Goal: Task Accomplishment & Management: Use online tool/utility

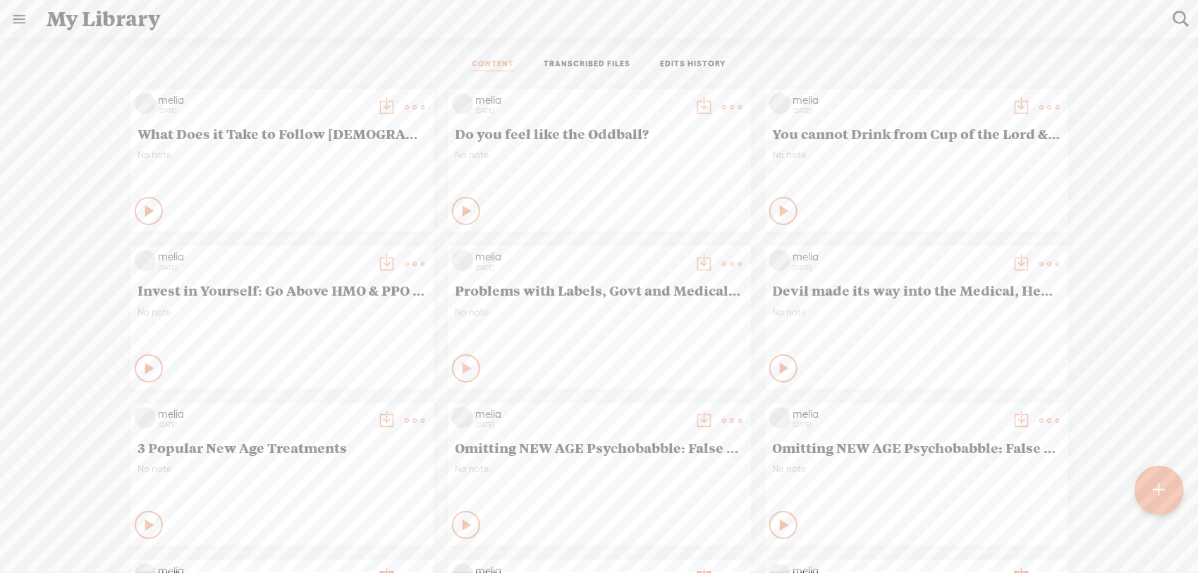
click at [670, 63] on link "EDITS HISTORY" at bounding box center [693, 65] width 66 height 13
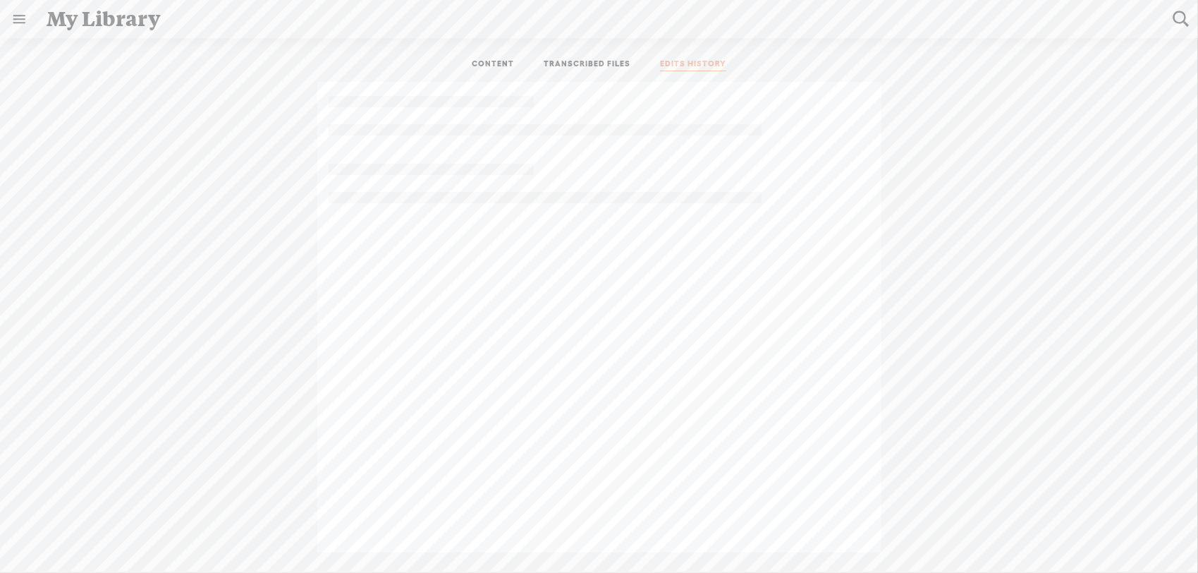
click at [514, 68] on link "CONTENT" at bounding box center [493, 65] width 42 height 13
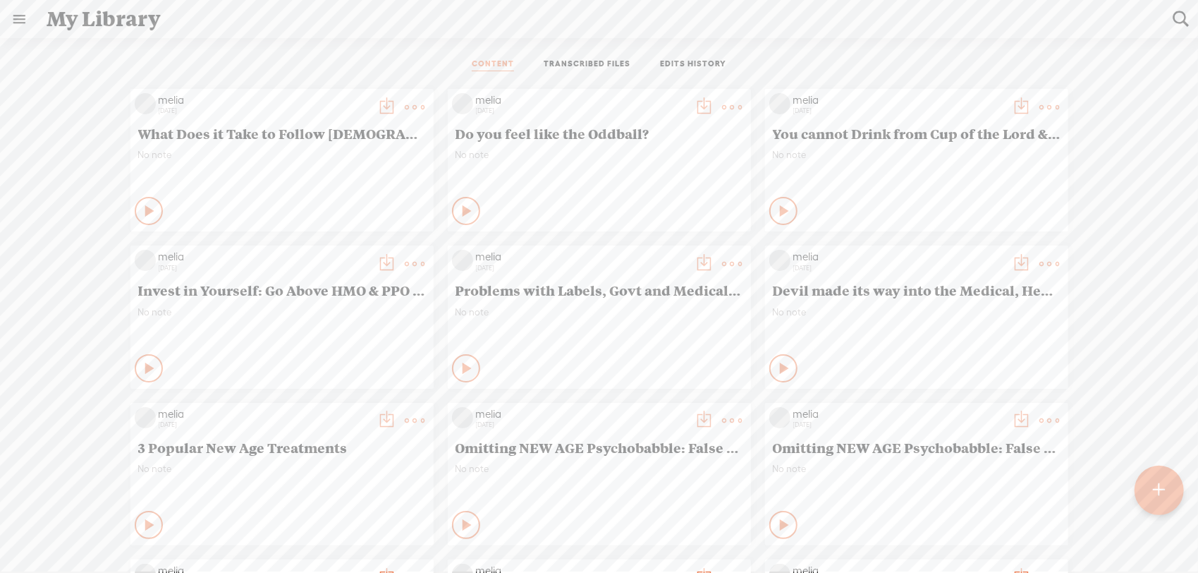
click at [391, 63] on div "CONTENT TRANSCRIBED FILES EDITS HISTORY" at bounding box center [599, 65] width 1177 height 34
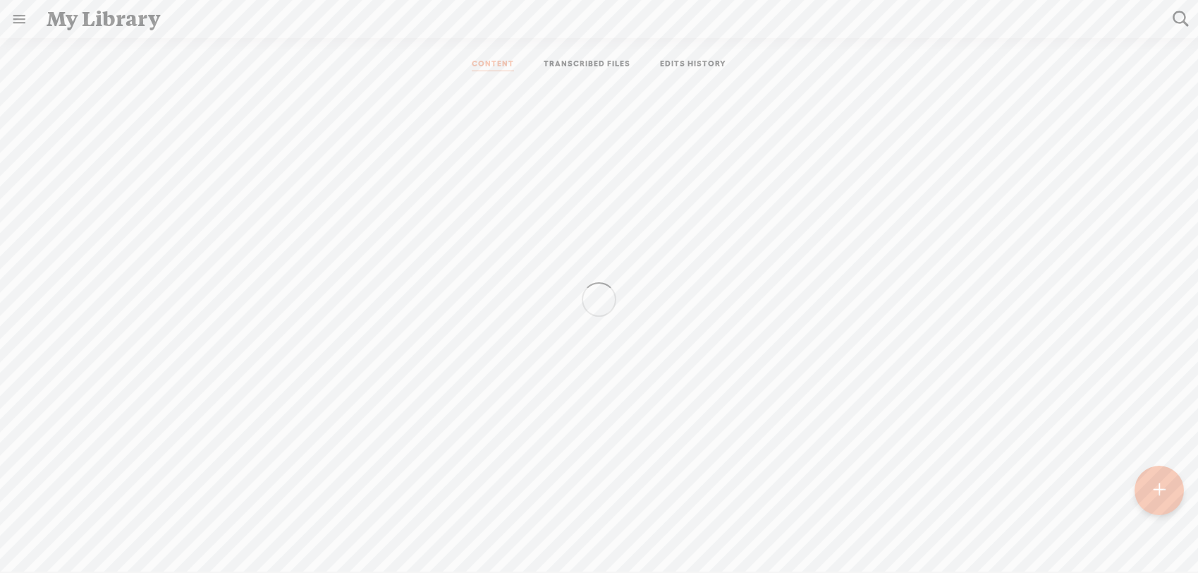
click at [1143, 487] on div at bounding box center [1159, 490] width 49 height 49
click at [1157, 498] on div "Import Mode Import Mode Record Mode Text Language: *: English (US) English (US)…" at bounding box center [599, 304] width 1198 height 535
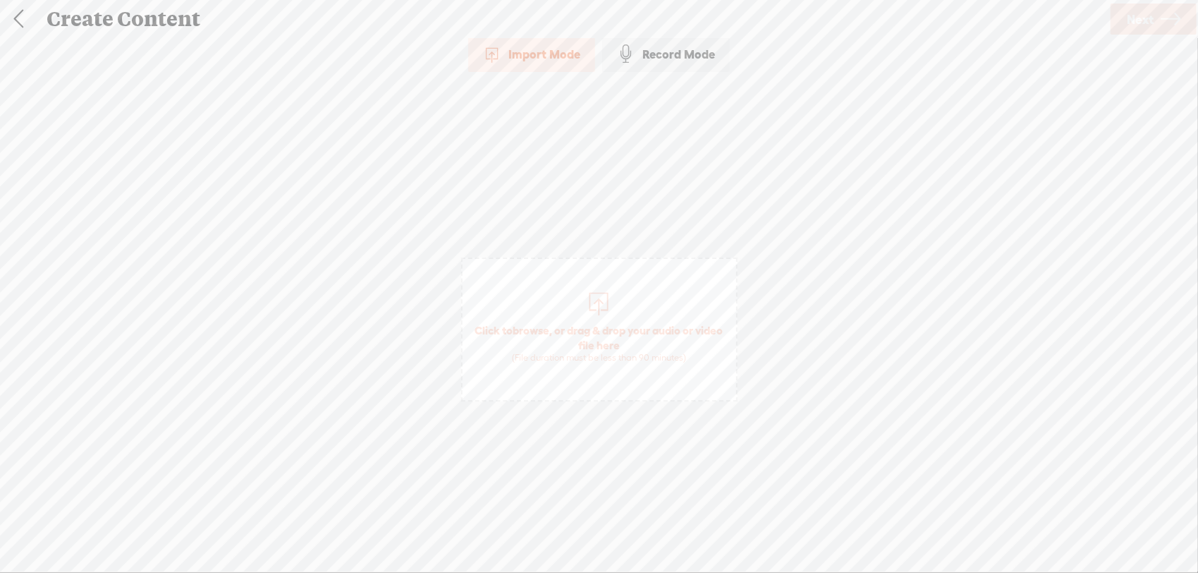
click at [519, 322] on span "Click to browse , or drag & drop your audio or video file here (File duration m…" at bounding box center [600, 343] width 274 height 54
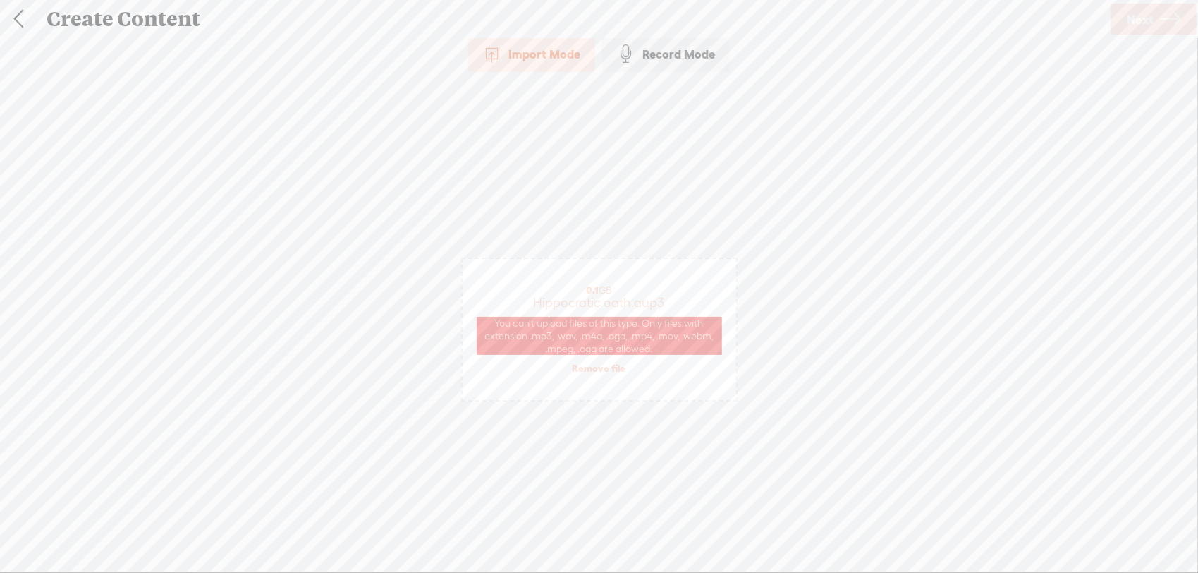
click at [593, 327] on span "You can't upload files of this type. Only files with extension .mp3, .wav, .m4a…" at bounding box center [599, 336] width 245 height 39
click at [392, 107] on div "Import Mode Import Mode Record Mode Text Language: *: English (US) English (US)…" at bounding box center [599, 303] width 1198 height 533
click at [609, 374] on link "Remove file" at bounding box center [600, 368] width 54 height 13
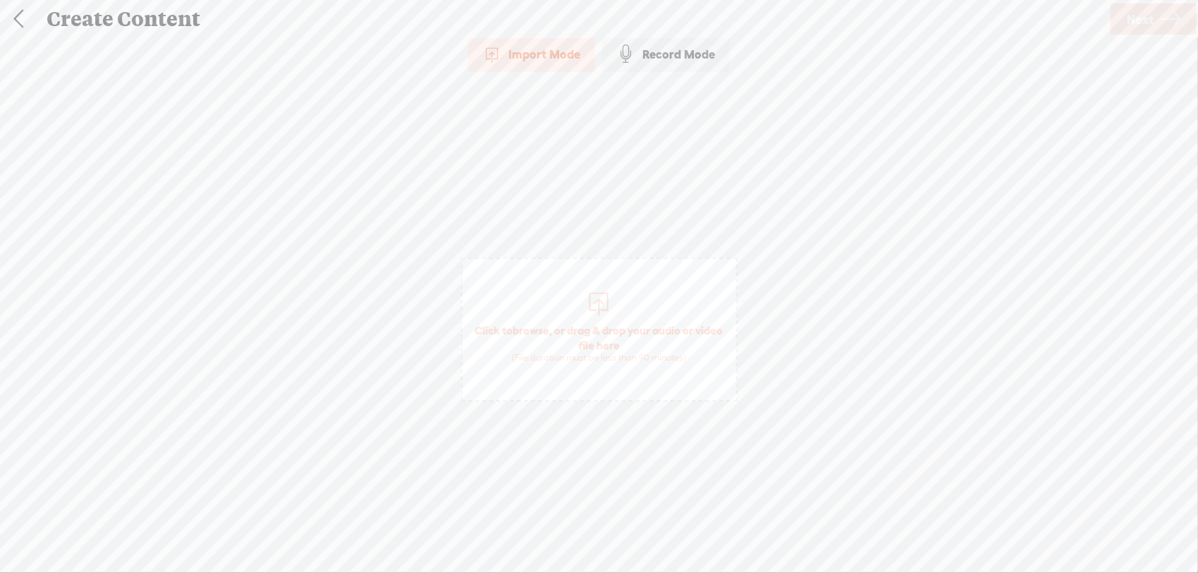
click at [618, 340] on span "Click to browse , or drag & drop your audio or video file here (File duration m…" at bounding box center [600, 343] width 274 height 54
click at [1129, 13] on span "Next" at bounding box center [1140, 19] width 27 height 36
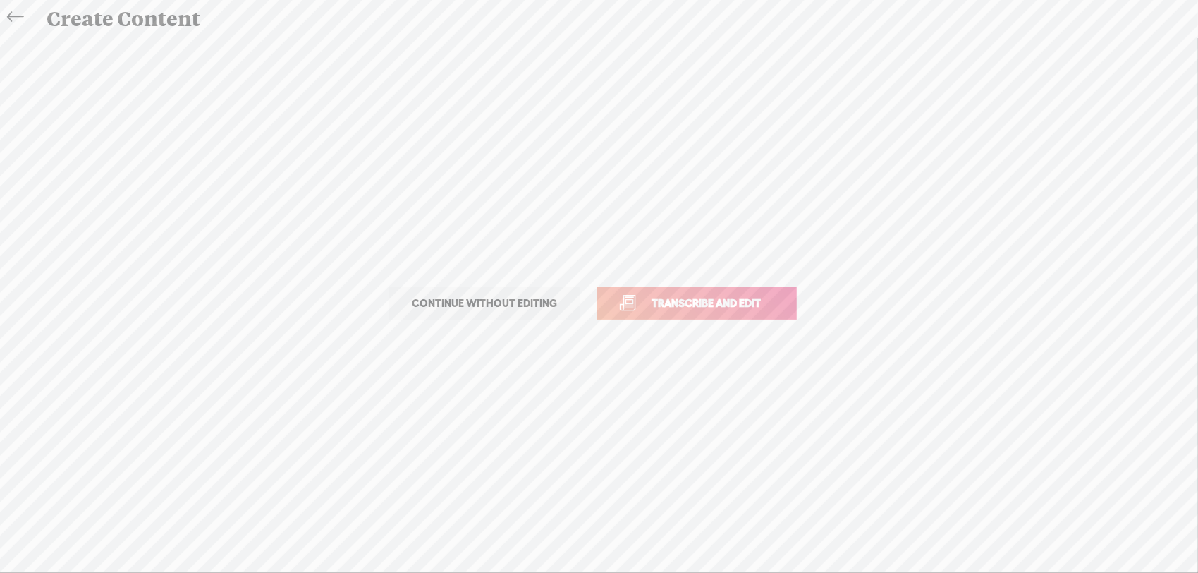
click at [749, 305] on span "Transcribe and edit" at bounding box center [706, 303] width 139 height 16
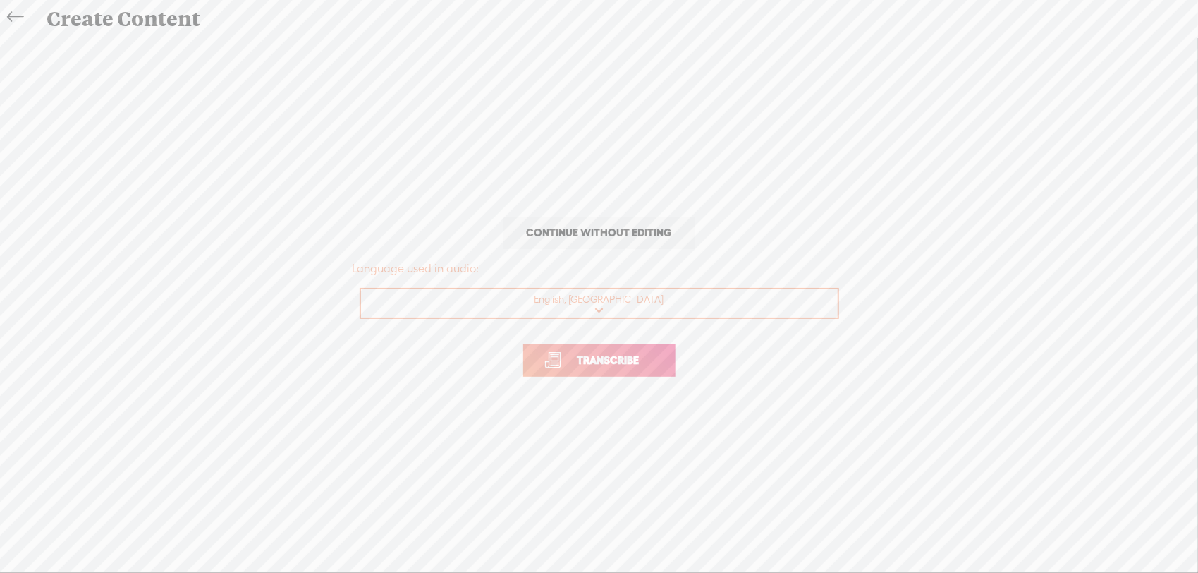
click at [622, 372] on link "Transcribe" at bounding box center [599, 360] width 152 height 32
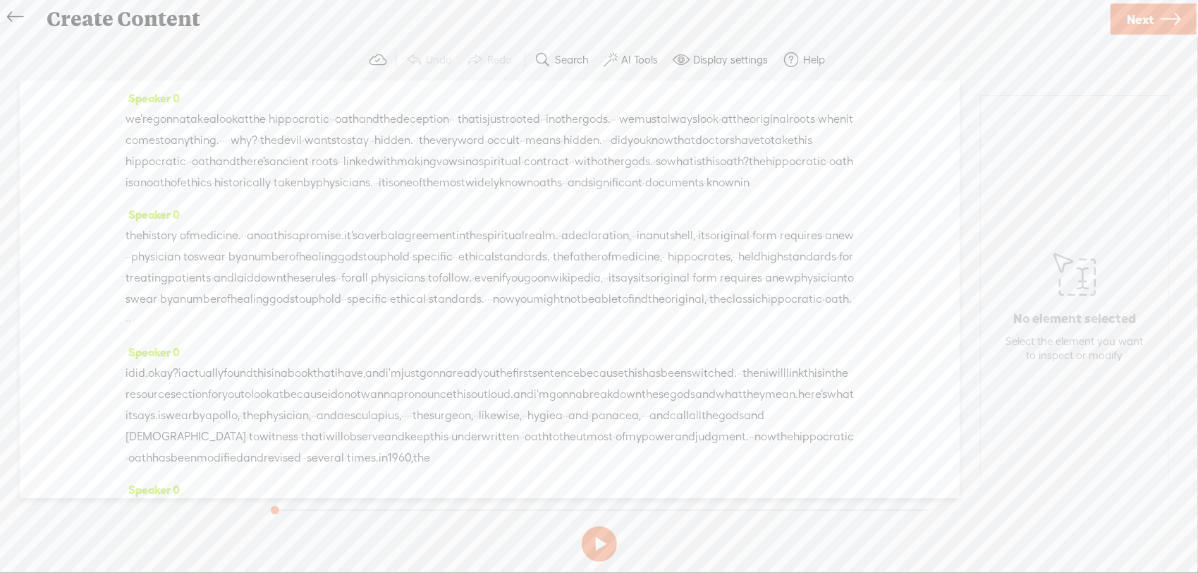
click at [131, 123] on span "we're" at bounding box center [140, 119] width 28 height 21
click at [126, 92] on span "Insert" at bounding box center [123, 85] width 28 height 14
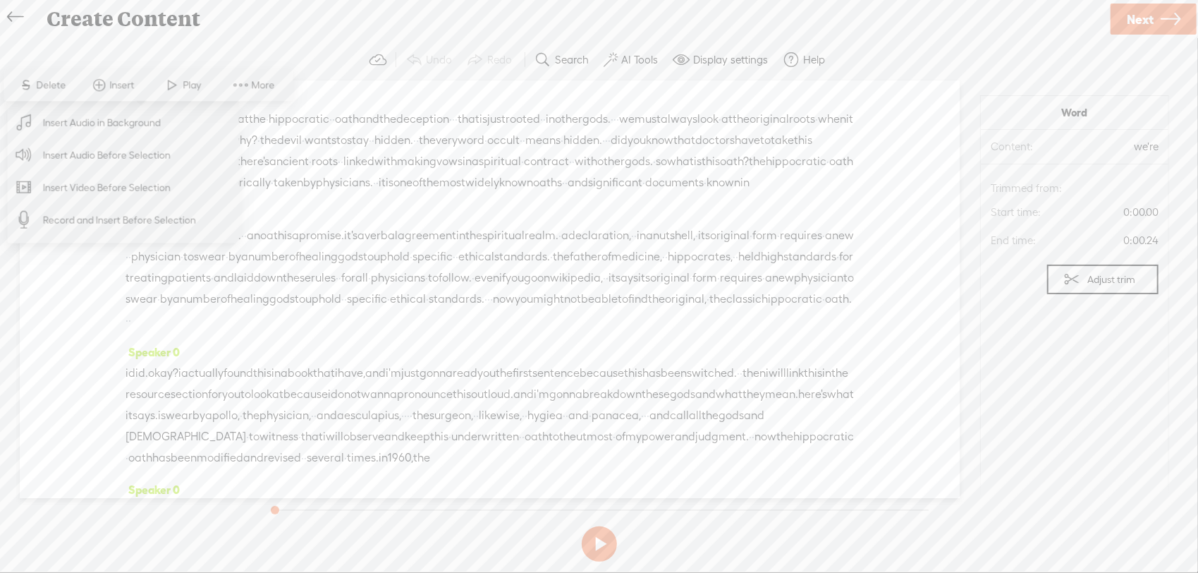
drag, startPoint x: 130, startPoint y: 111, endPoint x: 135, endPoint y: 152, distance: 40.6
click at [135, 152] on ul "Insert Audio in Background Insert Audio Before Selection Insert Video Before Se…" at bounding box center [123, 172] width 223 height 130
click at [135, 152] on span "Insert Audio Before Selection" at bounding box center [107, 155] width 183 height 32
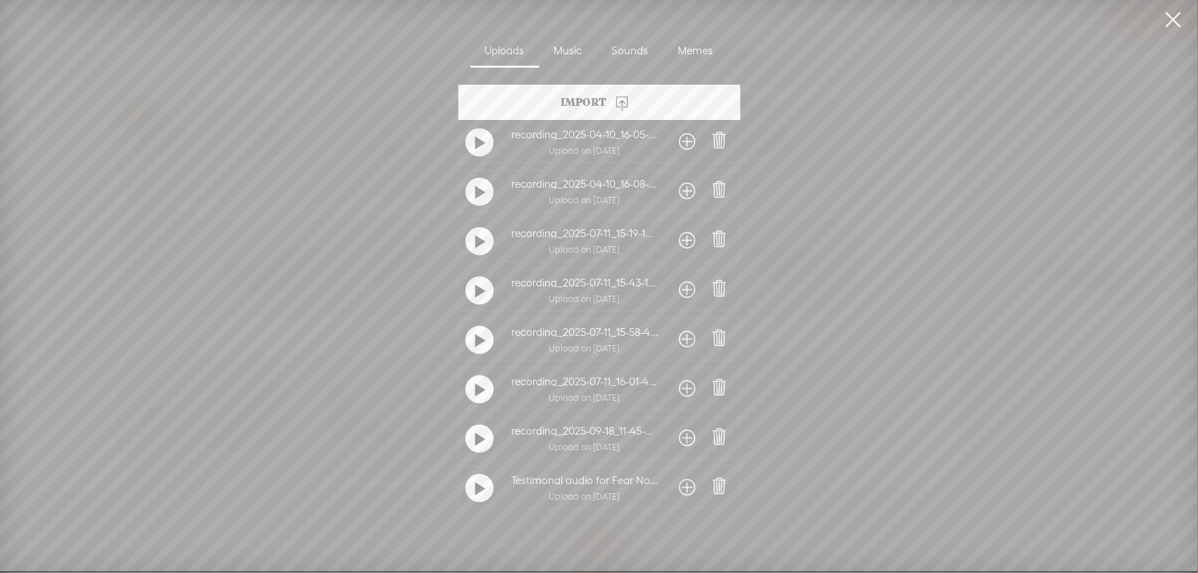
scroll to position [279, 0]
click at [476, 226] on t at bounding box center [481, 237] width 10 height 23
click at [480, 237] on t at bounding box center [480, 237] width 10 height 23
click at [534, 102] on div "Import" at bounding box center [600, 102] width 282 height 35
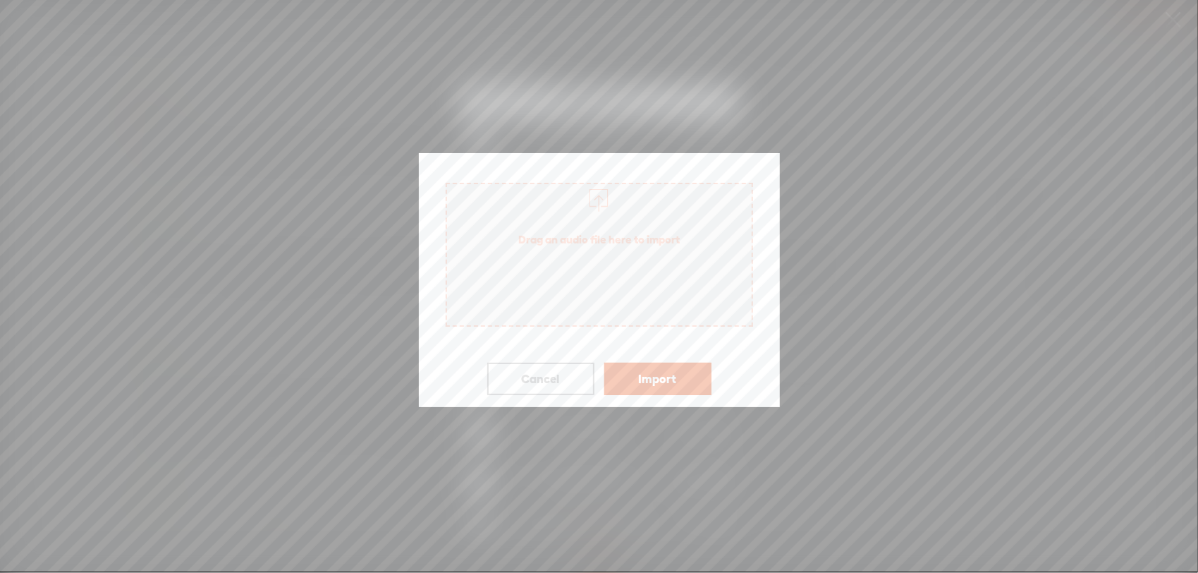
click at [591, 296] on span "Drag an audio file here to import" at bounding box center [600, 255] width 308 height 144
click at [660, 374] on button "Import" at bounding box center [658, 379] width 107 height 32
click at [550, 231] on span "Drag an audio file here to import" at bounding box center [599, 239] width 305 height 40
click at [660, 388] on button "Import" at bounding box center [658, 379] width 107 height 32
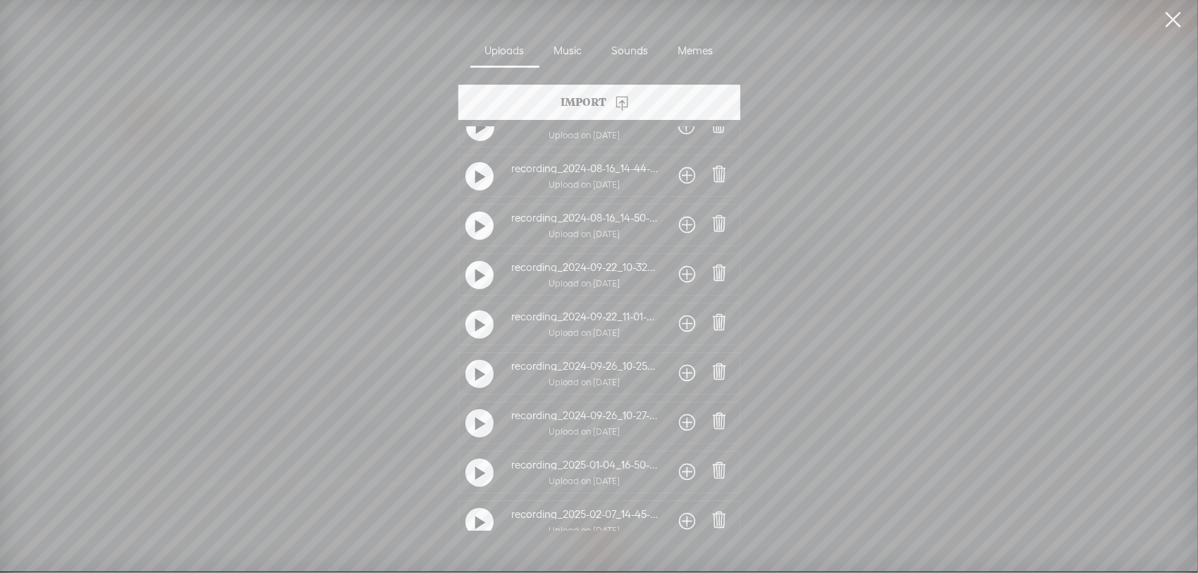
scroll to position [0, 0]
click at [686, 219] on span at bounding box center [687, 219] width 16 height 23
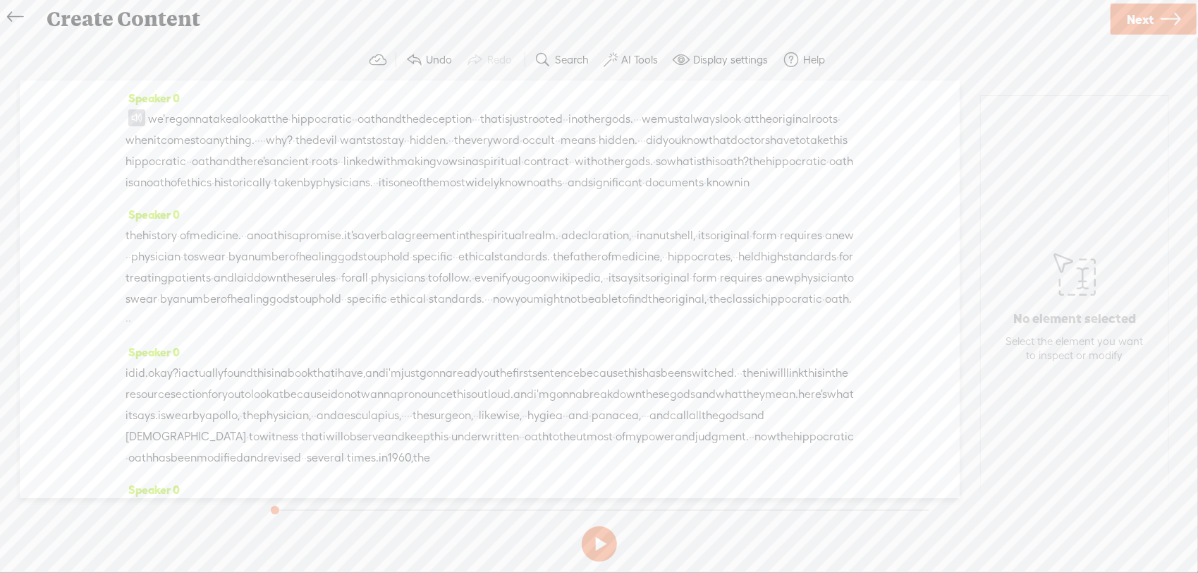
click at [135, 119] on span at bounding box center [136, 117] width 17 height 17
click at [65, 91] on span "Play" at bounding box center [42, 86] width 71 height 25
click at [600, 547] on button at bounding box center [599, 543] width 35 height 35
drag, startPoint x: 769, startPoint y: 116, endPoint x: 155, endPoint y: 115, distance: 613.7
click at [155, 115] on div "we're gonna take a look at the · hippocratic · · oath and the deception · · · t…" at bounding box center [490, 151] width 729 height 85
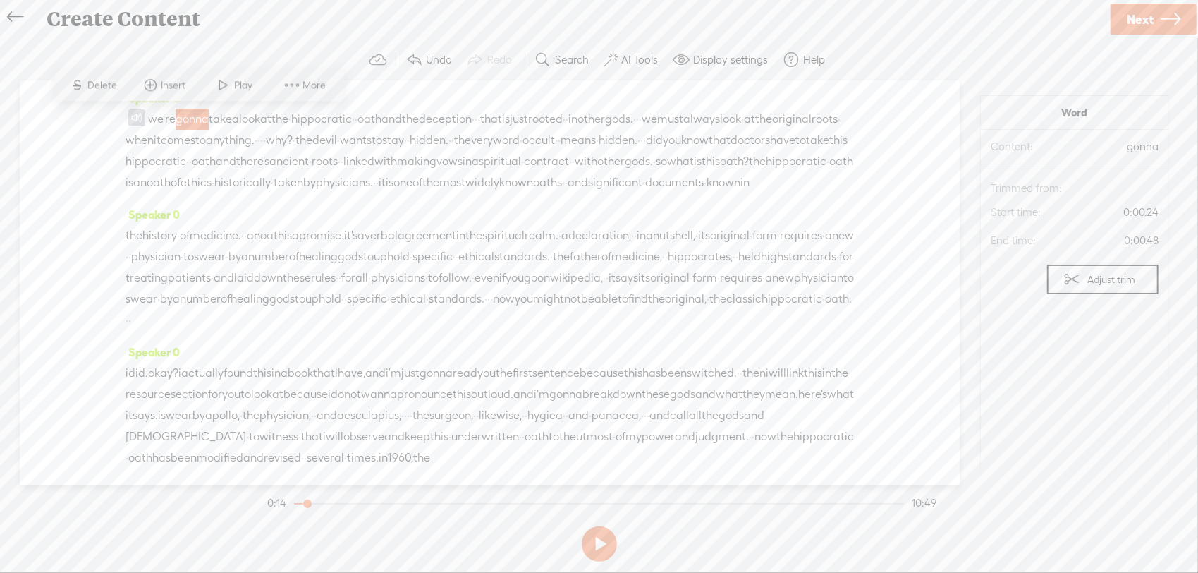
click at [95, 87] on span "Delete" at bounding box center [104, 85] width 33 height 14
click at [427, 58] on label "Undo" at bounding box center [439, 60] width 26 height 14
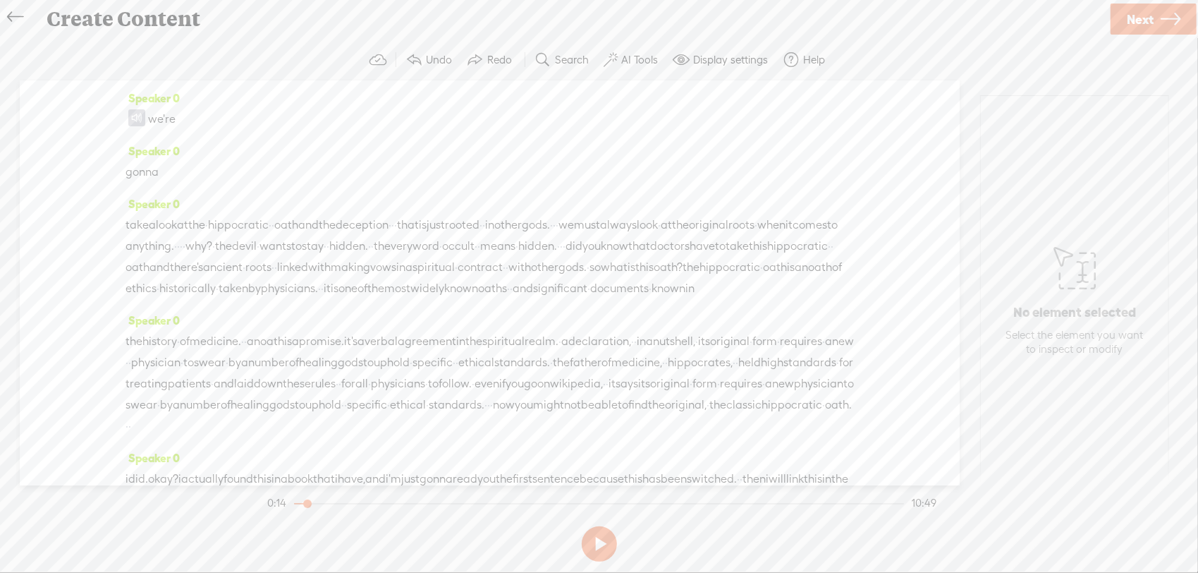
click at [424, 56] on button "Undo" at bounding box center [430, 60] width 61 height 28
drag, startPoint x: 176, startPoint y: 169, endPoint x: 130, endPoint y: 113, distance: 72.6
click at [130, 113] on div "Speaker 0 we're Speaker 0 gonna Speaker 0 take a look at the · hippocratic · · …" at bounding box center [490, 282] width 940 height 405
drag, startPoint x: 340, startPoint y: 194, endPoint x: 310, endPoint y: 89, distance: 109.2
click at [336, 178] on div "Speaker 0 we're Speaker 0 gonna Speaker 0 take a look at the · hippocratic · · …" at bounding box center [490, 282] width 940 height 405
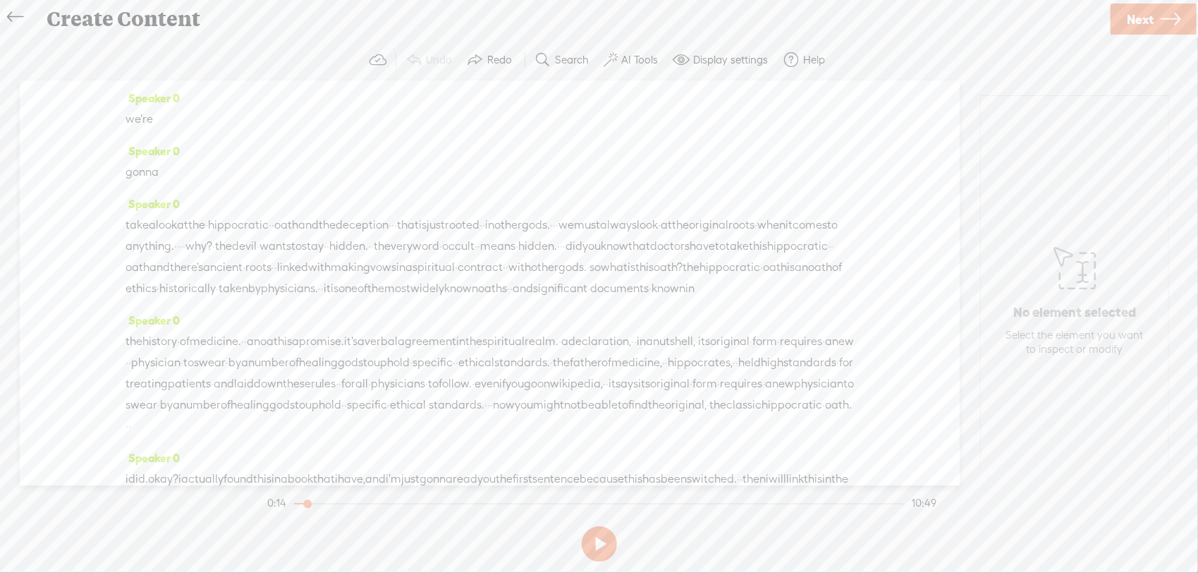
click at [24, 17] on link at bounding box center [19, 17] width 32 height 28
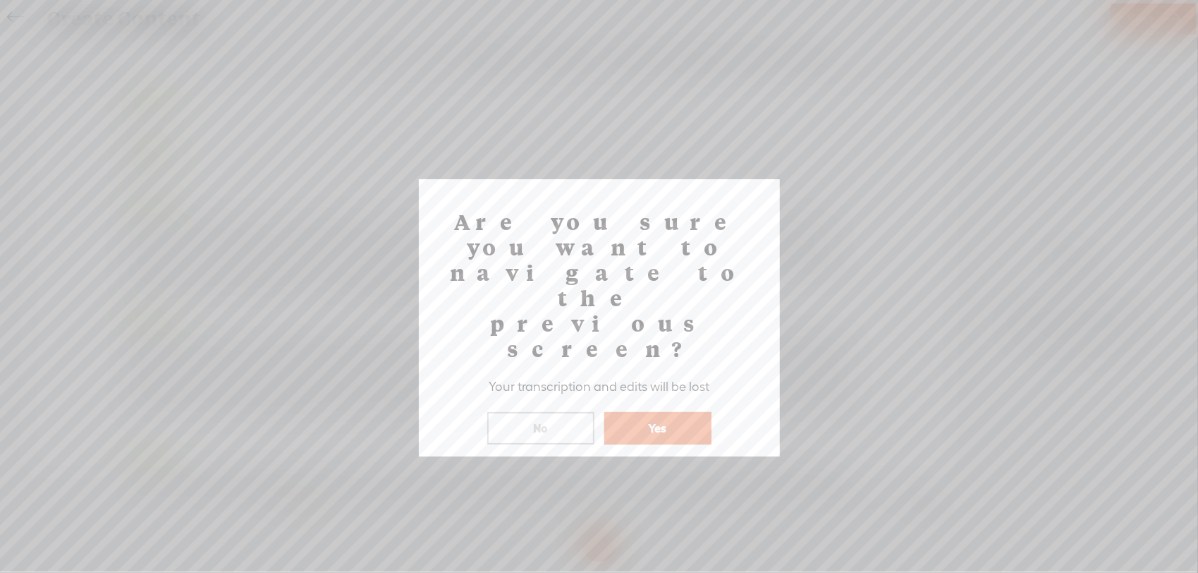
click at [639, 412] on button "Yes" at bounding box center [658, 428] width 107 height 32
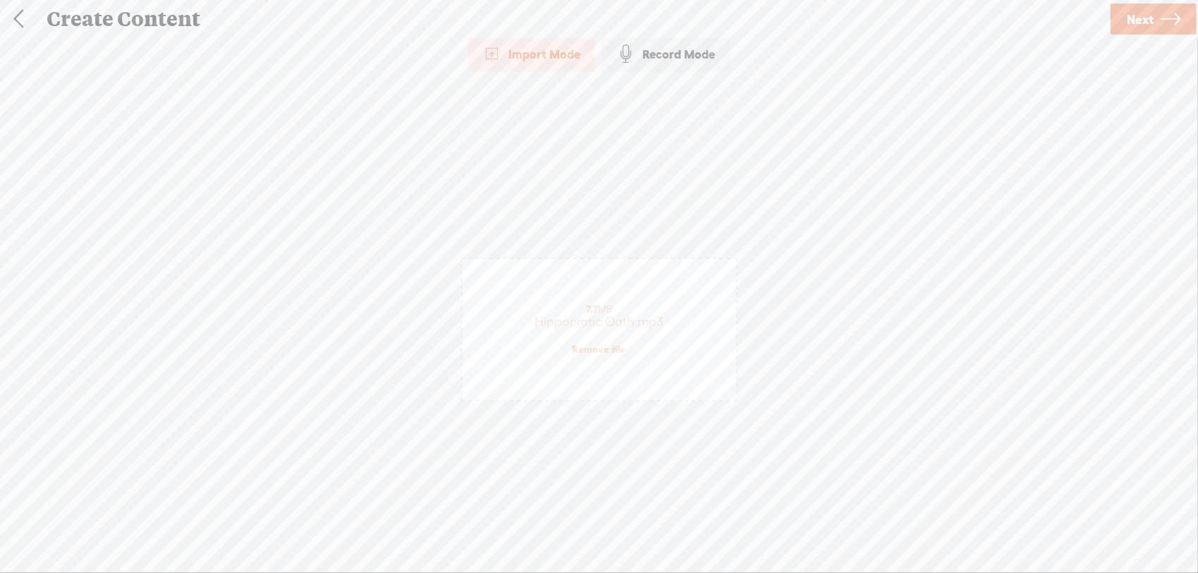
click at [1126, 28] on link "Next" at bounding box center [1154, 19] width 86 height 31
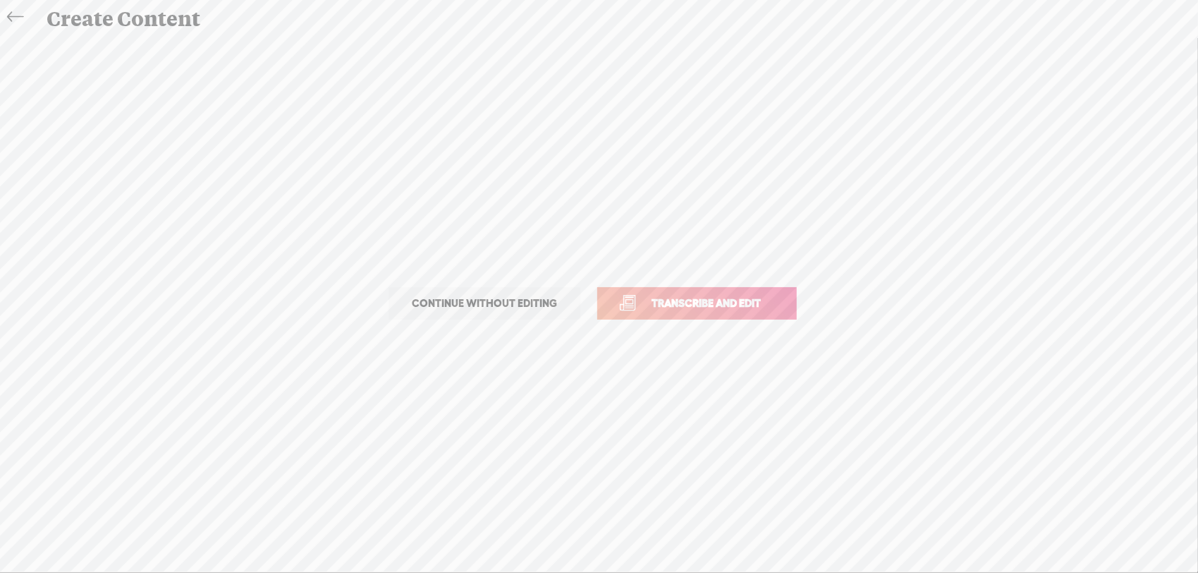
click at [676, 298] on span "Transcribe and edit" at bounding box center [706, 303] width 139 height 16
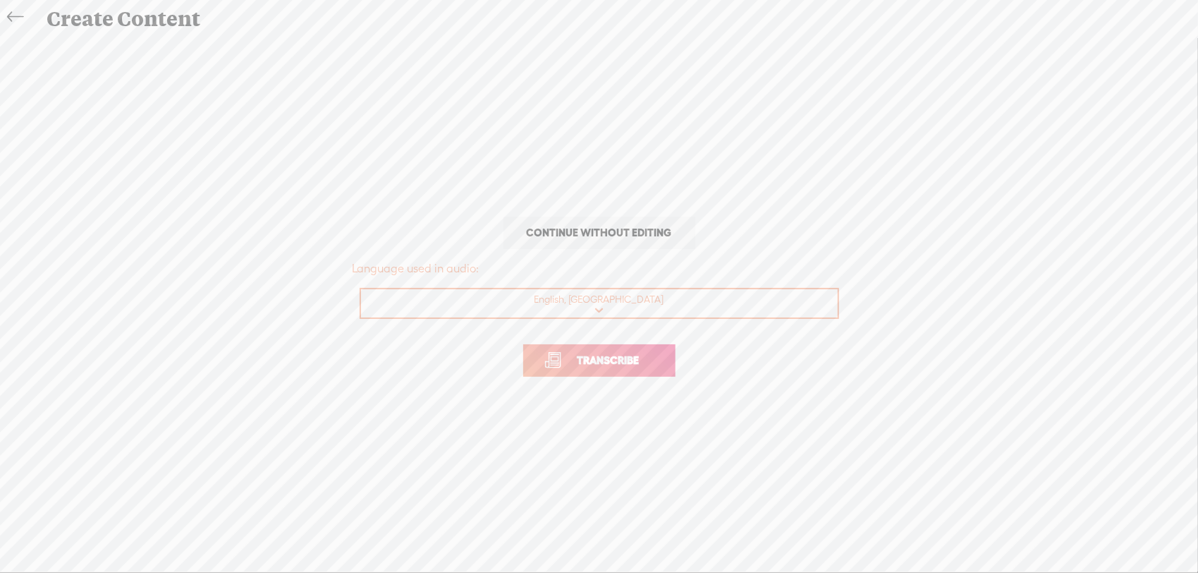
click at [573, 356] on span "Transcribe" at bounding box center [609, 360] width 92 height 16
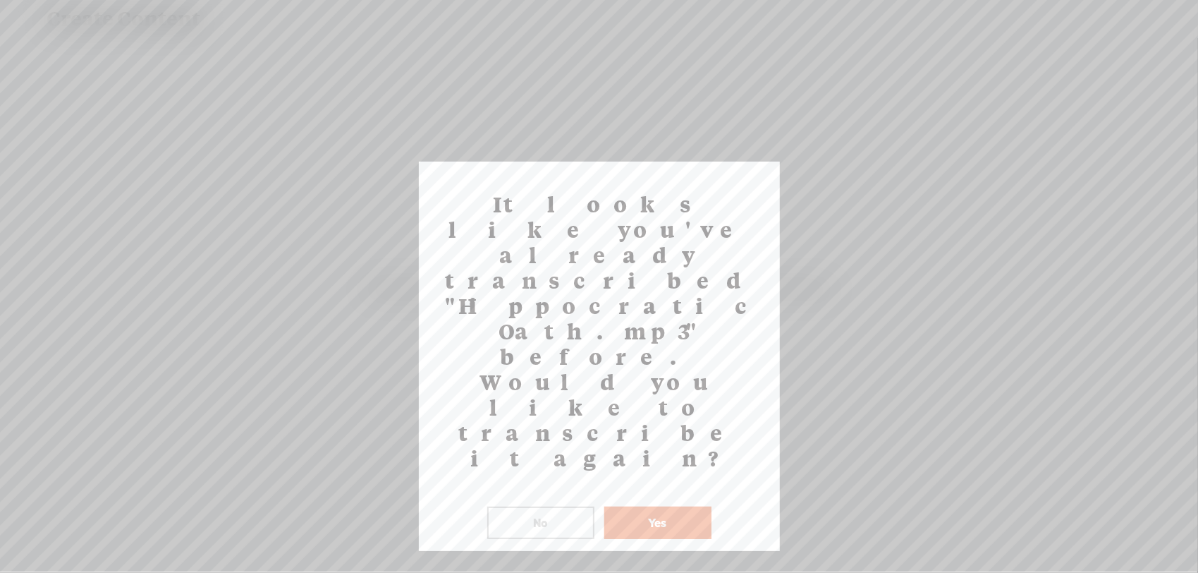
click at [630, 506] on button "Yes" at bounding box center [658, 522] width 107 height 32
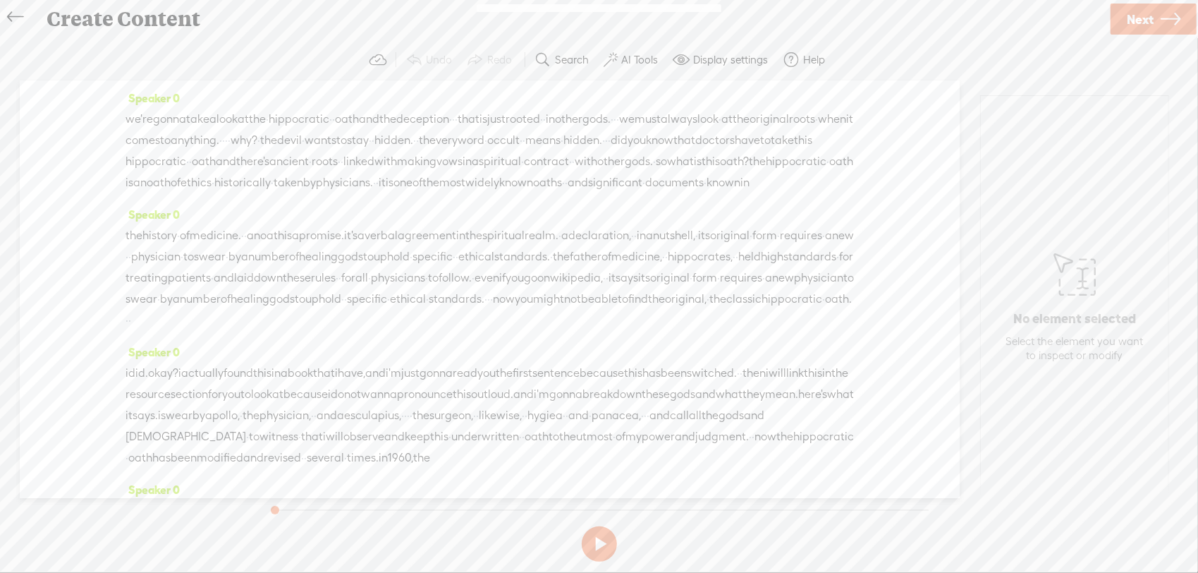
click at [130, 119] on span "we're" at bounding box center [140, 119] width 28 height 21
click at [245, 204] on div "Speaker 0 we're gonna take a look at the · hippocratic · · oath and the decepti…" at bounding box center [490, 145] width 729 height 116
click at [564, 151] on span "hidden." at bounding box center [583, 140] width 39 height 21
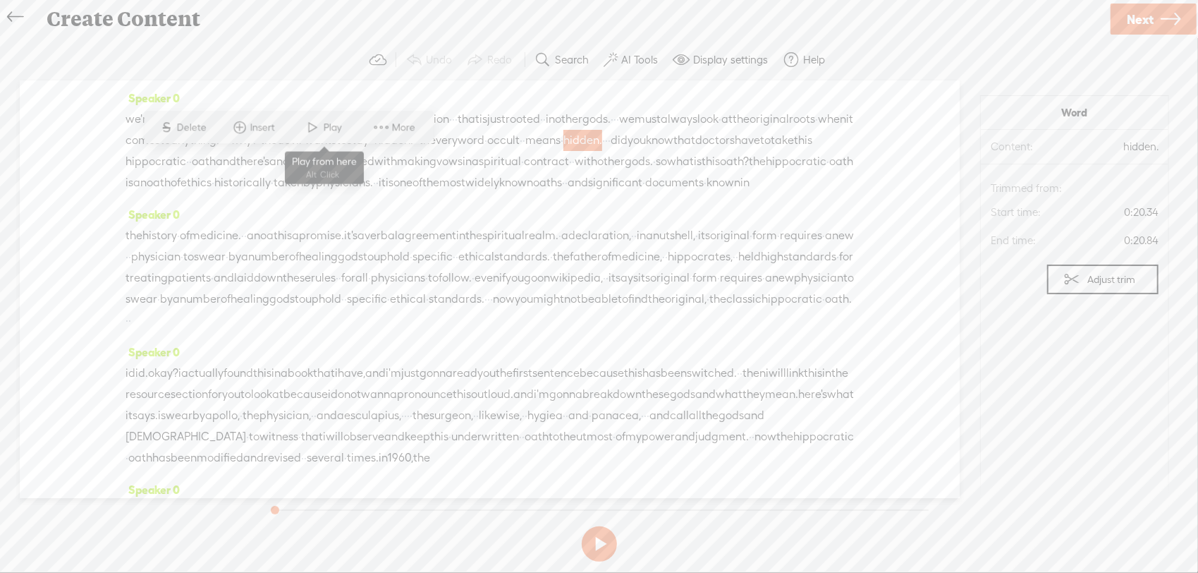
click at [336, 130] on span "Play" at bounding box center [335, 128] width 22 height 14
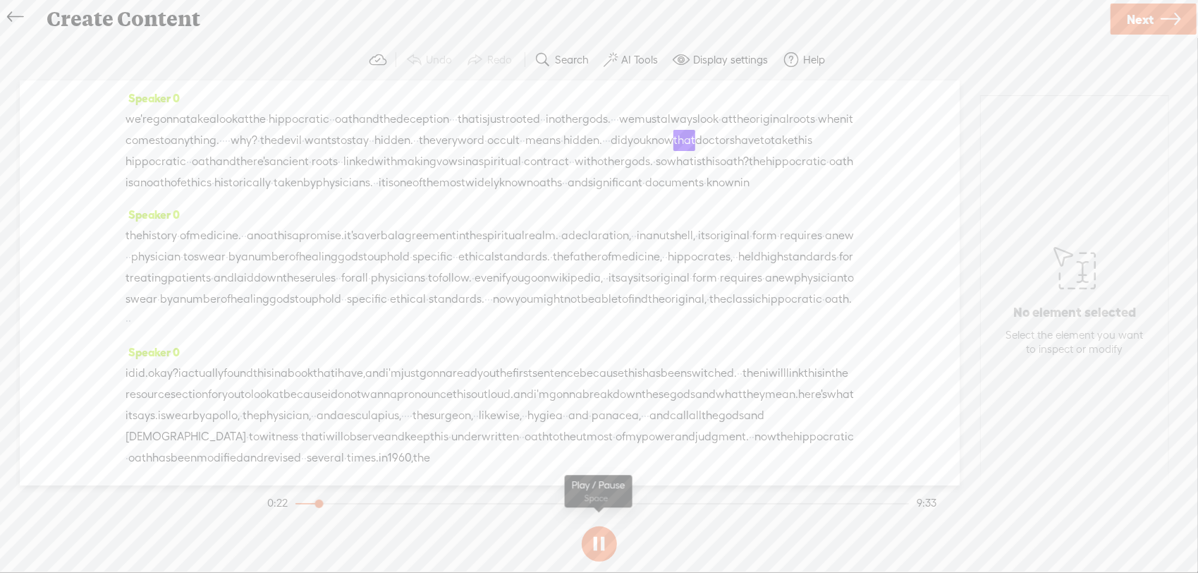
click at [595, 535] on button at bounding box center [599, 543] width 35 height 35
drag, startPoint x: 523, startPoint y: 119, endPoint x: 128, endPoint y: 116, distance: 395.7
click at [128, 116] on div "we're gonna take a look at the · hippocratic · · oath and the deception · · · t…" at bounding box center [490, 151] width 729 height 85
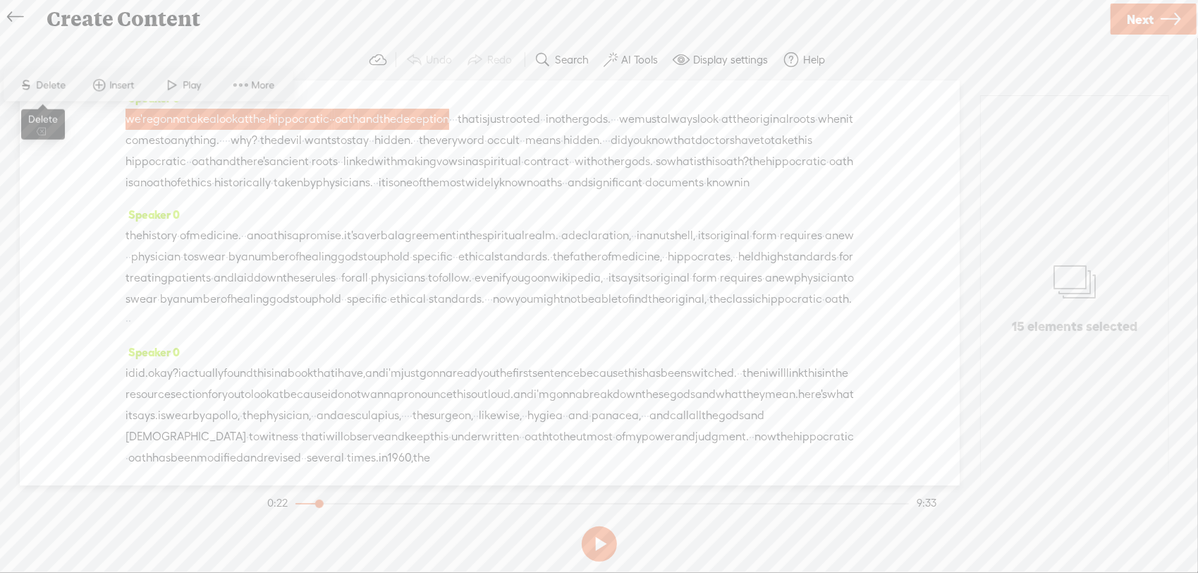
click at [58, 87] on span "Delete" at bounding box center [53, 85] width 33 height 14
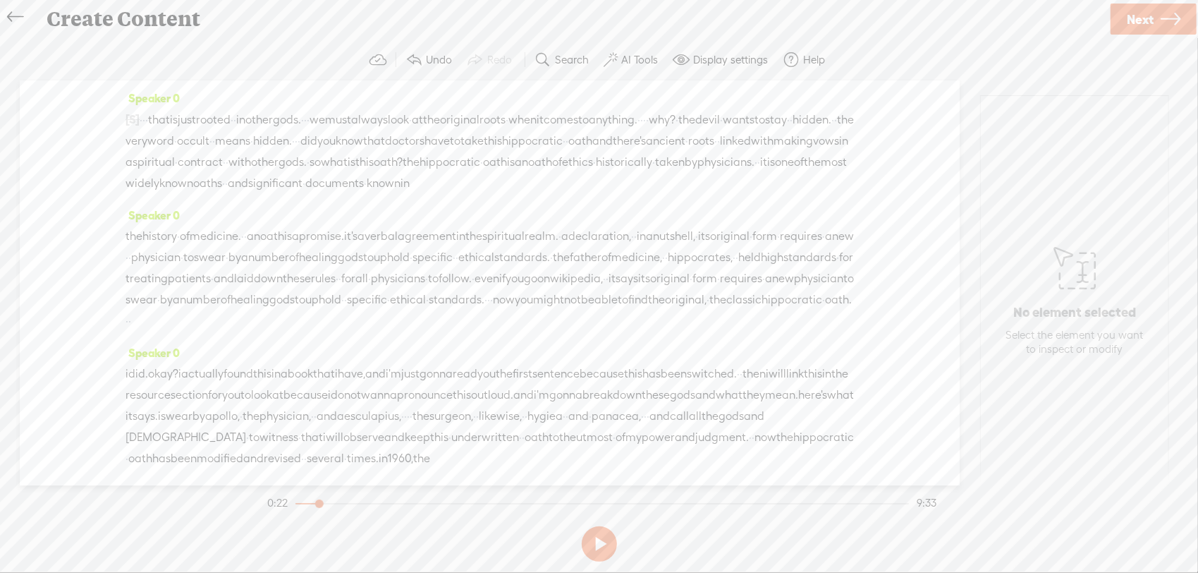
click at [145, 116] on span "·" at bounding box center [143, 119] width 3 height 21
click at [128, 90] on span "Insert" at bounding box center [132, 85] width 28 height 14
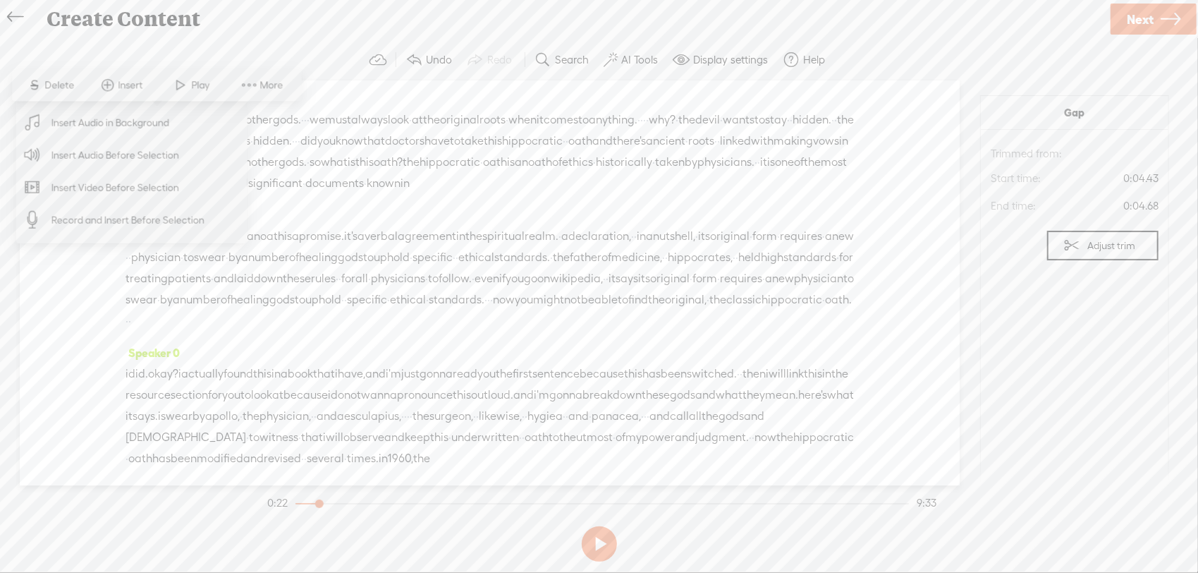
click at [149, 164] on span "Insert Audio Before Selection" at bounding box center [115, 155] width 183 height 32
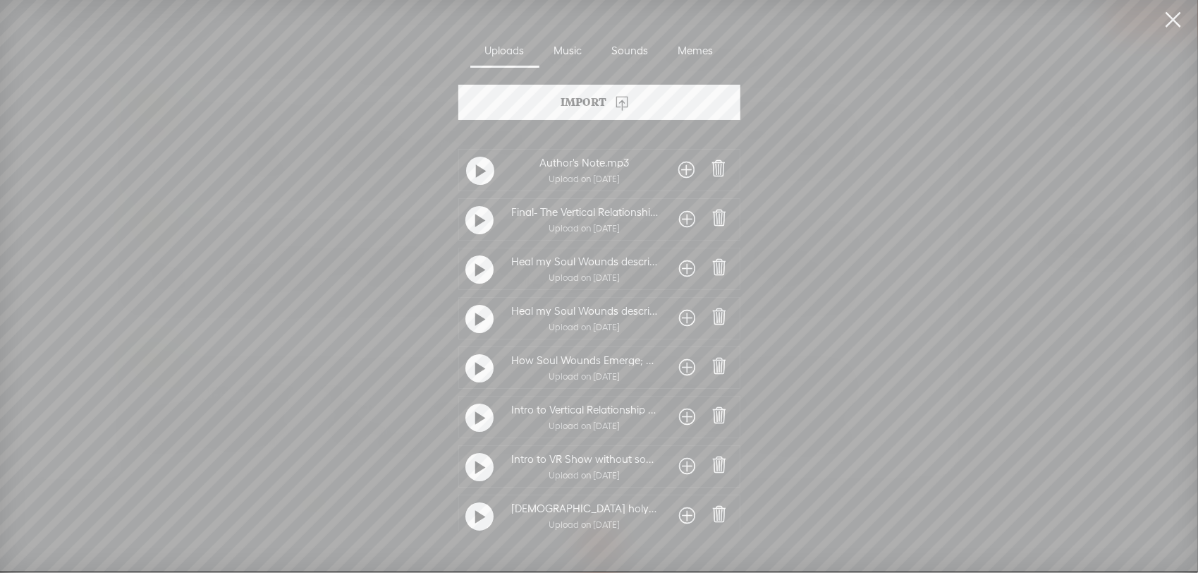
click at [688, 216] on span at bounding box center [687, 219] width 16 height 23
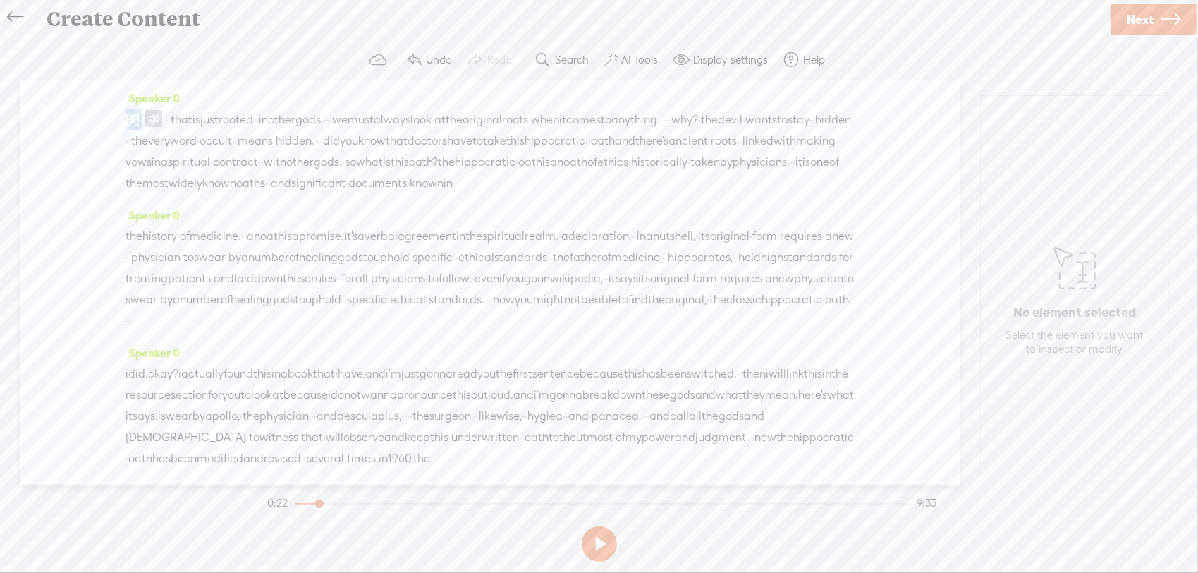
drag, startPoint x: 147, startPoint y: 119, endPoint x: 123, endPoint y: 116, distance: 23.5
click at [123, 116] on div "Speaker 0 [S] we're gonna take a look at the · hippocratic · · oath and the dec…" at bounding box center [490, 282] width 940 height 405
click at [60, 82] on span "Delete" at bounding box center [53, 85] width 33 height 14
click at [154, 116] on span at bounding box center [150, 118] width 17 height 17
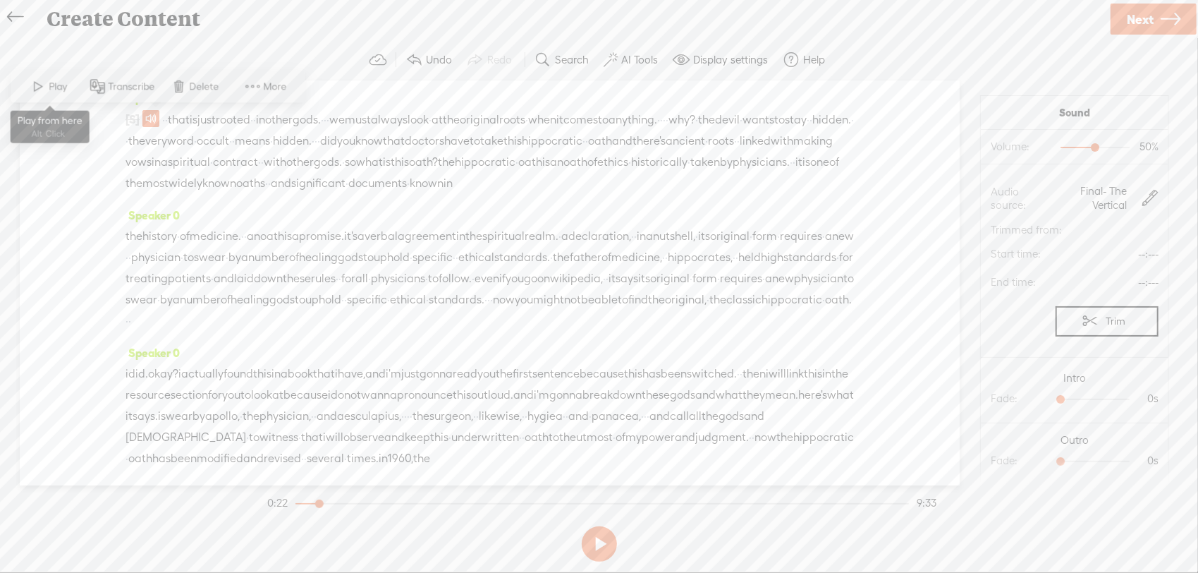
click at [62, 86] on span "Play" at bounding box center [60, 87] width 22 height 14
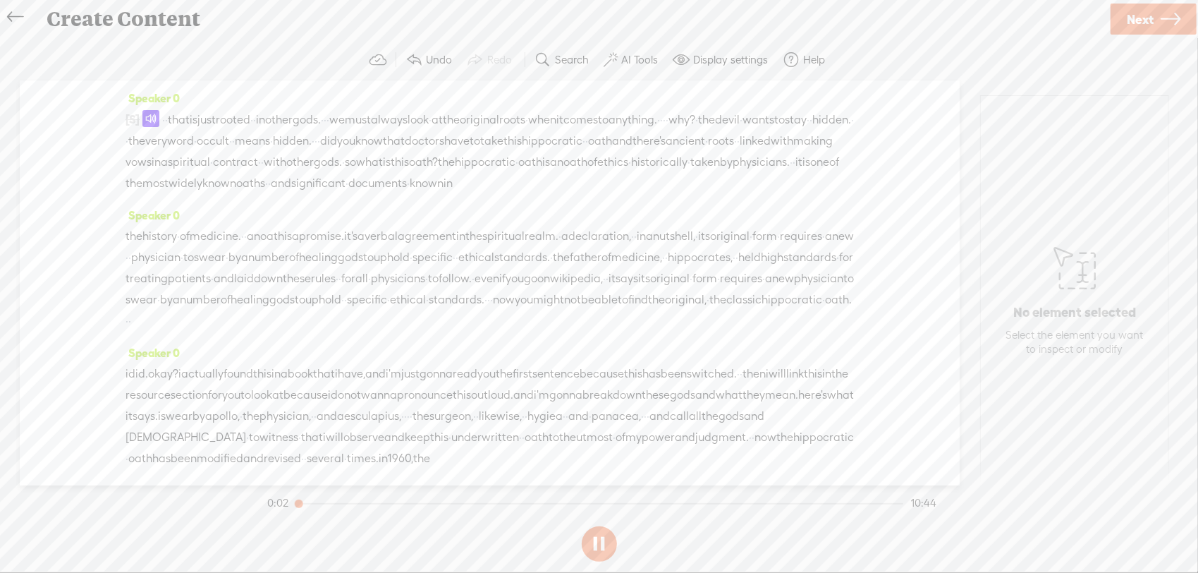
click at [578, 504] on section "0:02 10:44" at bounding box center [602, 502] width 675 height 35
click at [362, 502] on div at bounding box center [600, 502] width 608 height 1
click at [592, 551] on button at bounding box center [599, 543] width 35 height 35
drag, startPoint x: 389, startPoint y: 121, endPoint x: 166, endPoint y: 123, distance: 223.6
click at [166, 123] on div "[S] we're gonna take a look at the · hippocratic · · oath and the deception · ·…" at bounding box center [490, 151] width 729 height 85
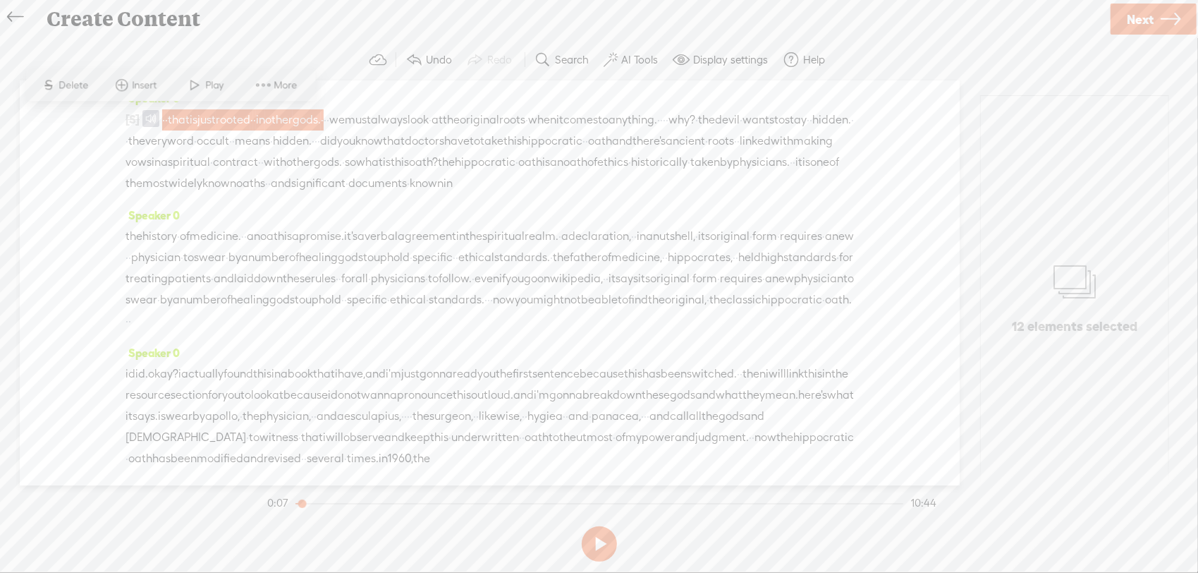
click at [95, 80] on span "S Delete" at bounding box center [65, 85] width 71 height 25
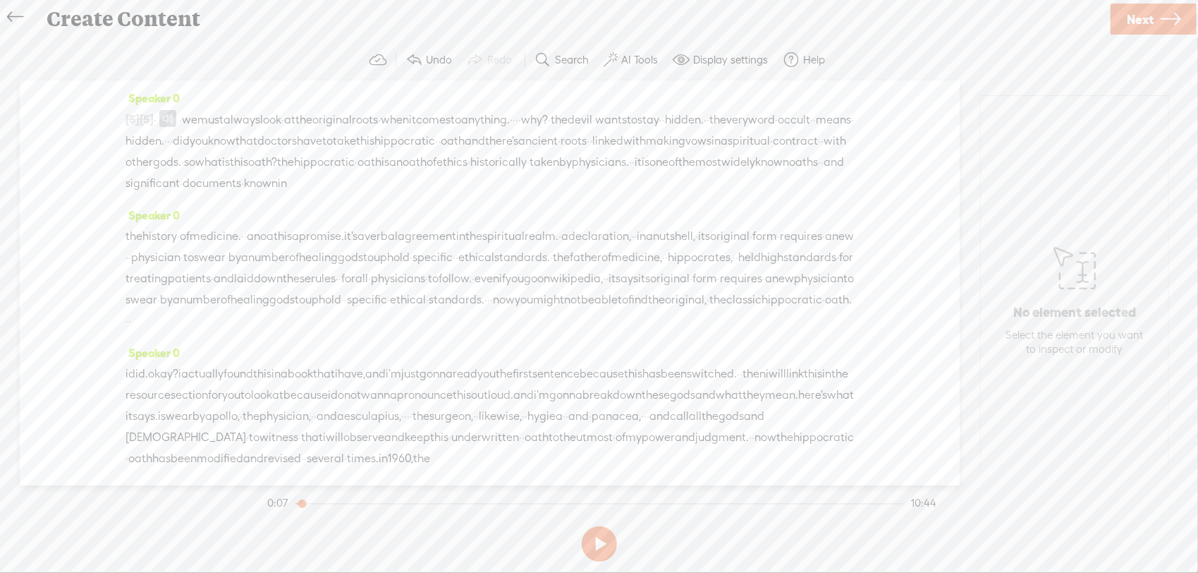
drag, startPoint x: 169, startPoint y: 116, endPoint x: 97, endPoint y: 121, distance: 72.8
click at [97, 121] on div "Speaker 0 [S] we're gonna take a look at the · hippocratic · · oath and the dec…" at bounding box center [490, 282] width 940 height 405
click at [47, 85] on span "Delete" at bounding box center [53, 85] width 33 height 14
click at [159, 122] on span at bounding box center [150, 118] width 17 height 17
click at [165, 121] on span "·" at bounding box center [163, 119] width 3 height 21
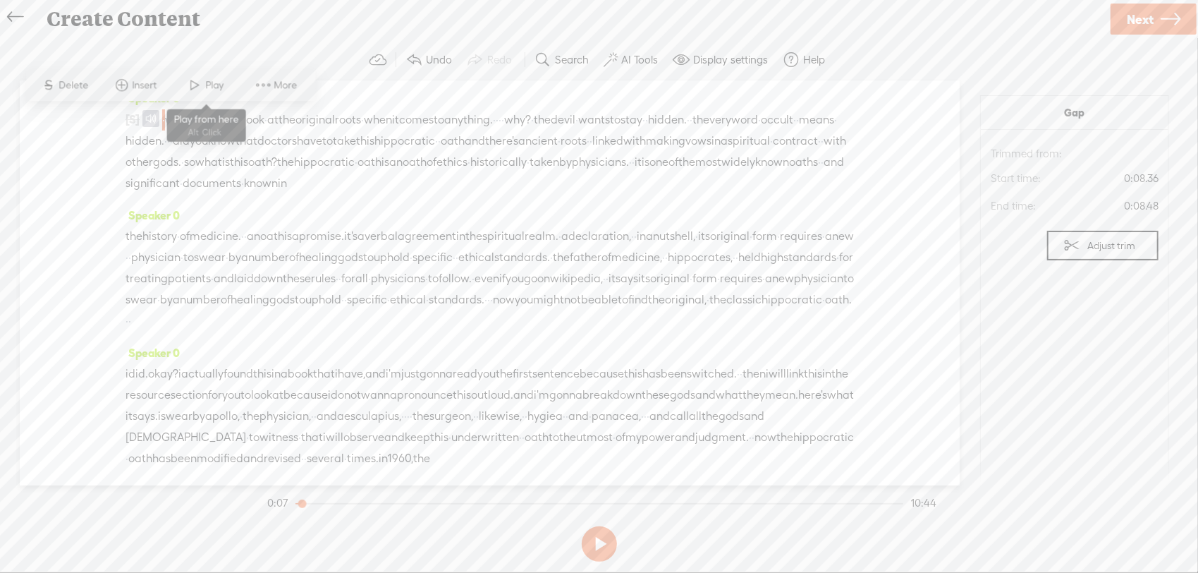
click at [196, 94] on span at bounding box center [195, 85] width 21 height 25
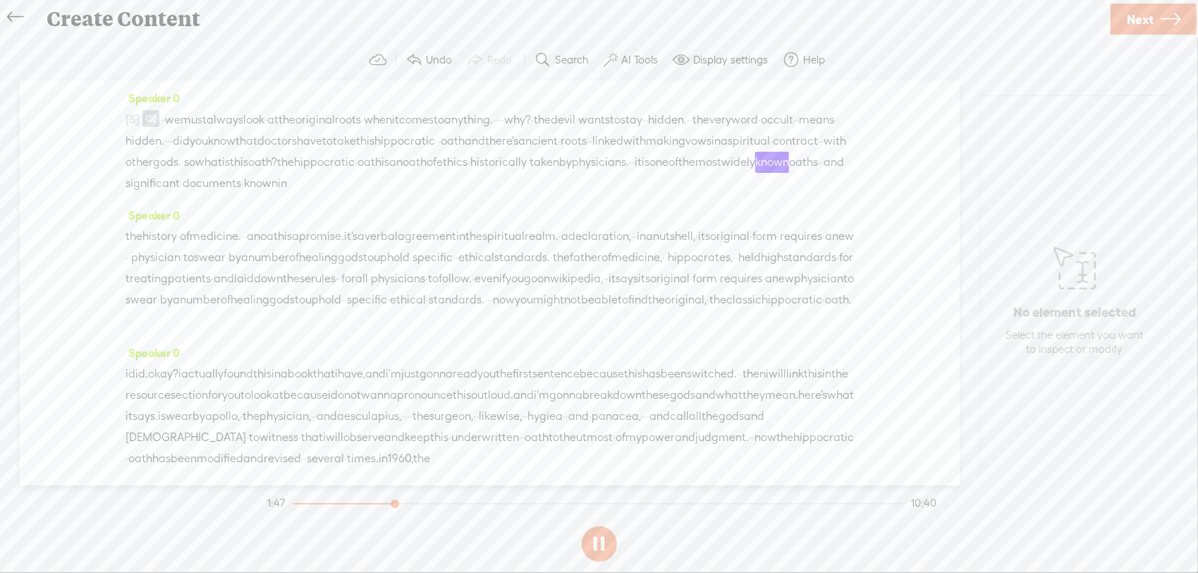
scroll to position [188, 0]
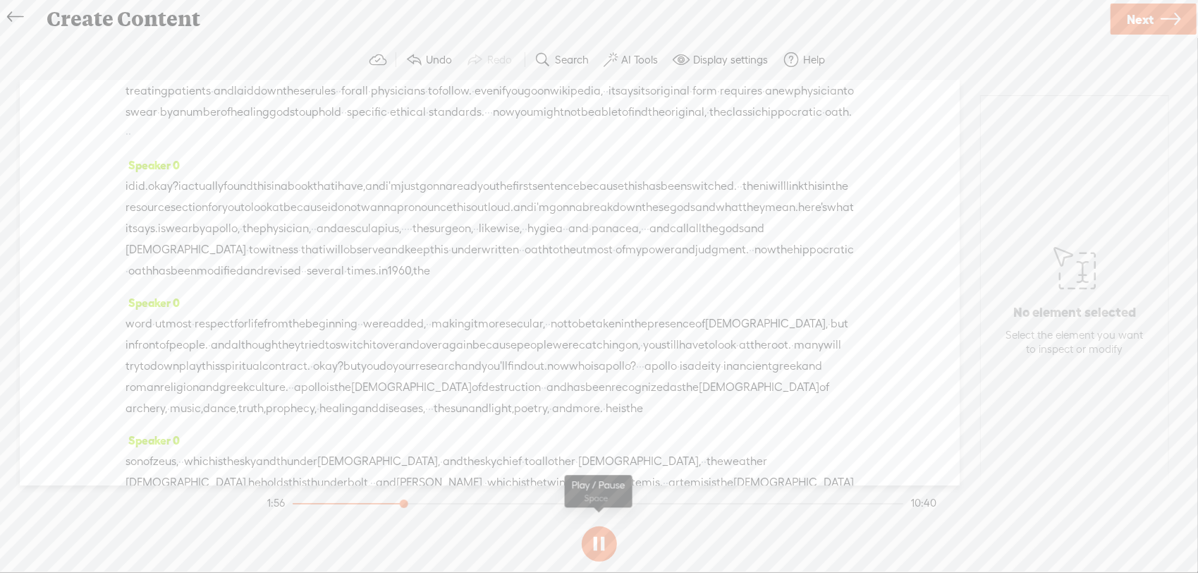
click at [603, 549] on button at bounding box center [599, 543] width 35 height 35
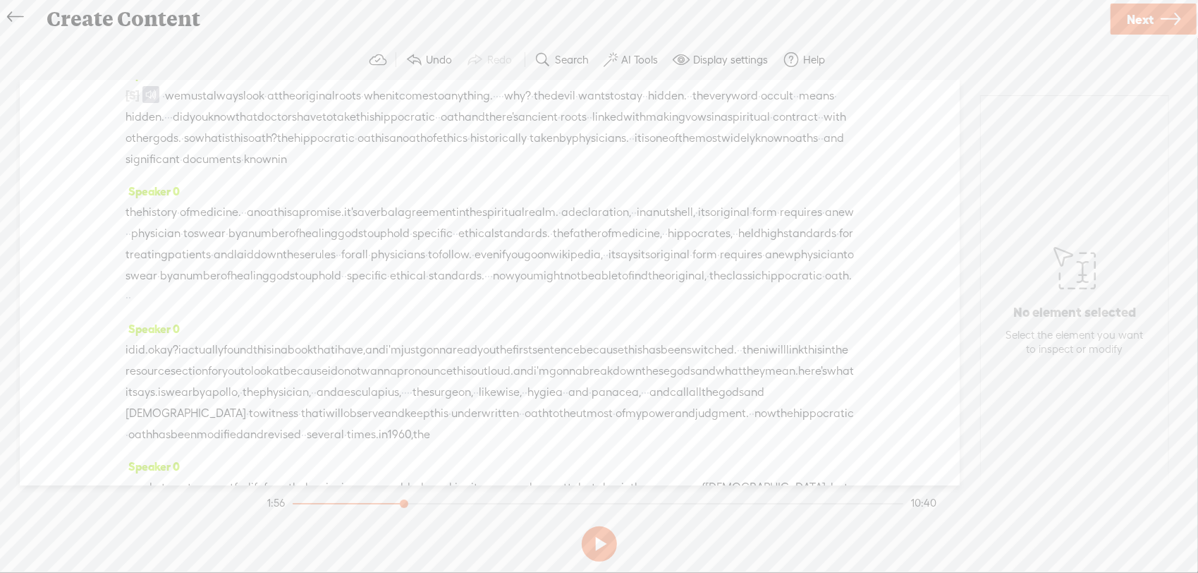
scroll to position [0, 0]
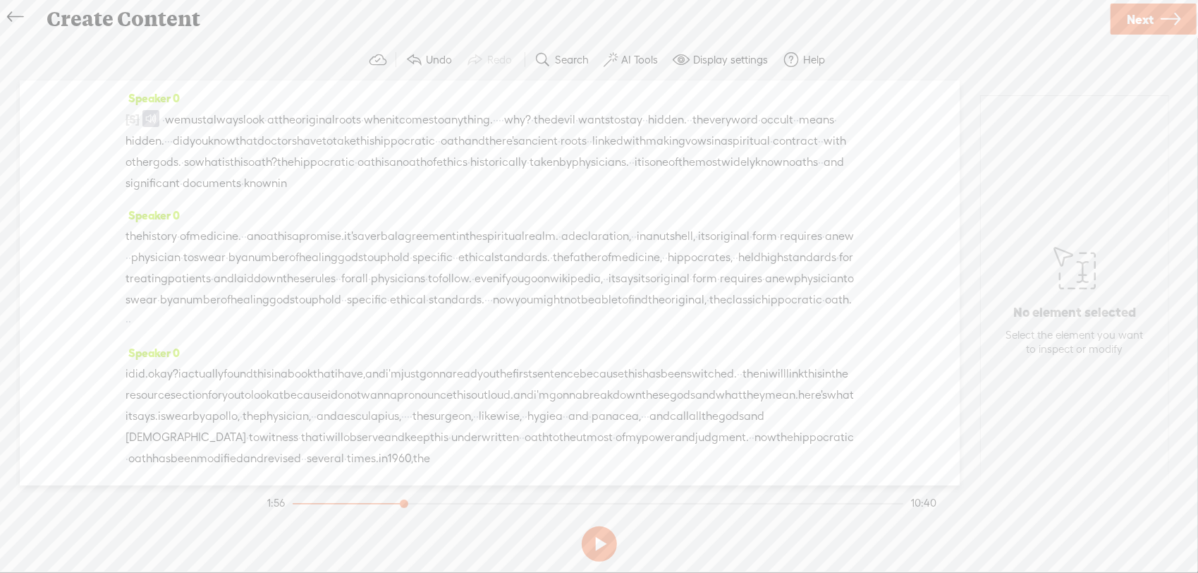
click at [164, 139] on span "hidden." at bounding box center [145, 140] width 39 height 21
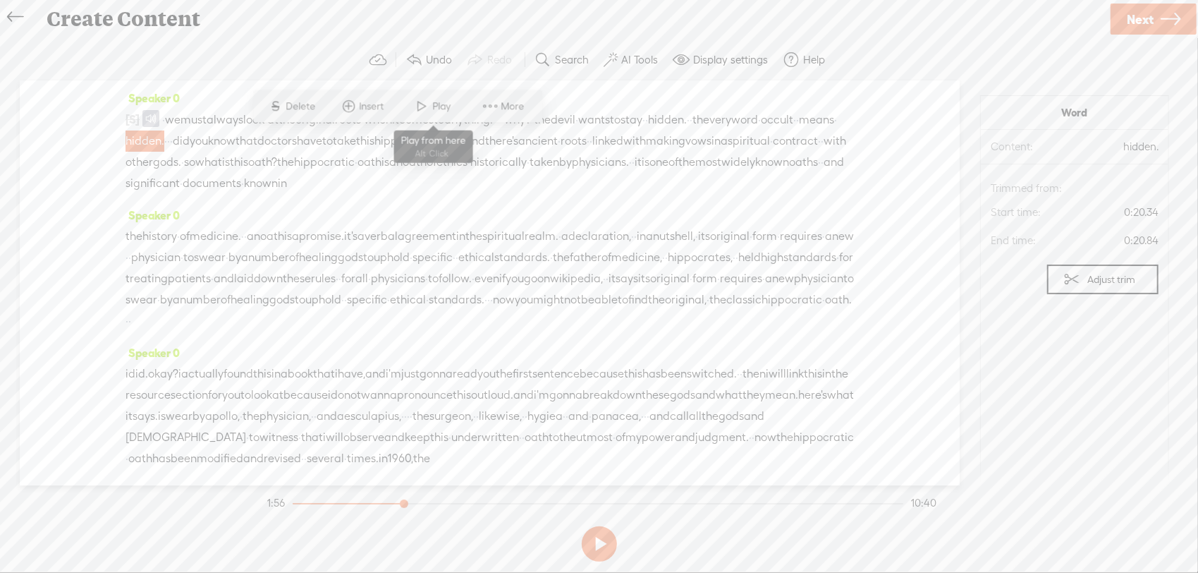
click at [449, 107] on span "Play" at bounding box center [444, 106] width 22 height 14
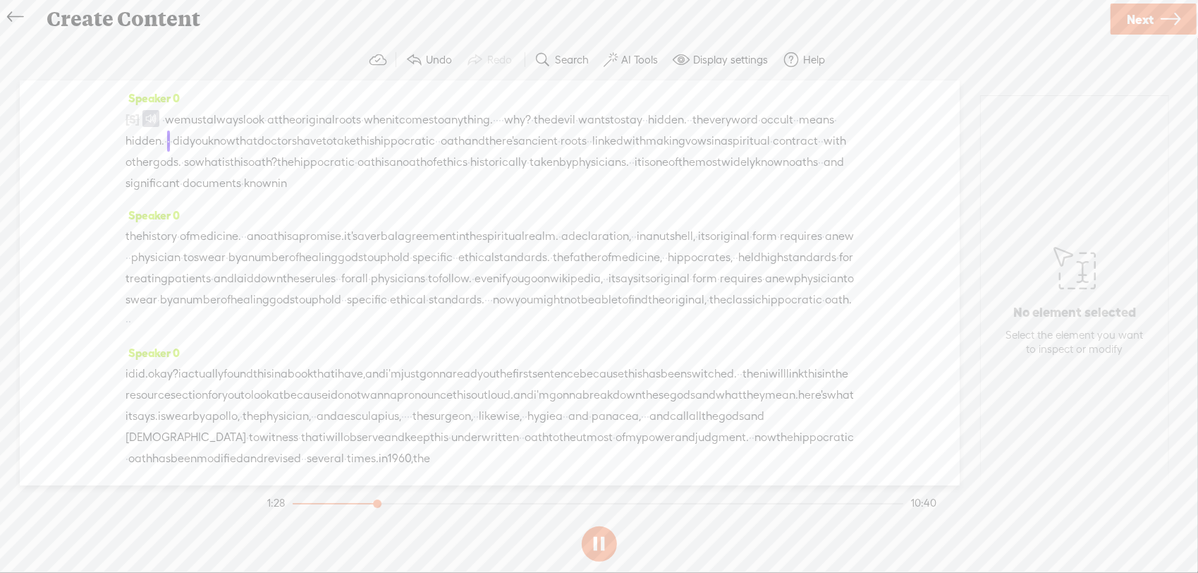
click at [597, 540] on button at bounding box center [599, 543] width 35 height 35
click at [167, 145] on span "·" at bounding box center [165, 140] width 3 height 21
click at [388, 110] on span "Insert" at bounding box center [399, 106] width 28 height 14
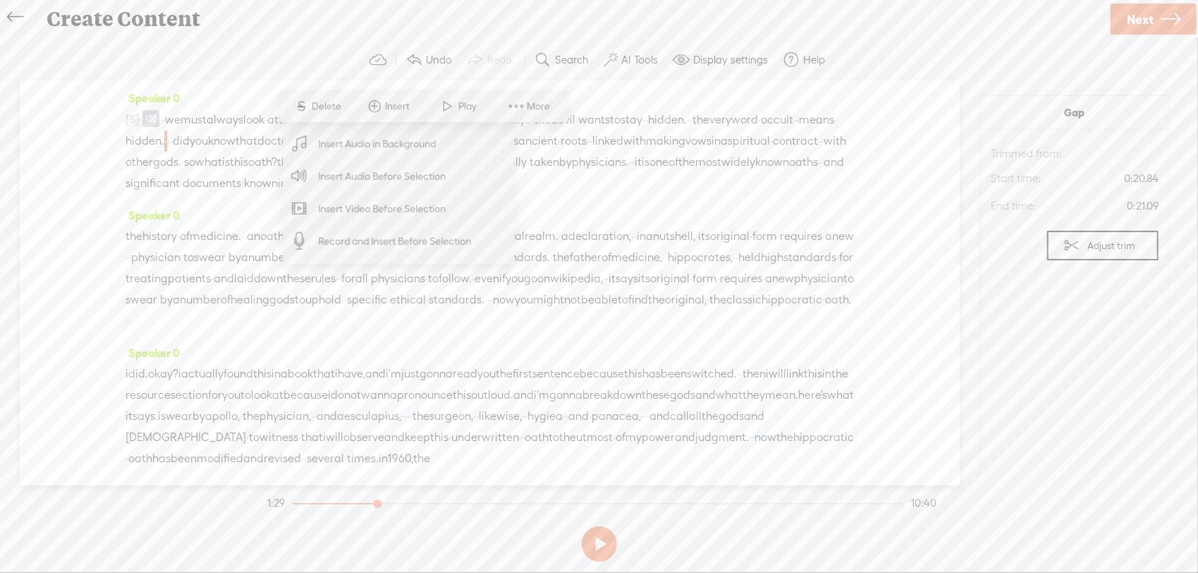
click at [418, 238] on span "Record and Insert Before Selection" at bounding box center [395, 241] width 209 height 32
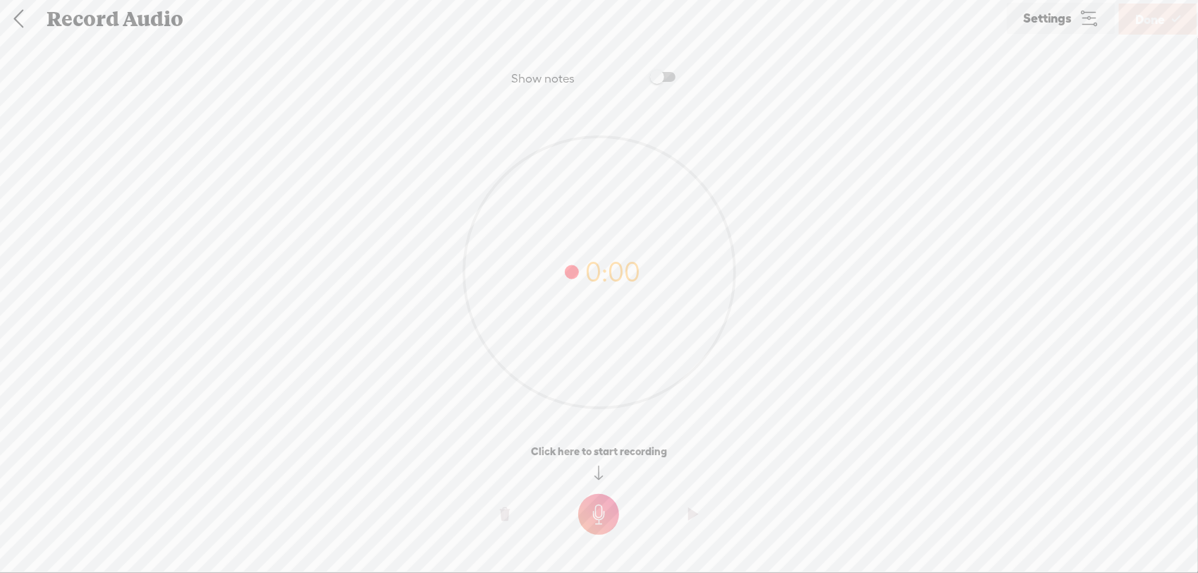
click at [588, 525] on t at bounding box center [598, 514] width 41 height 41
click at [597, 523] on t at bounding box center [598, 524] width 41 height 41
click at [681, 523] on o at bounding box center [693, 524] width 56 height 42
click at [511, 529] on o at bounding box center [505, 524] width 56 height 42
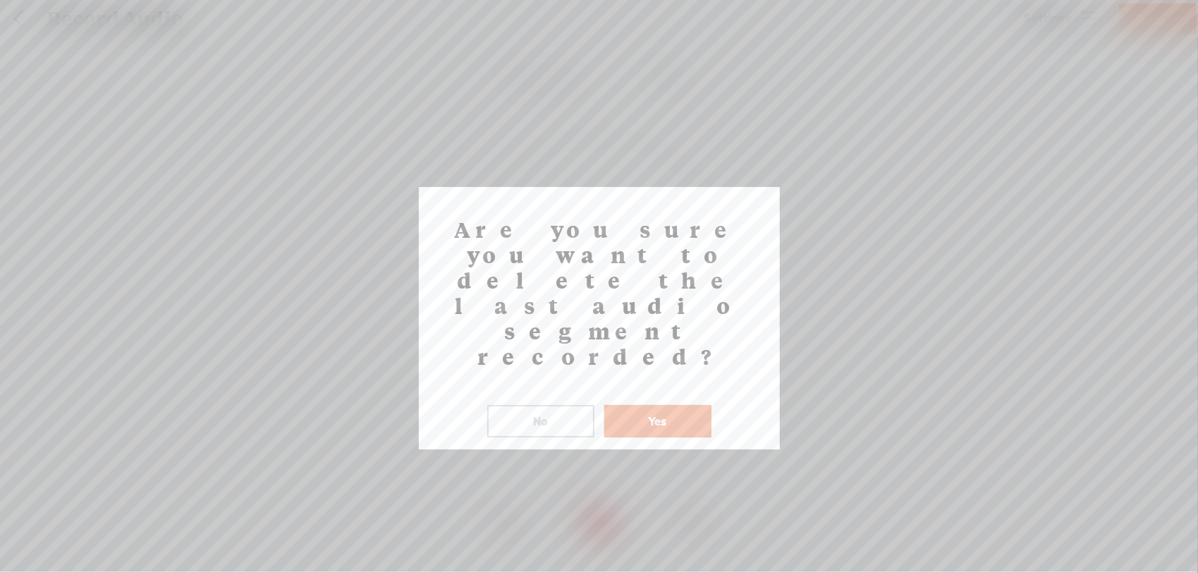
click at [545, 405] on button "No" at bounding box center [540, 421] width 107 height 32
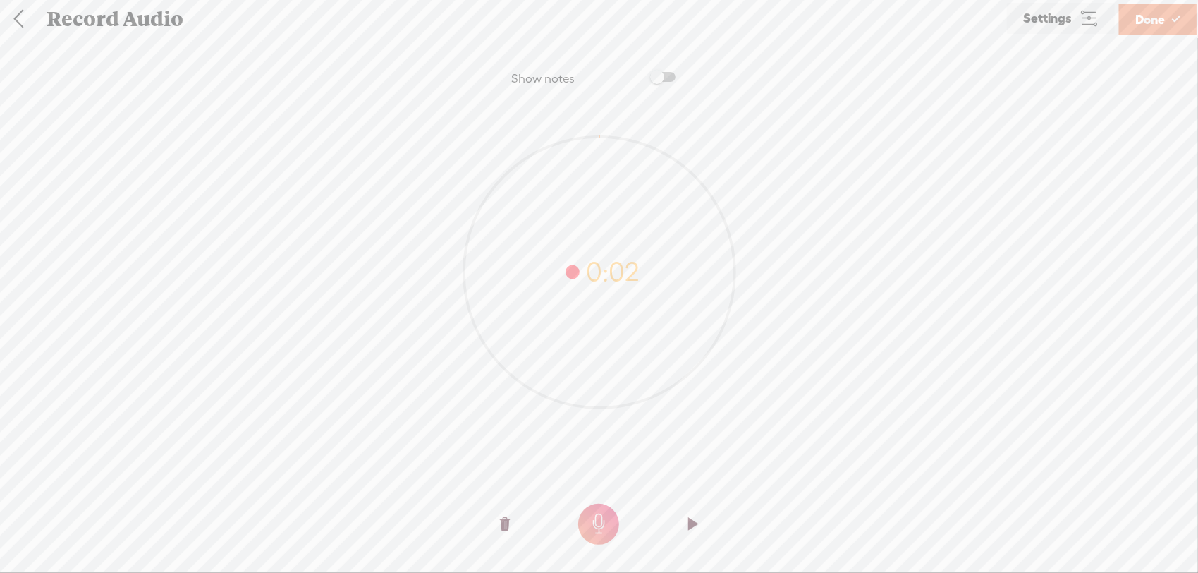
click at [519, 521] on o at bounding box center [505, 524] width 56 height 42
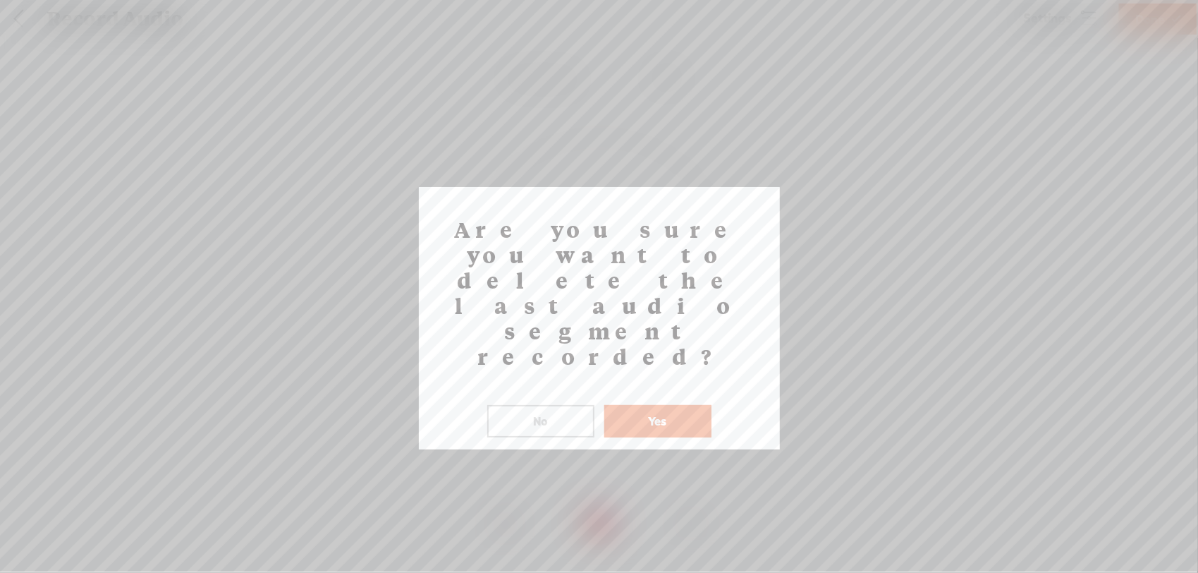
click at [655, 405] on button "Yes" at bounding box center [658, 421] width 107 height 32
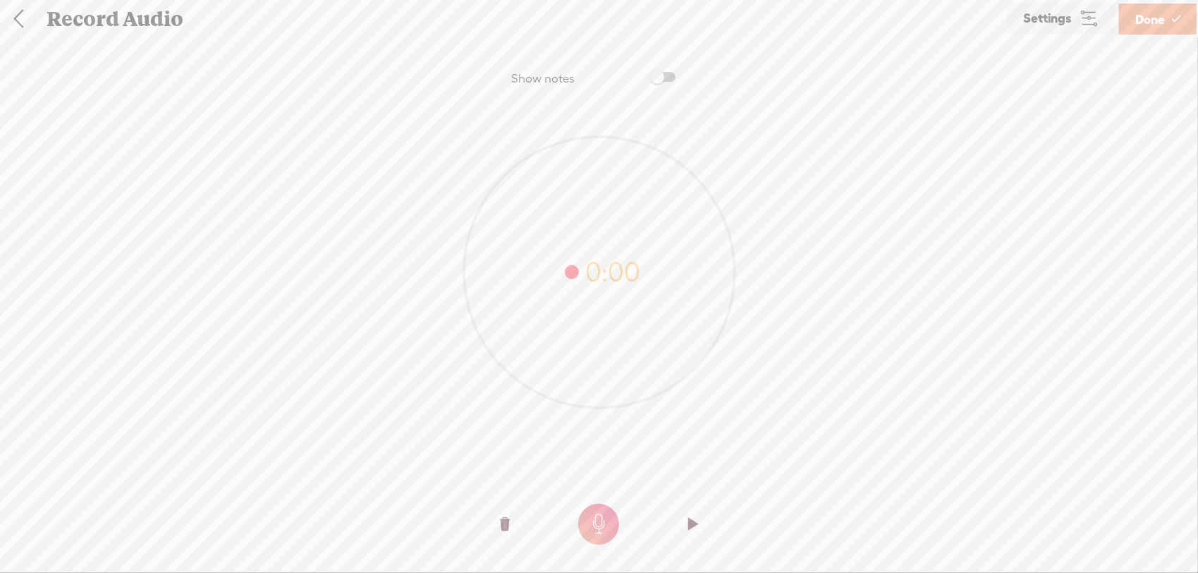
click at [1152, 16] on span "Done" at bounding box center [1151, 19] width 30 height 36
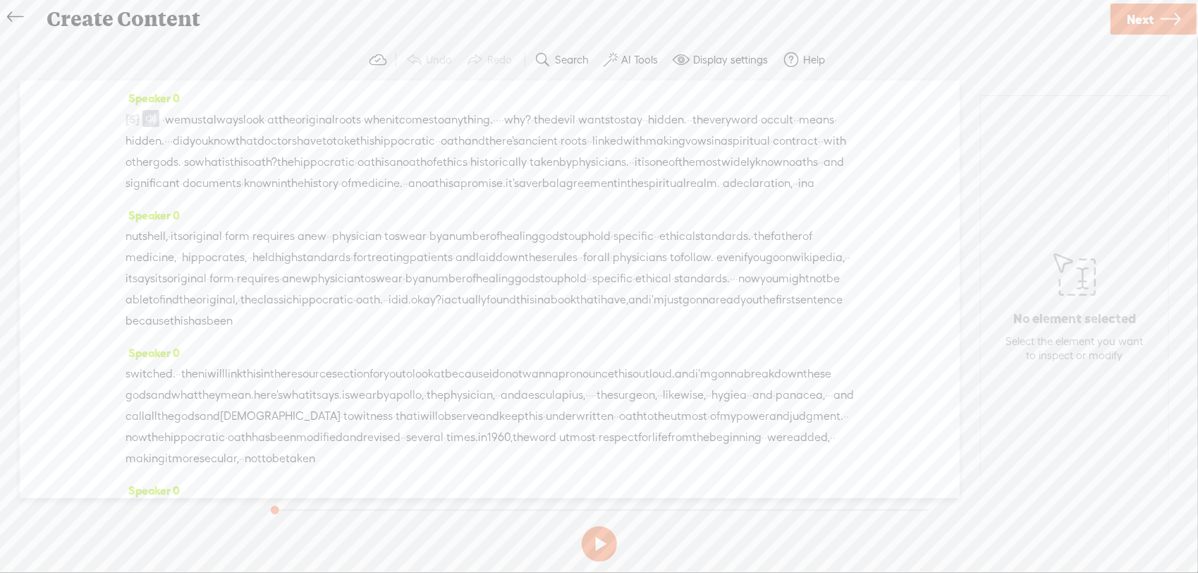
click at [170, 142] on span "·" at bounding box center [168, 140] width 3 height 21
click at [388, 102] on span at bounding box center [382, 106] width 21 height 25
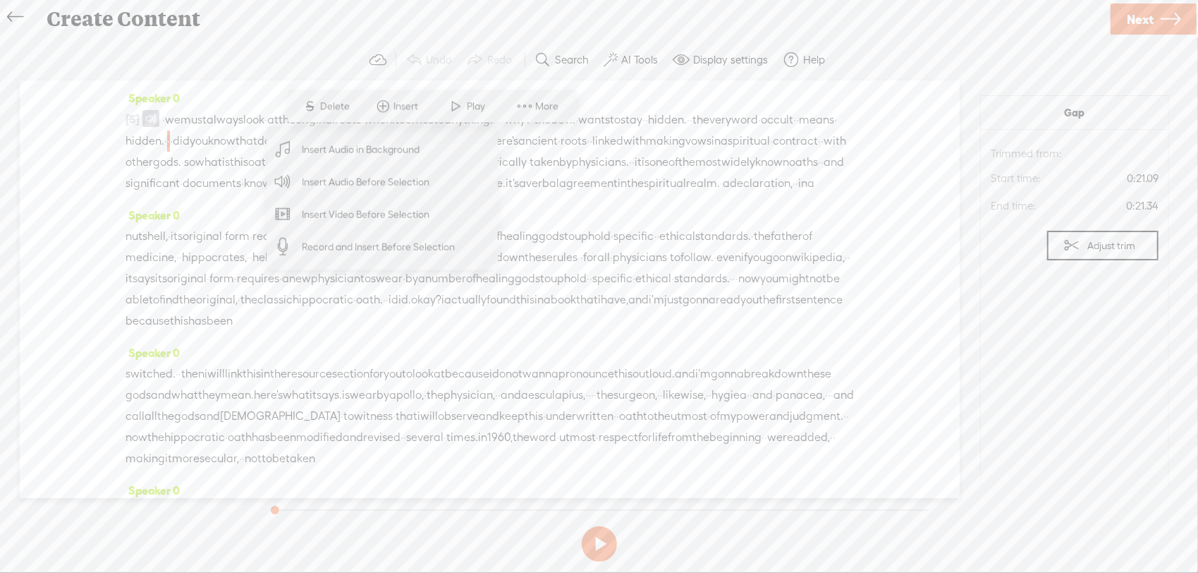
click at [354, 237] on span "Record and Insert Before Selection" at bounding box center [378, 247] width 209 height 32
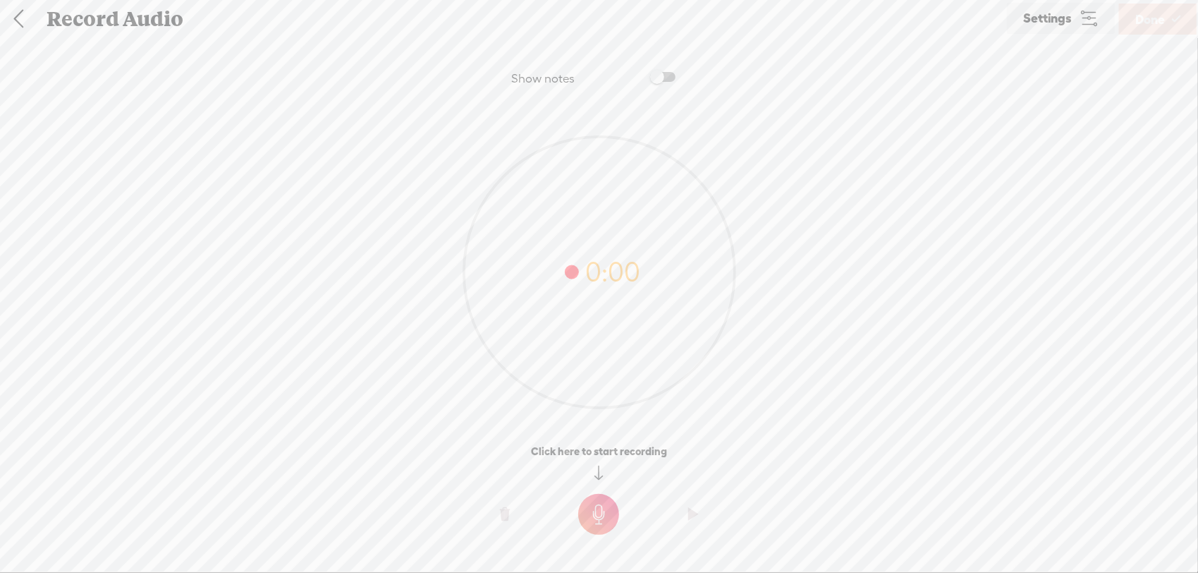
click at [607, 514] on t at bounding box center [598, 514] width 41 height 41
click at [603, 528] on t at bounding box center [598, 524] width 41 height 41
click at [1175, 28] on icon at bounding box center [1176, 19] width 8 height 36
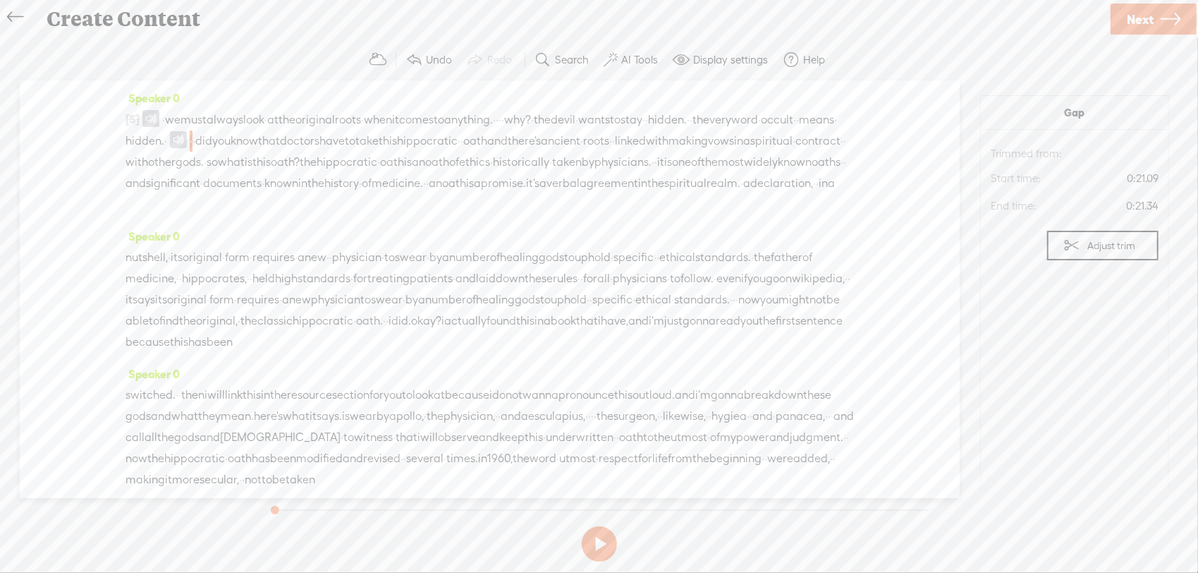
click at [834, 130] on span "·" at bounding box center [835, 119] width 3 height 21
click at [415, 108] on span "Play" at bounding box center [418, 106] width 22 height 14
click at [583, 533] on section at bounding box center [599, 544] width 669 height 47
click at [594, 542] on button at bounding box center [599, 543] width 35 height 35
drag, startPoint x: 463, startPoint y: 141, endPoint x: 453, endPoint y: 141, distance: 10.6
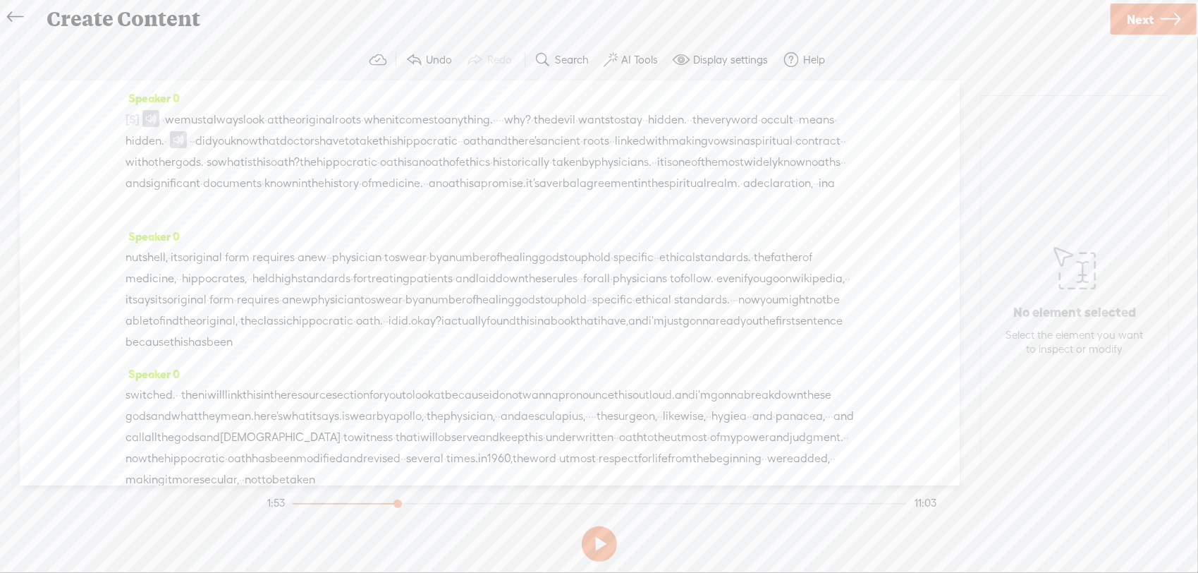
click at [453, 141] on div "[S] we're gonna take a look at the · hippocratic · · oath and the deception · ·…" at bounding box center [490, 162] width 729 height 107
click at [372, 111] on span "Delete" at bounding box center [360, 106] width 33 height 14
click at [165, 118] on span "·" at bounding box center [163, 119] width 3 height 21
click at [159, 121] on span at bounding box center [150, 118] width 17 height 17
click at [181, 119] on span "we" at bounding box center [173, 119] width 16 height 21
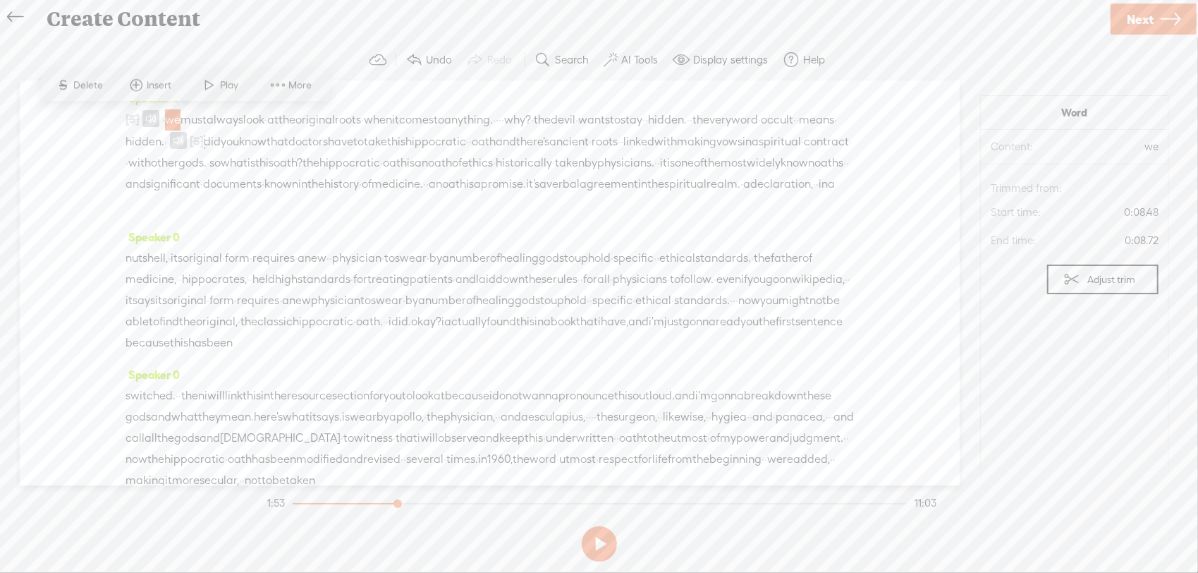
click at [210, 83] on span at bounding box center [210, 85] width 21 height 25
click at [603, 547] on button at bounding box center [599, 543] width 35 height 35
drag, startPoint x: 609, startPoint y: 112, endPoint x: 594, endPoint y: 111, distance: 15.5
click at [594, 111] on div "[S] we're gonna take a look at the · hippocratic · · oath and the deception · ·…" at bounding box center [490, 162] width 729 height 107
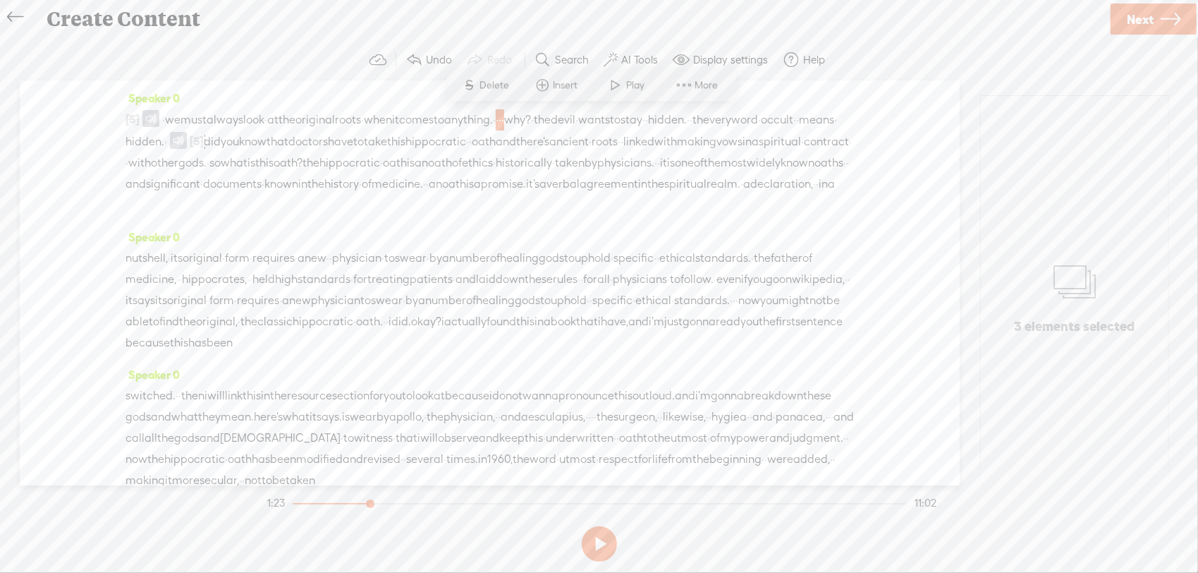
click at [492, 83] on span "Delete" at bounding box center [496, 85] width 33 height 14
click at [399, 116] on span "it" at bounding box center [395, 119] width 7 height 21
click at [488, 90] on span at bounding box center [489, 85] width 21 height 25
click at [594, 542] on button at bounding box center [599, 543] width 35 height 35
click at [496, 152] on span "and" at bounding box center [506, 141] width 20 height 21
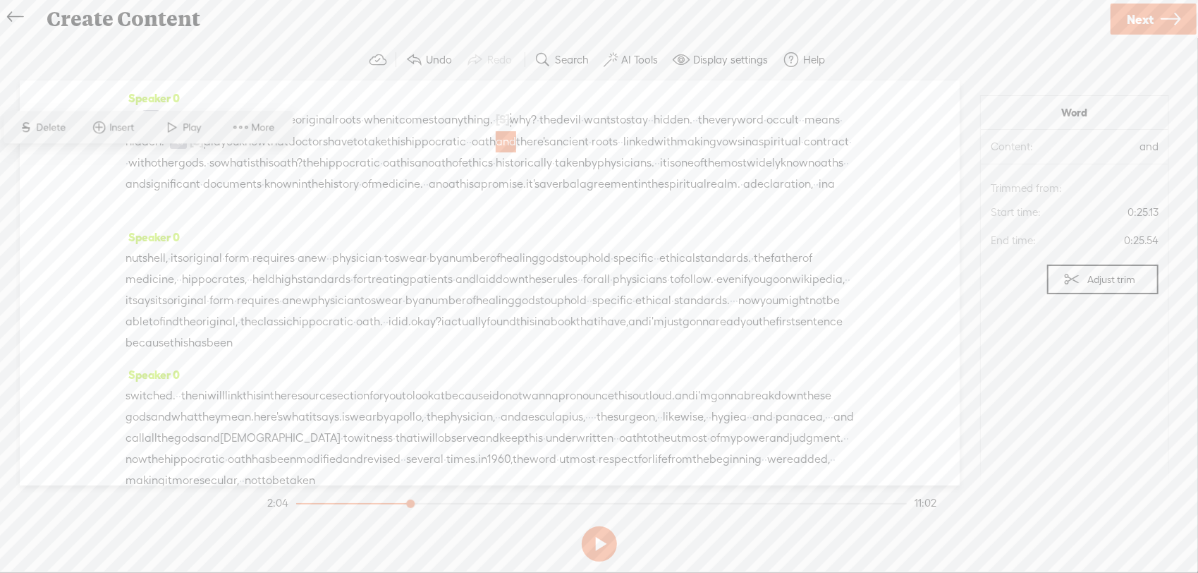
click at [181, 124] on span at bounding box center [172, 127] width 21 height 25
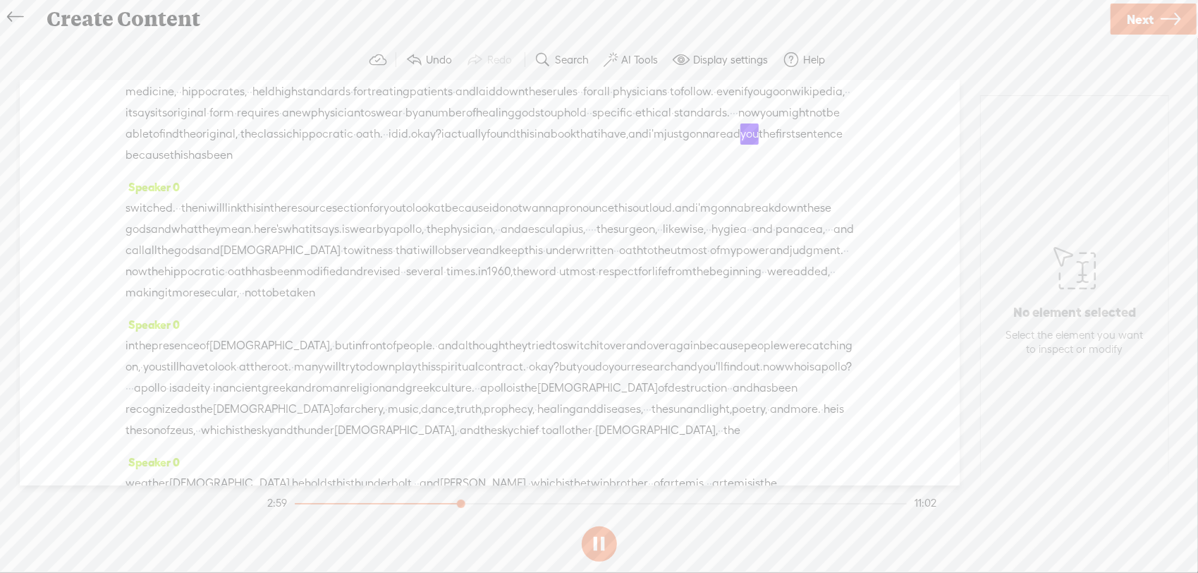
click at [598, 539] on button at bounding box center [599, 543] width 35 height 35
click at [605, 538] on button at bounding box center [599, 543] width 35 height 35
click at [597, 542] on button at bounding box center [599, 543] width 35 height 35
drag, startPoint x: 347, startPoint y: 322, endPoint x: 684, endPoint y: 315, distance: 337.3
click at [684, 315] on div "Speaker 0 [S] we're gonna take a look at the · hippocratic · · oath and the dec…" at bounding box center [490, 282] width 940 height 405
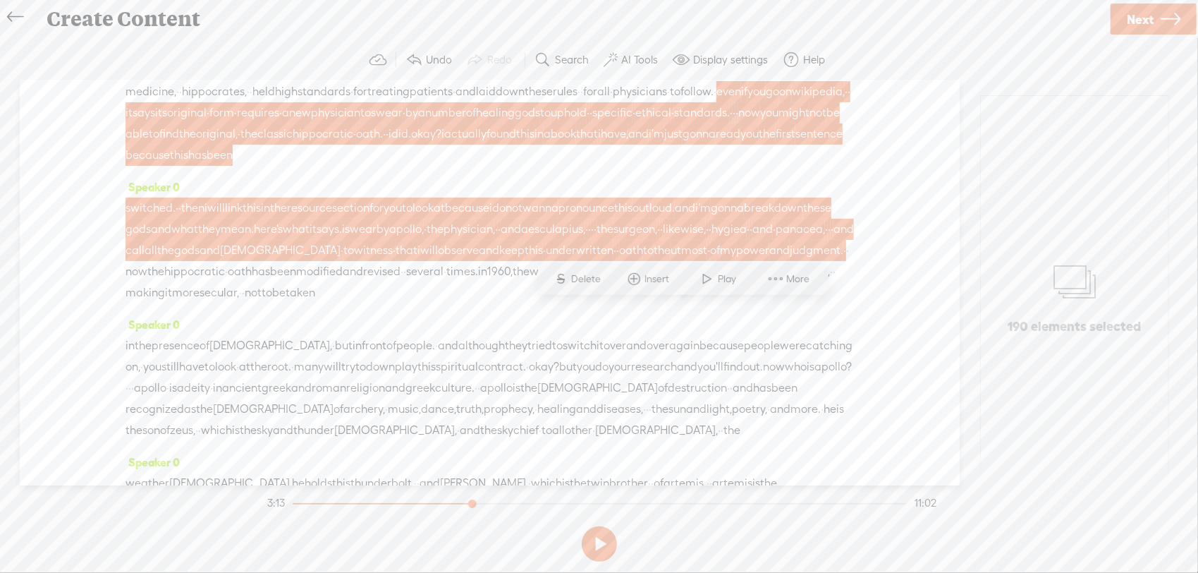
click at [588, 284] on span "Delete" at bounding box center [588, 279] width 33 height 14
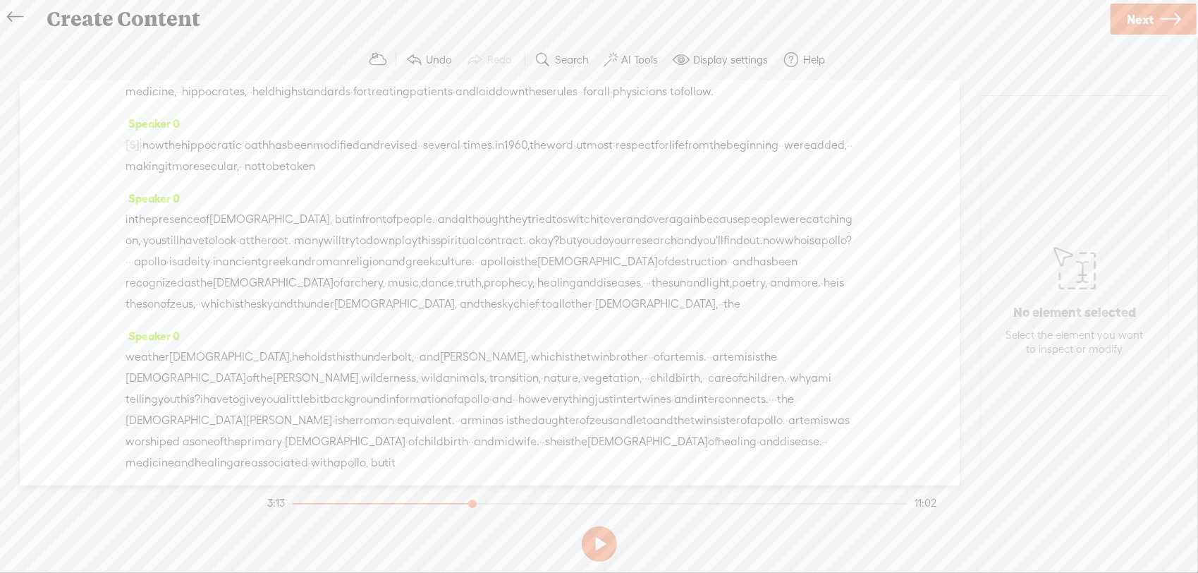
click at [613, 102] on span "physicians" at bounding box center [640, 91] width 54 height 21
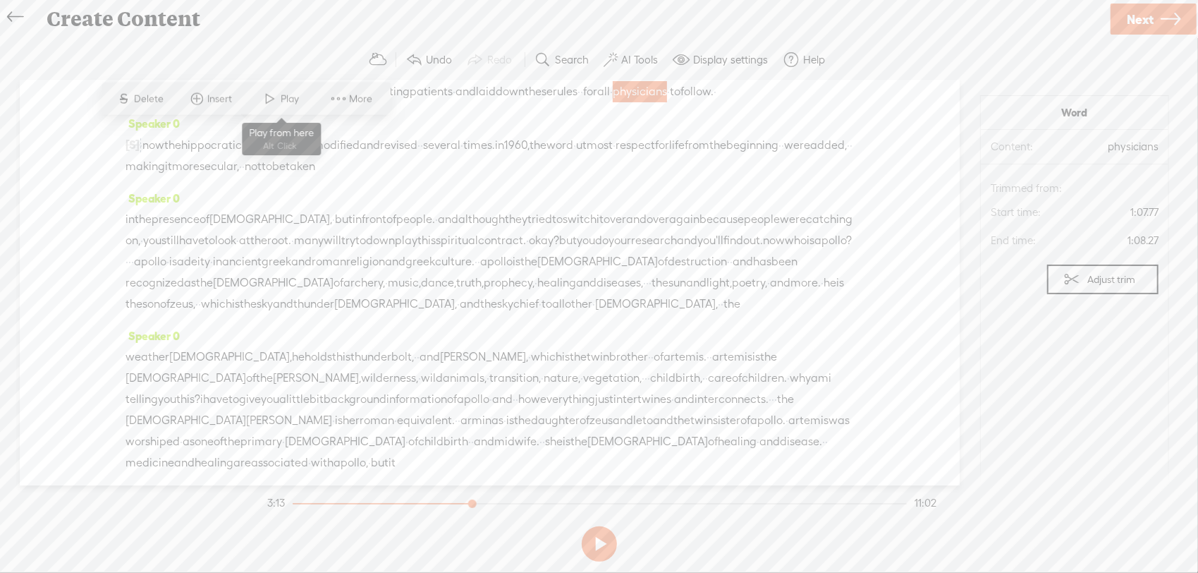
click at [281, 95] on span "Play" at bounding box center [292, 99] width 22 height 14
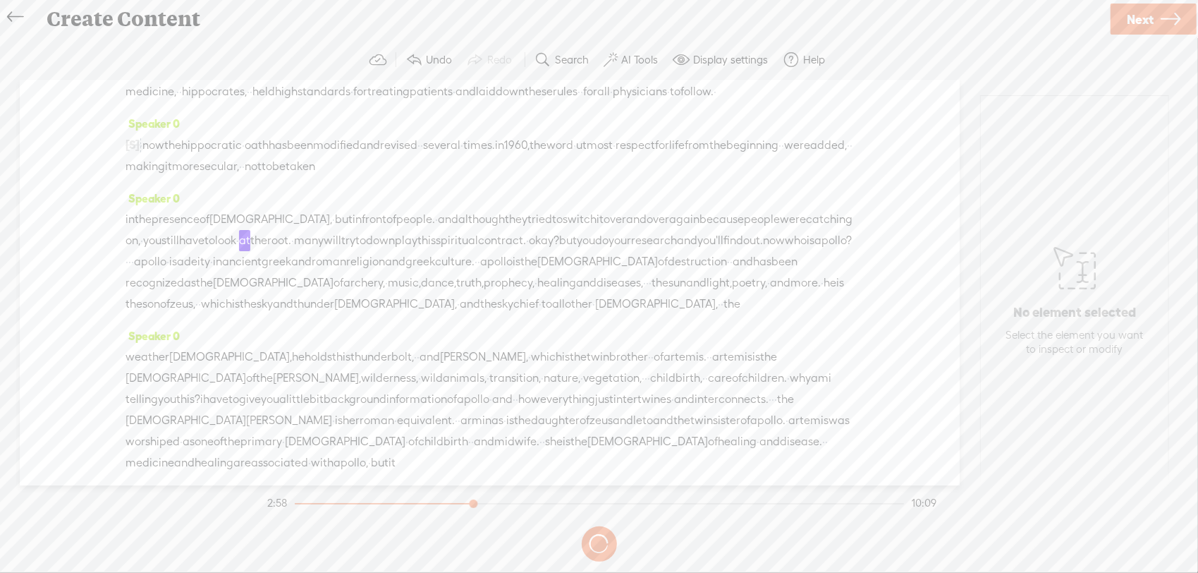
scroll to position [376, 0]
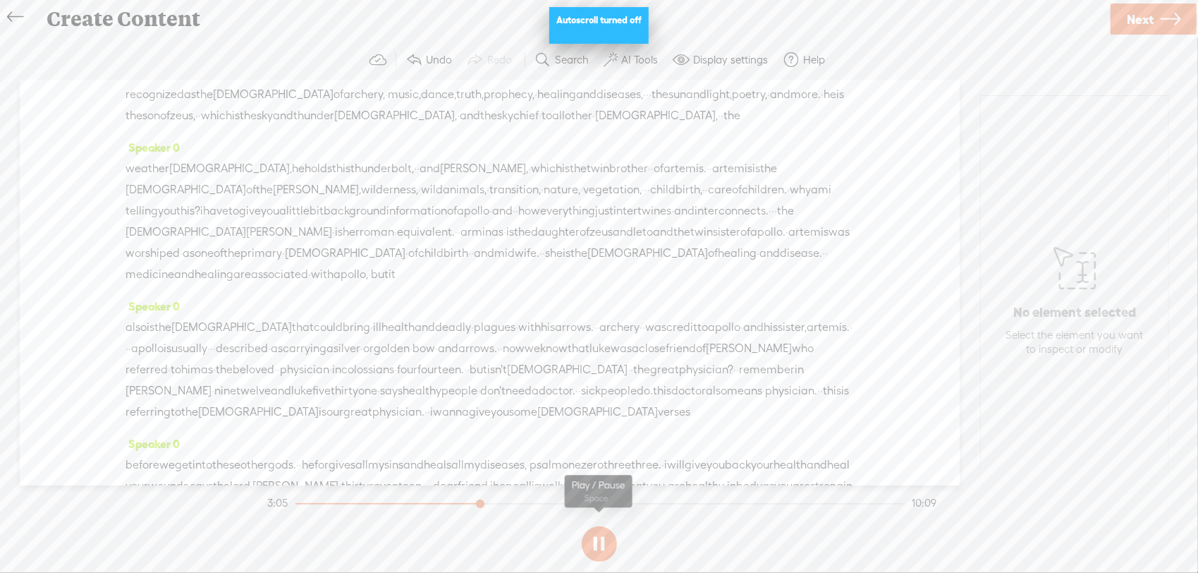
click at [607, 540] on button at bounding box center [599, 543] width 35 height 35
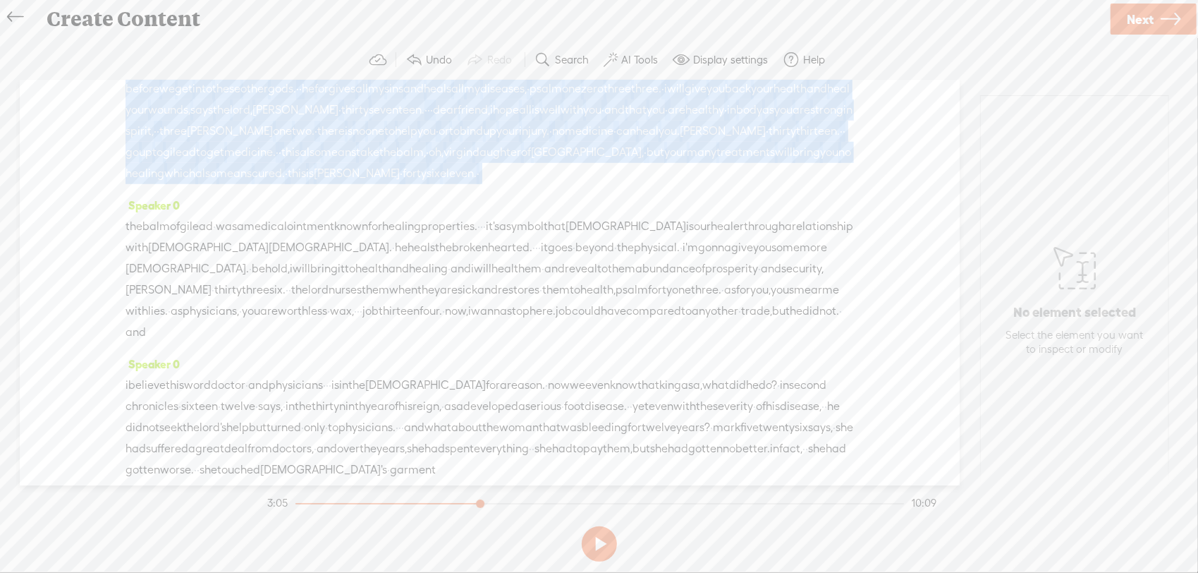
scroll to position [940, 0]
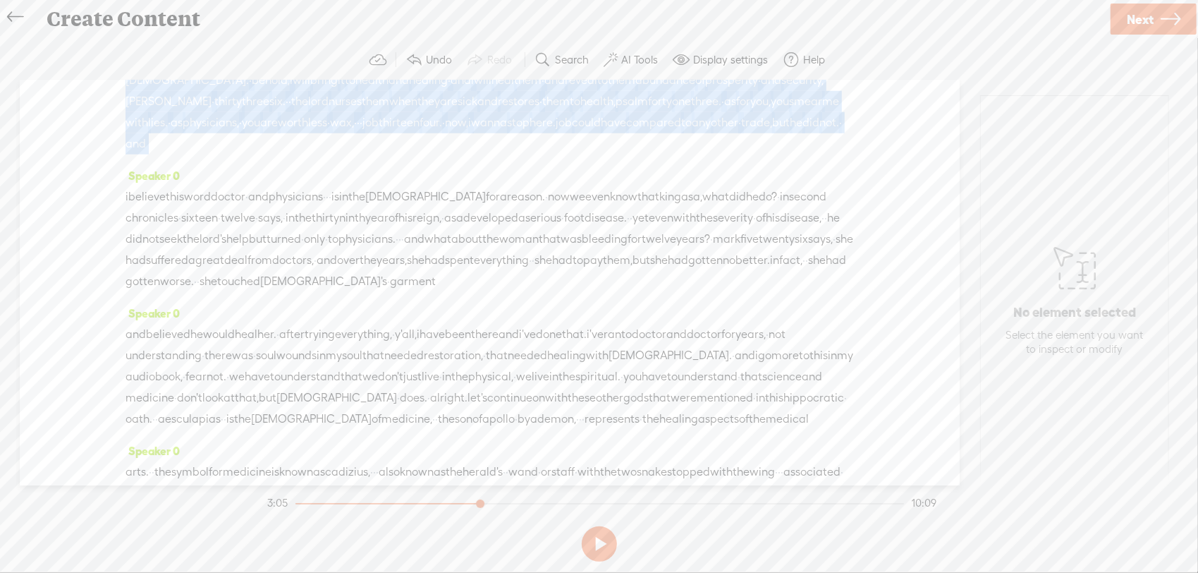
drag, startPoint x: 679, startPoint y: 282, endPoint x: 570, endPoint y: 251, distance: 113.0
click at [570, 251] on div "Speaker 0 [S] we're gonna take a look at the · hippocratic · · oath and the dec…" at bounding box center [490, 282] width 940 height 405
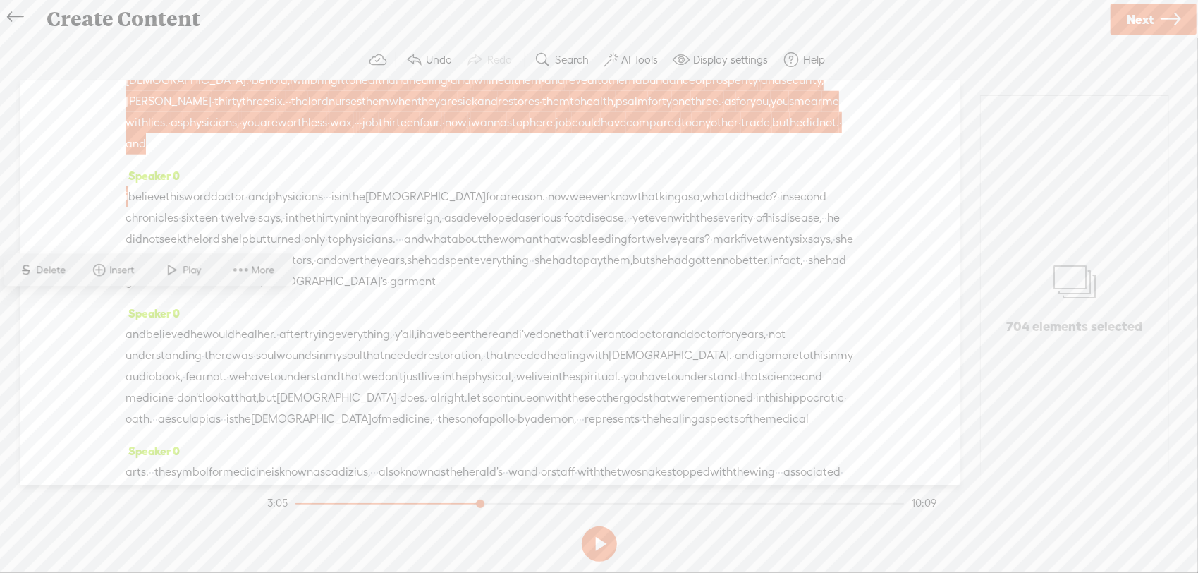
click at [53, 267] on span "Delete" at bounding box center [53, 270] width 33 height 14
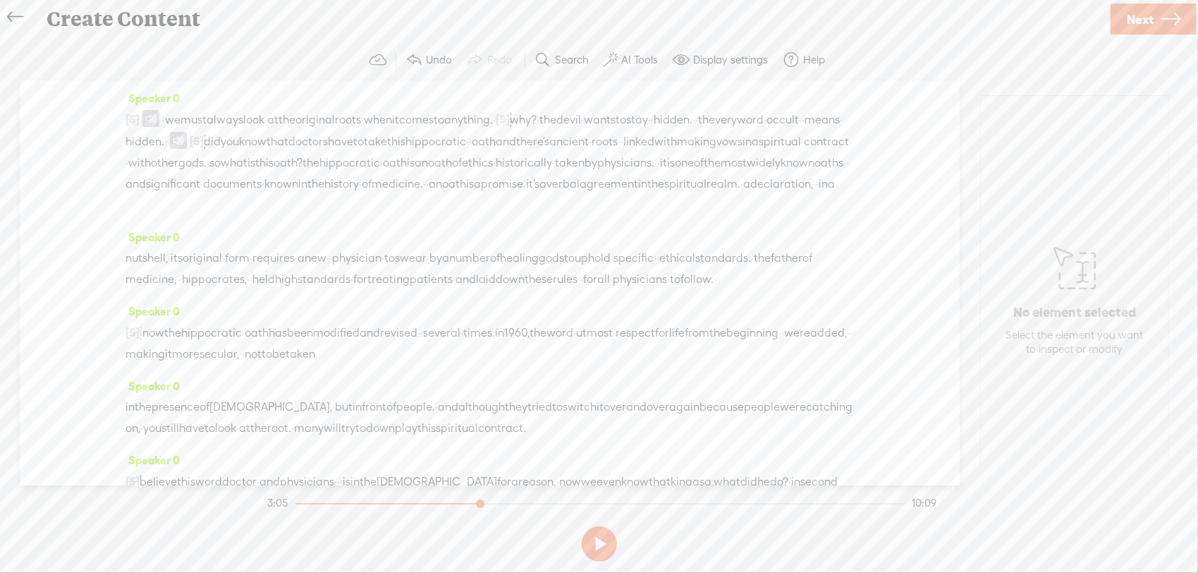
scroll to position [188, 0]
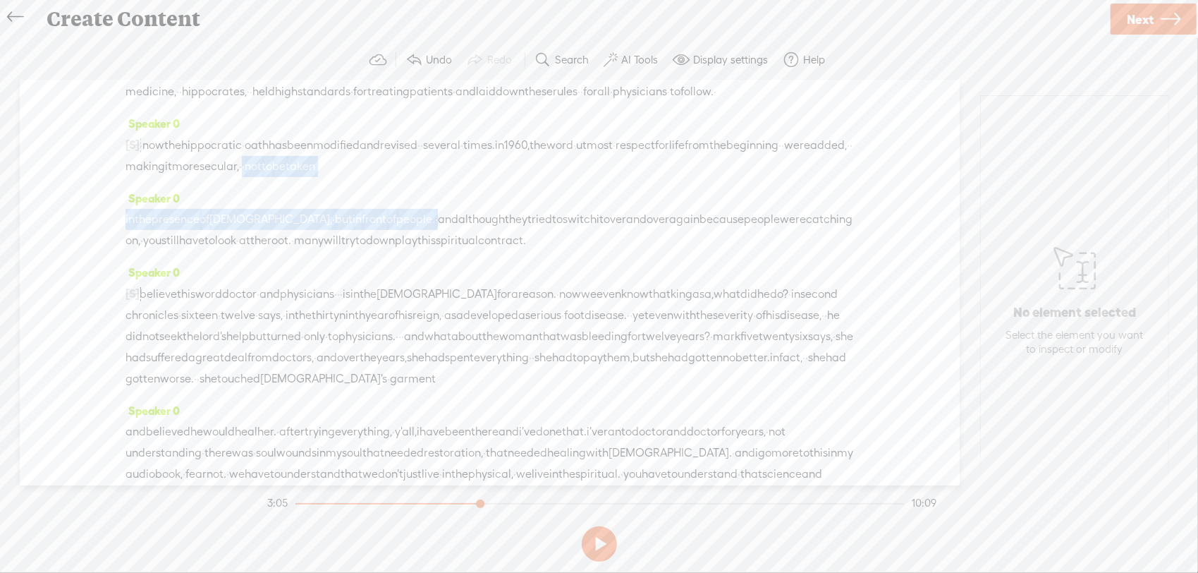
drag, startPoint x: 480, startPoint y: 209, endPoint x: 401, endPoint y: 254, distance: 90.4
click at [401, 254] on div "Speaker 0 [S] we're gonna take a look at the · hippocratic · · oath and the dec…" at bounding box center [490, 282] width 940 height 405
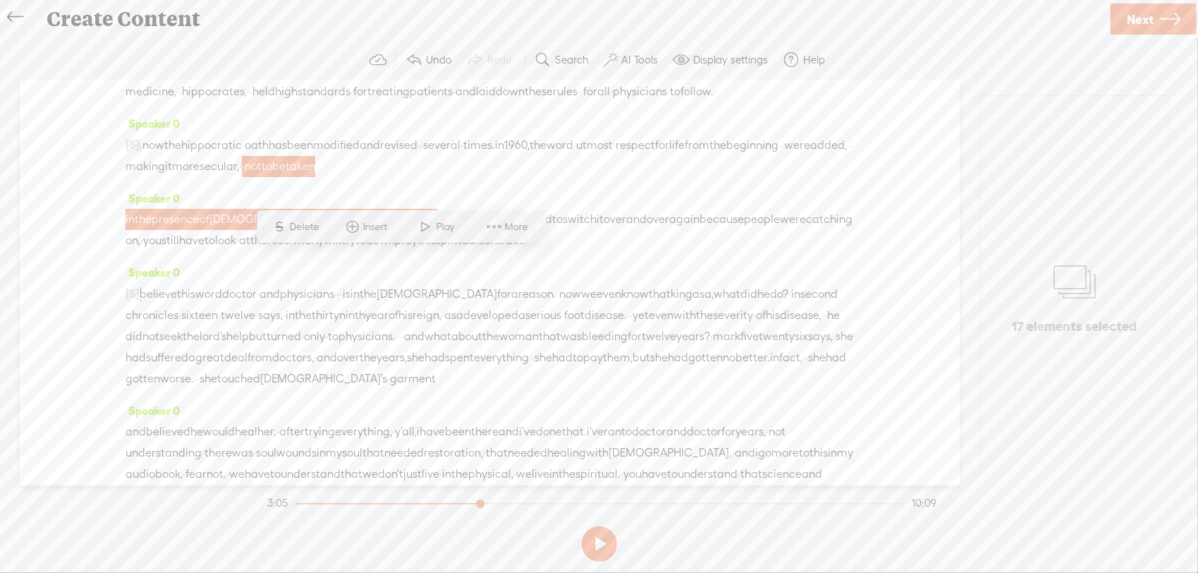
click at [289, 231] on span "S" at bounding box center [279, 226] width 21 height 25
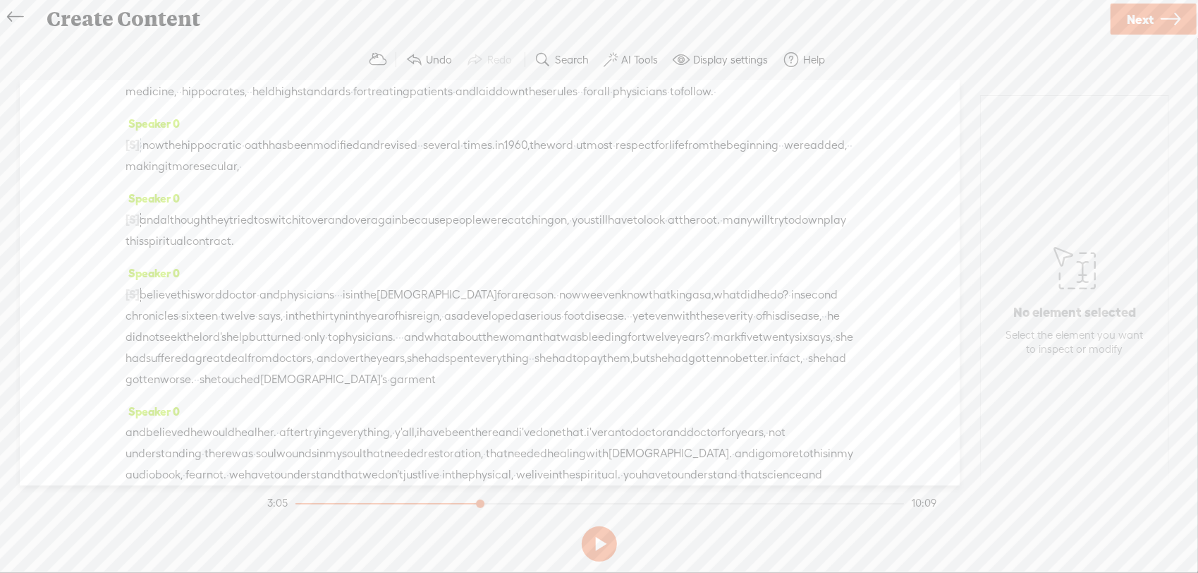
click at [164, 156] on span "now" at bounding box center [153, 145] width 22 height 21
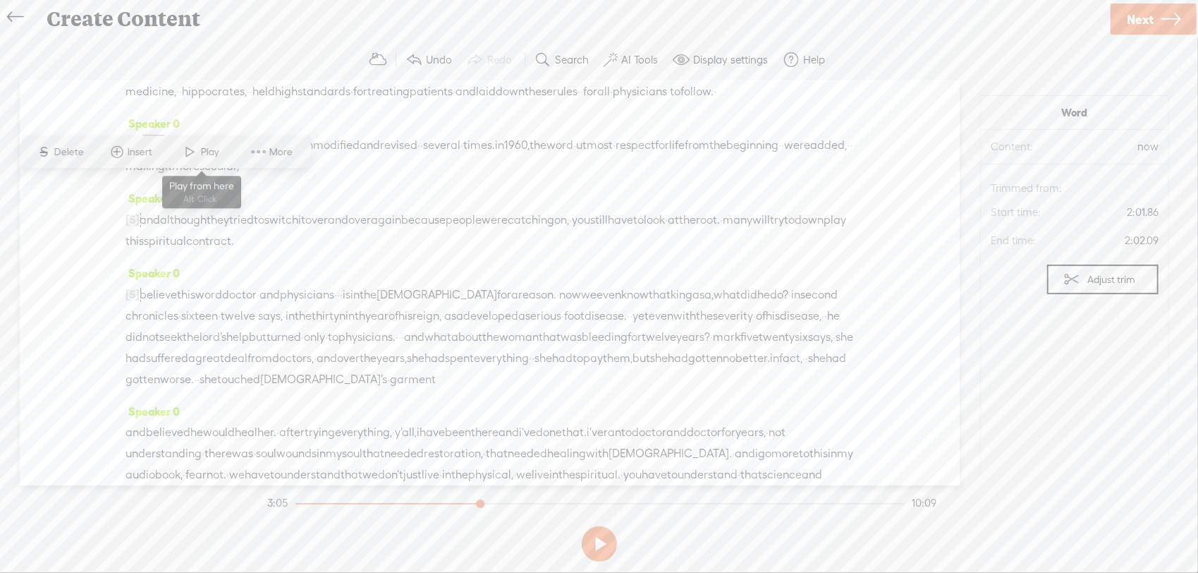
click at [201, 145] on span "Play" at bounding box center [212, 152] width 22 height 14
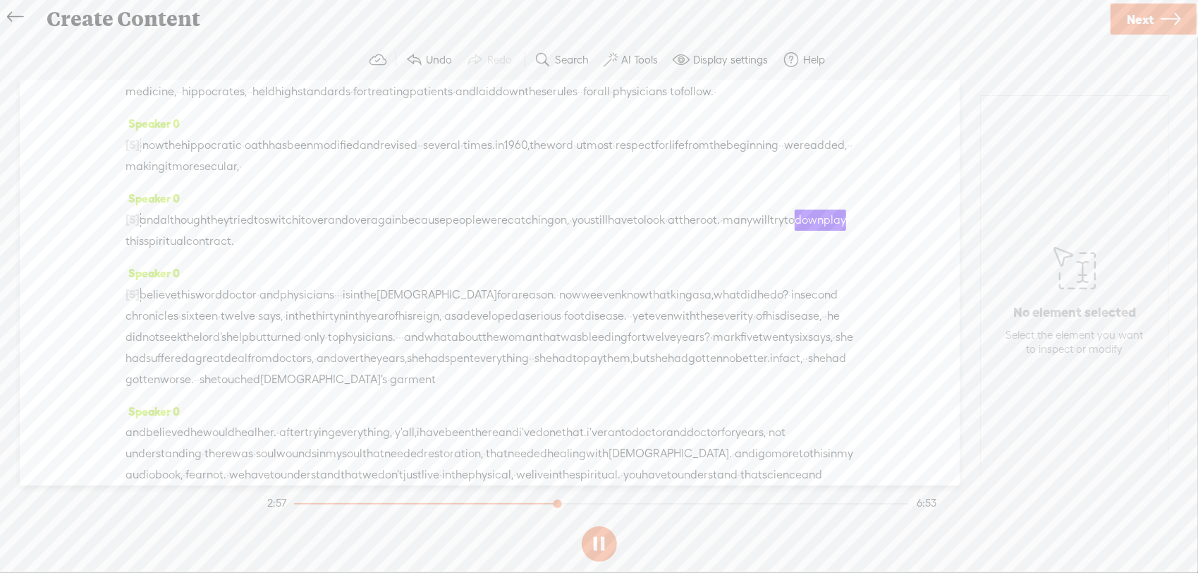
click at [595, 548] on button at bounding box center [599, 543] width 35 height 35
click at [597, 544] on button at bounding box center [599, 543] width 35 height 35
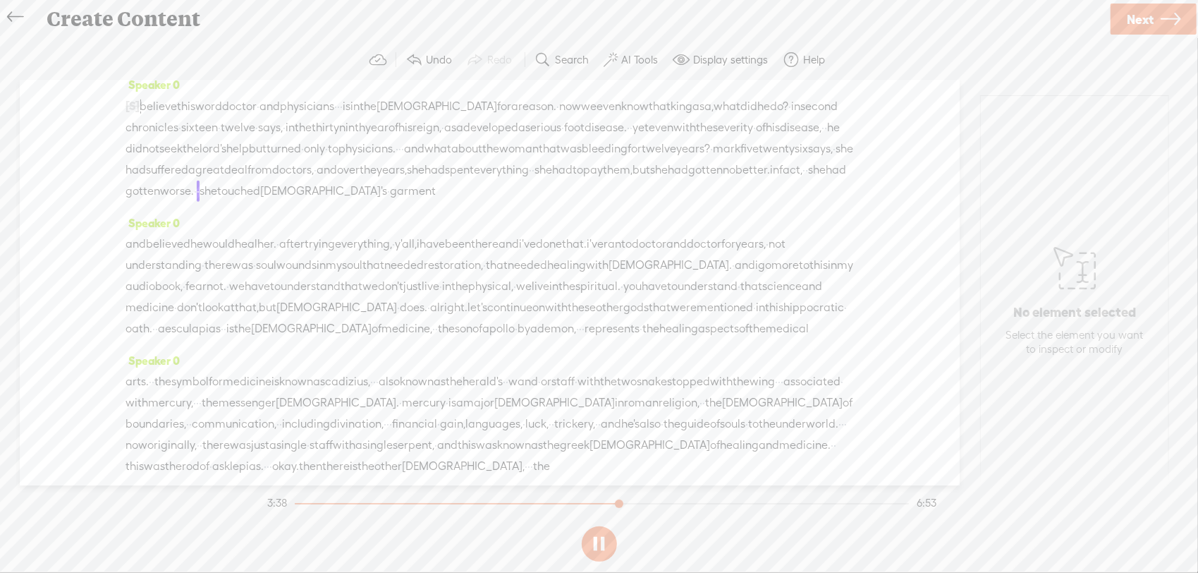
scroll to position [564, 0]
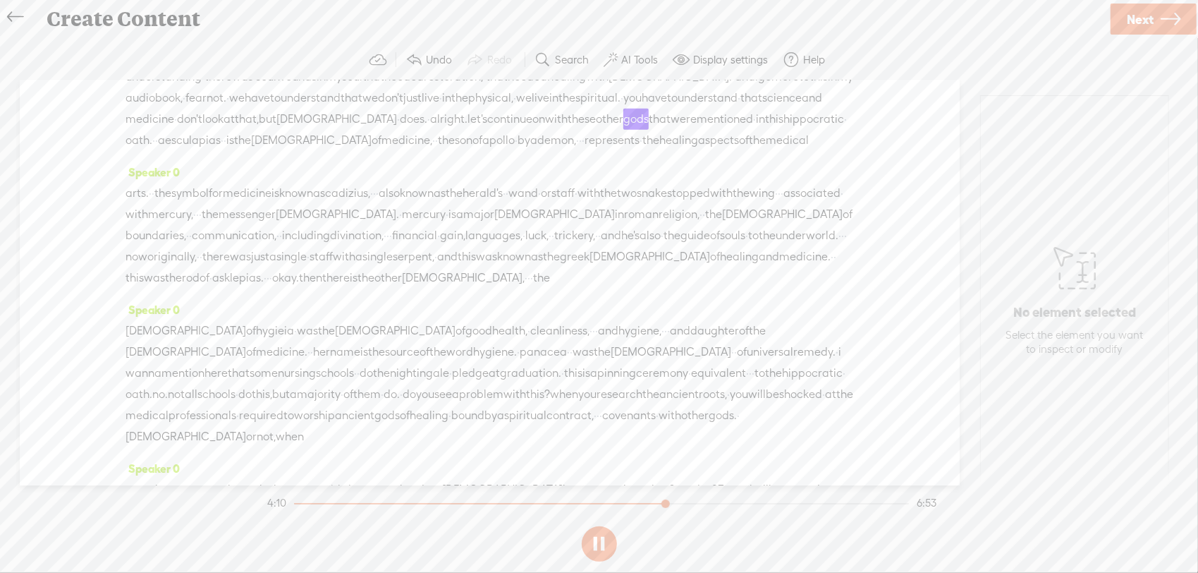
click at [595, 547] on button at bounding box center [599, 543] width 35 height 35
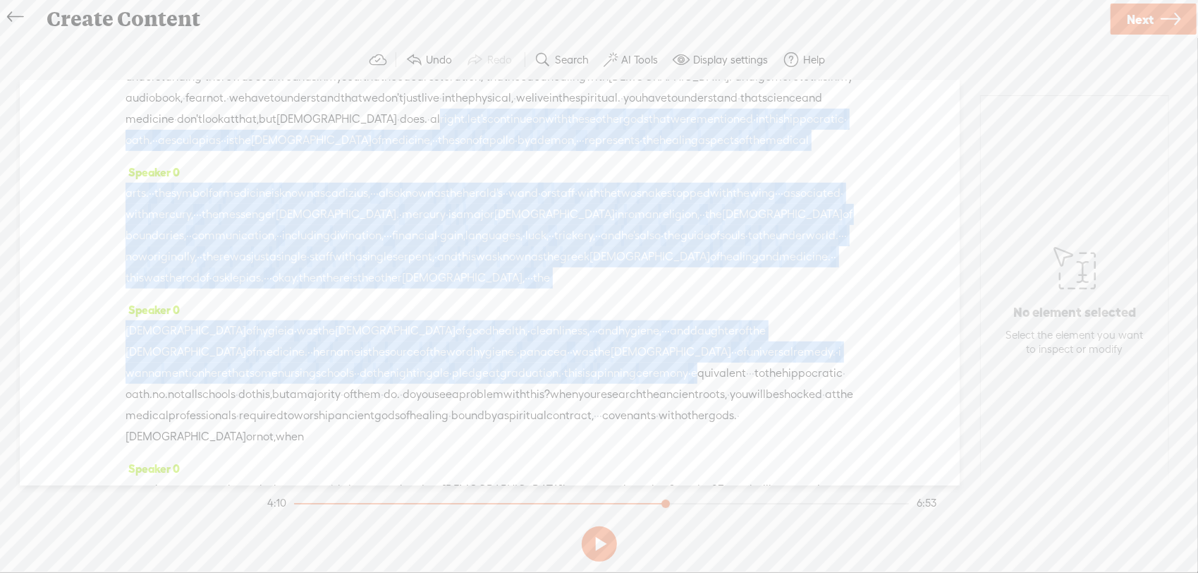
scroll to position [752, 0]
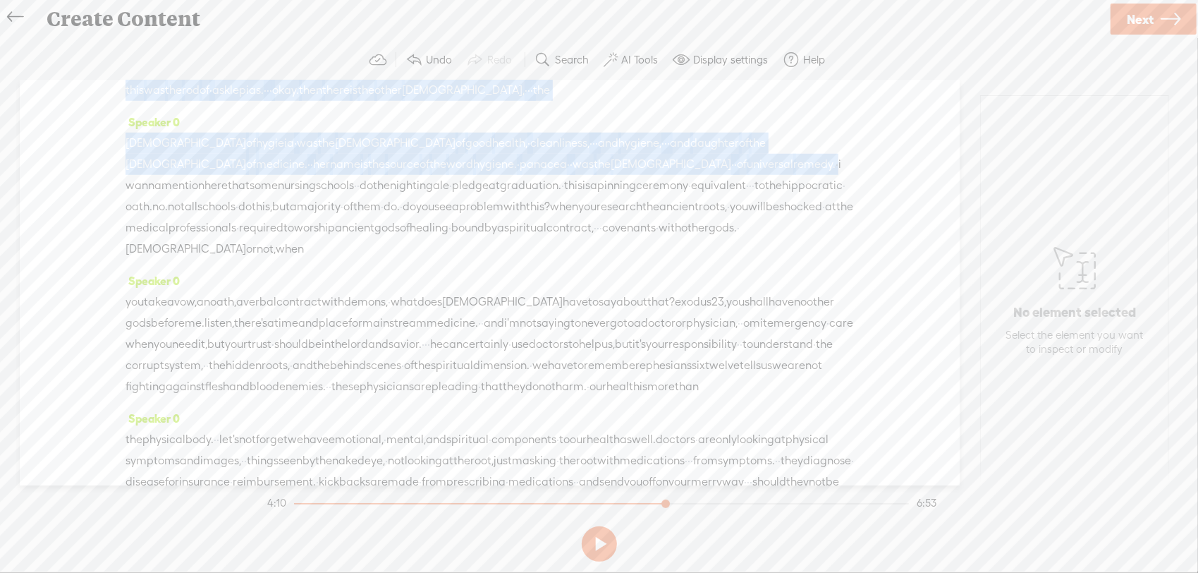
drag, startPoint x: 751, startPoint y: 184, endPoint x: 679, endPoint y: 268, distance: 110.1
click at [679, 268] on div "Speaker 0 [S] we're gonna take a look at the · hippocratic · · oath and the dec…" at bounding box center [490, 282] width 940 height 405
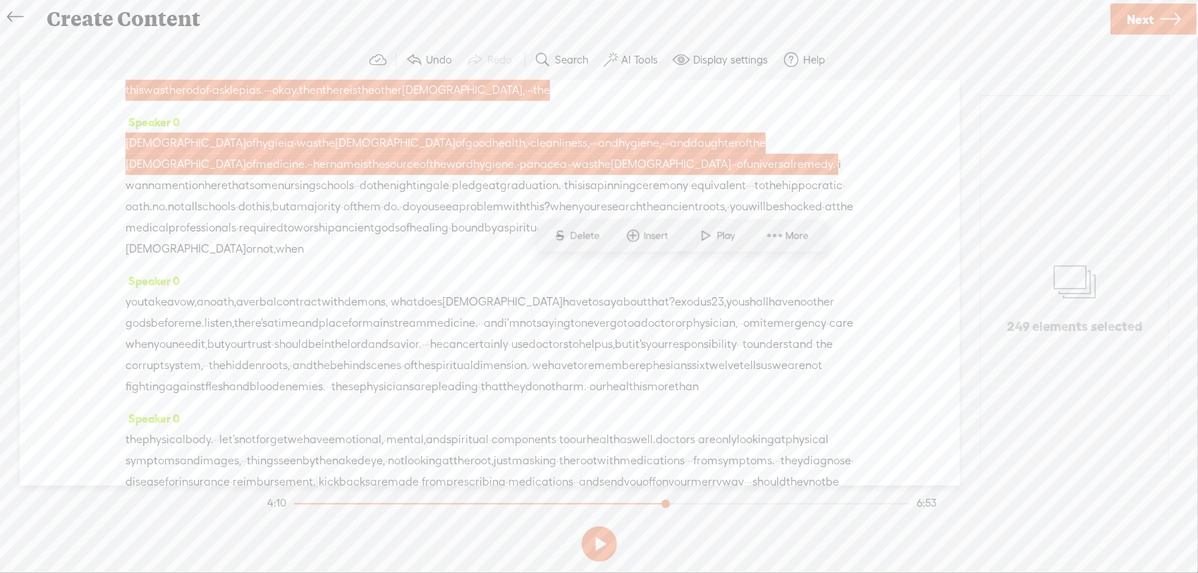
click at [597, 236] on span "Delete" at bounding box center [587, 236] width 33 height 14
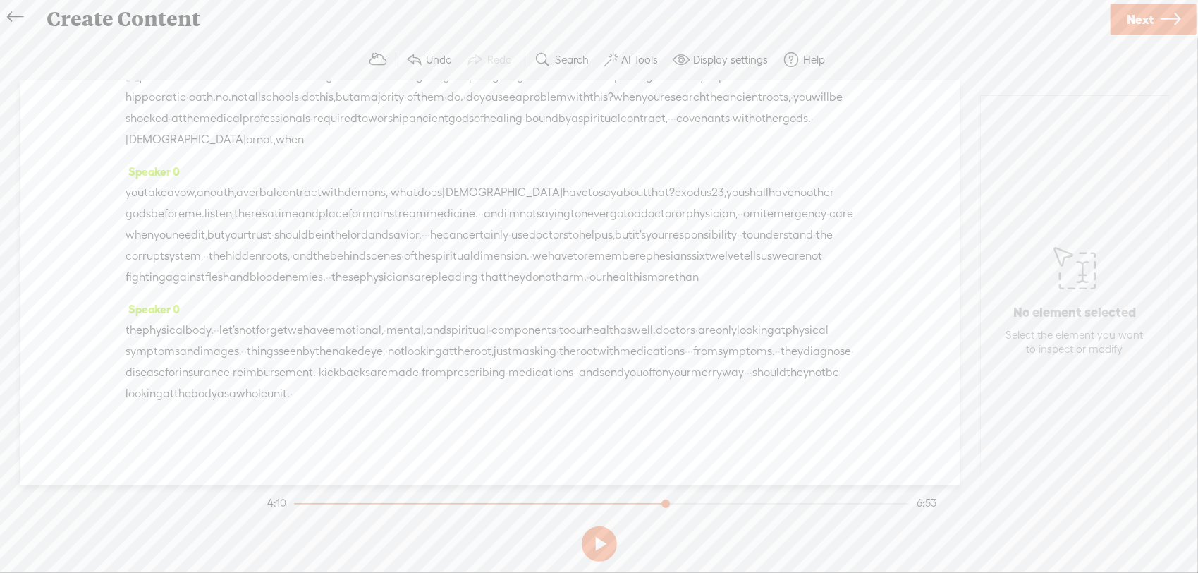
scroll to position [376, 0]
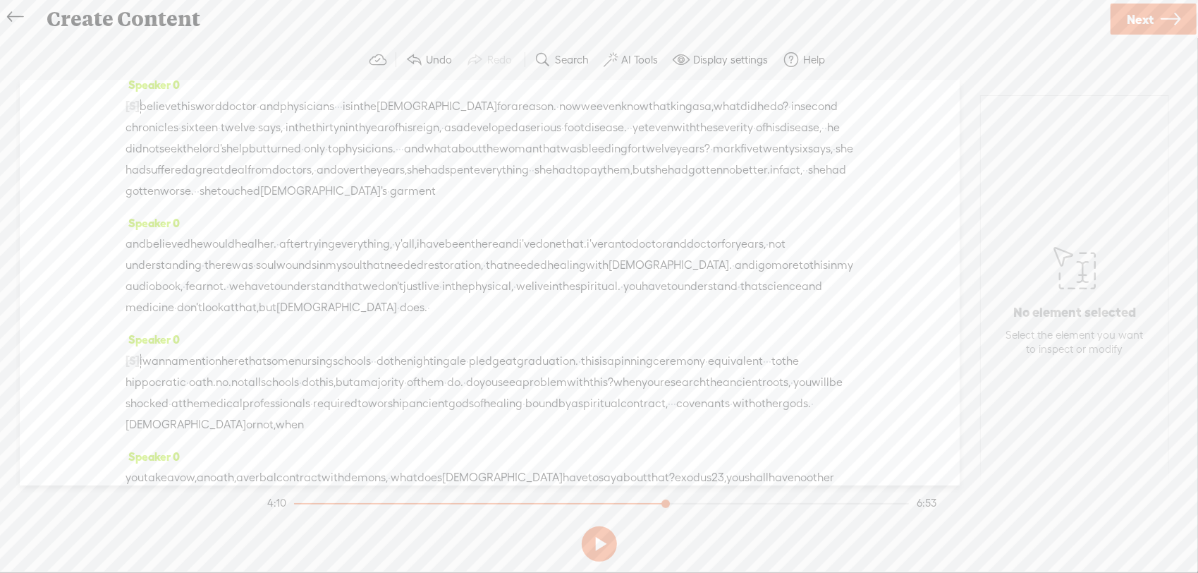
click at [230, 202] on span "touched" at bounding box center [238, 191] width 43 height 21
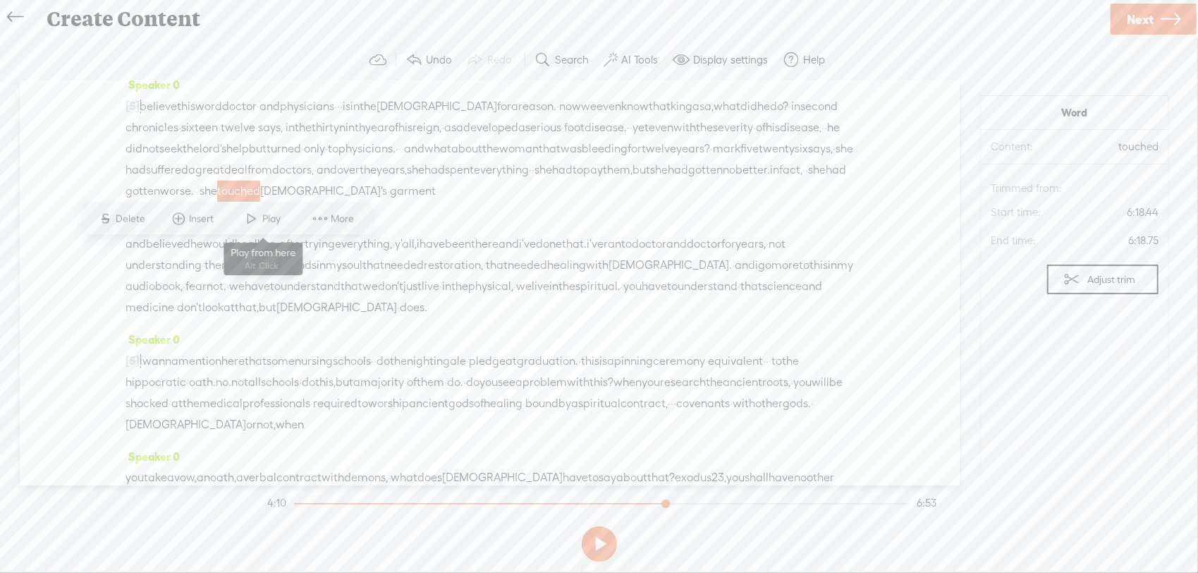
click at [267, 220] on span "Play" at bounding box center [274, 219] width 22 height 14
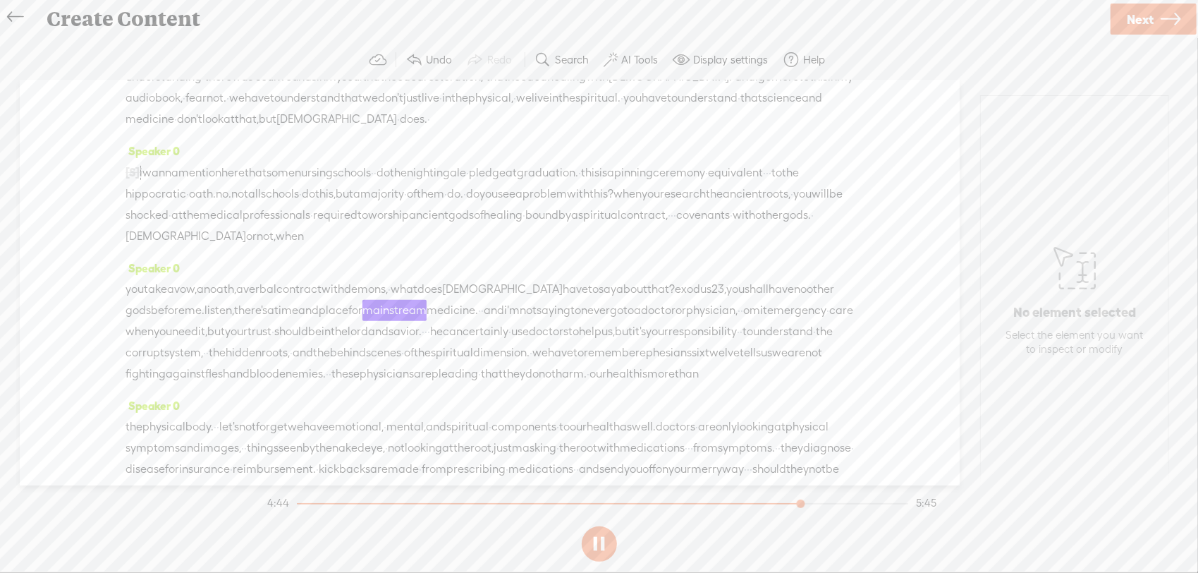
scroll to position [752, 0]
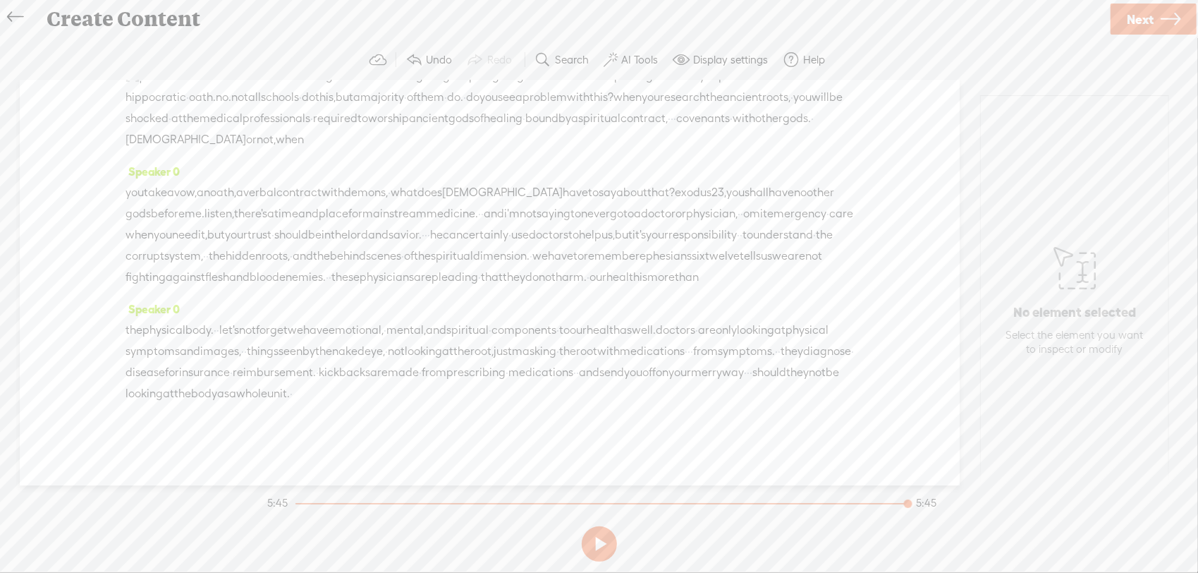
click at [293, 387] on span "·" at bounding box center [291, 393] width 3 height 21
click at [819, 358] on span "Insert" at bounding box center [808, 353] width 28 height 14
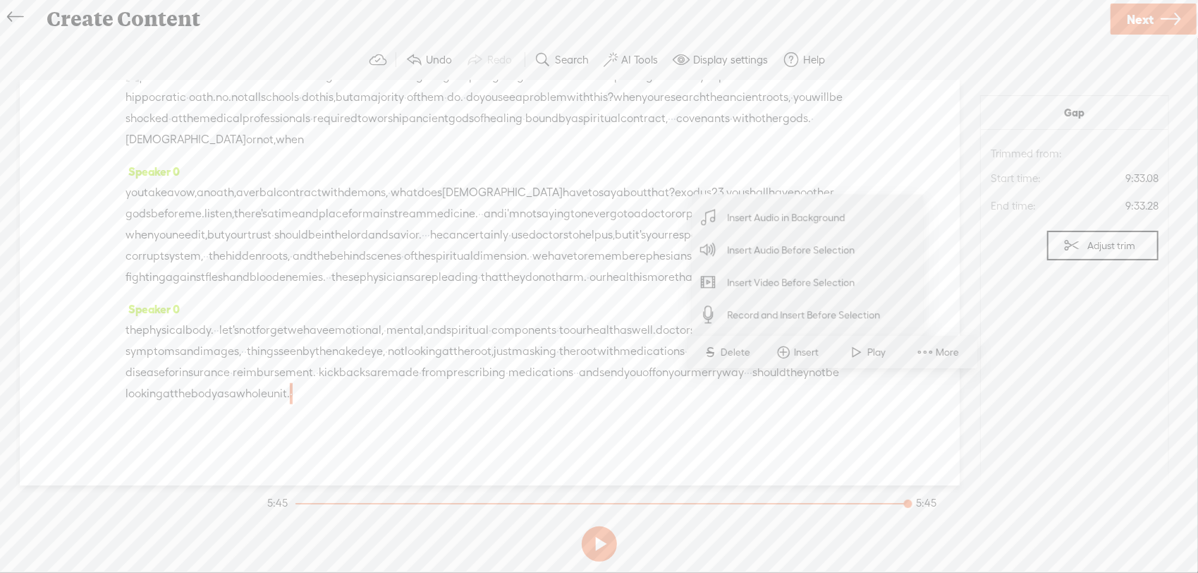
click at [822, 254] on span "Insert Audio Before Selection" at bounding box center [791, 250] width 183 height 32
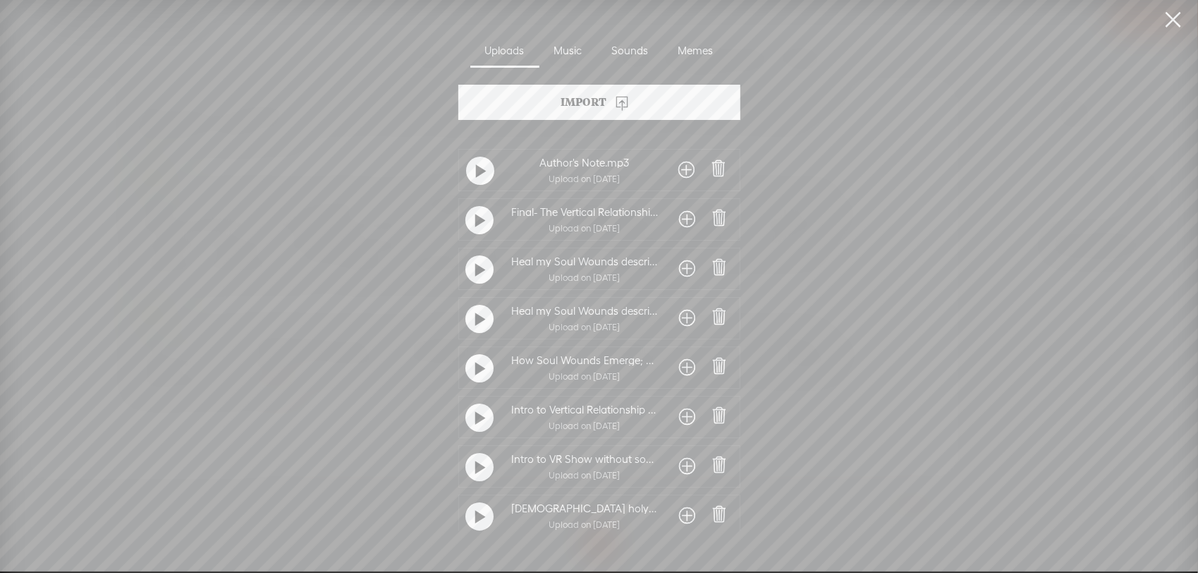
click at [597, 98] on div "Import" at bounding box center [600, 102] width 282 height 35
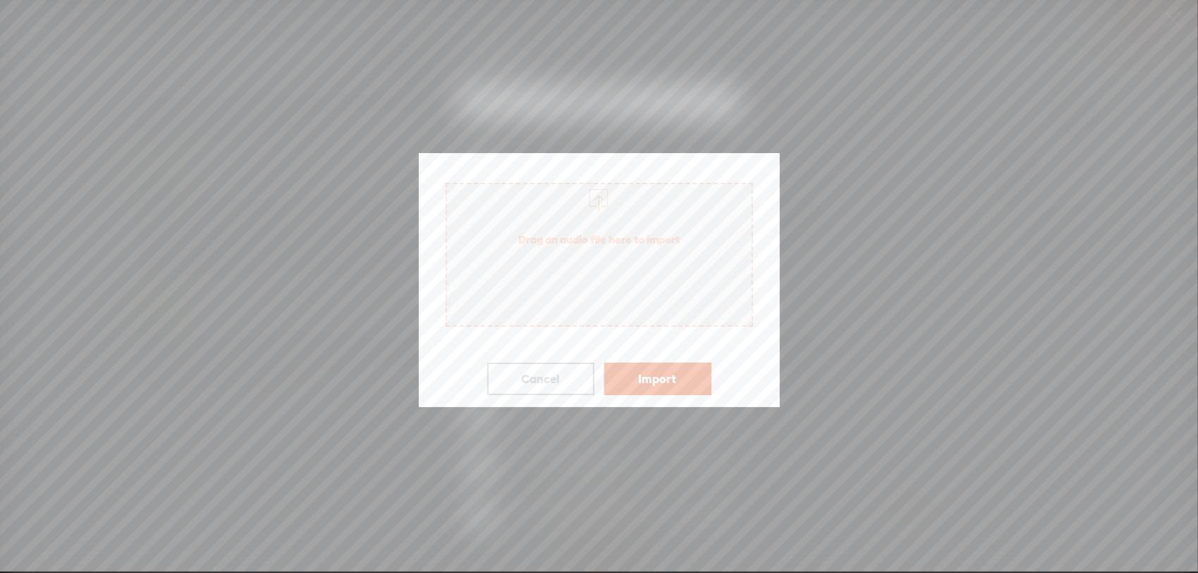
click at [636, 255] on span "Drag an audio file here to import" at bounding box center [599, 239] width 305 height 40
click at [653, 389] on button "Import" at bounding box center [658, 379] width 107 height 32
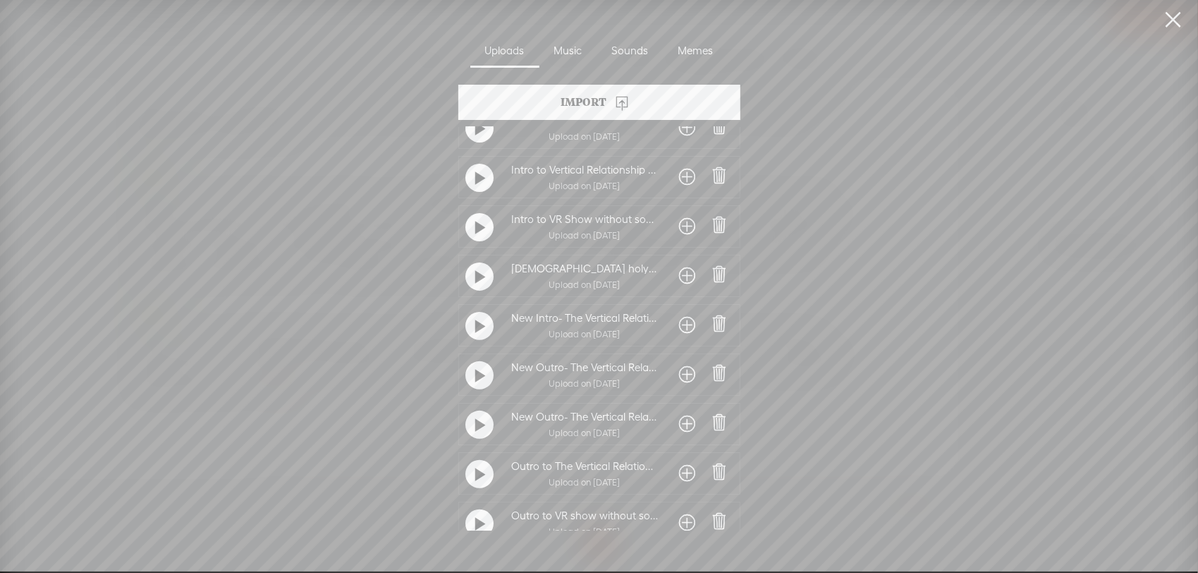
scroll to position [0, 0]
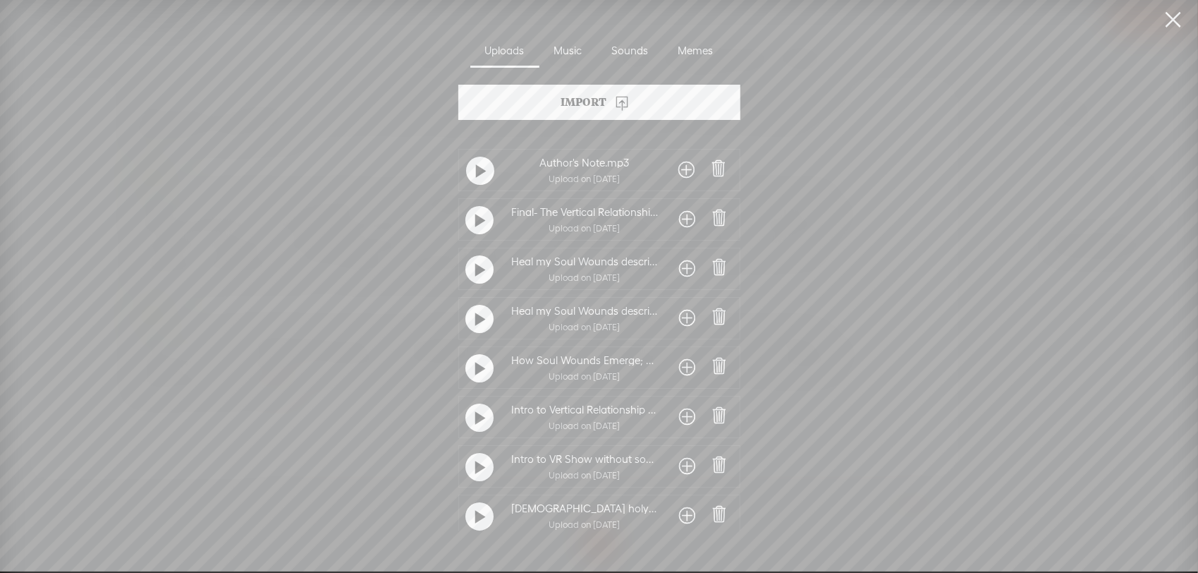
click at [489, 216] on div at bounding box center [480, 220] width 28 height 28
click at [1169, 22] on link at bounding box center [1173, 20] width 35 height 40
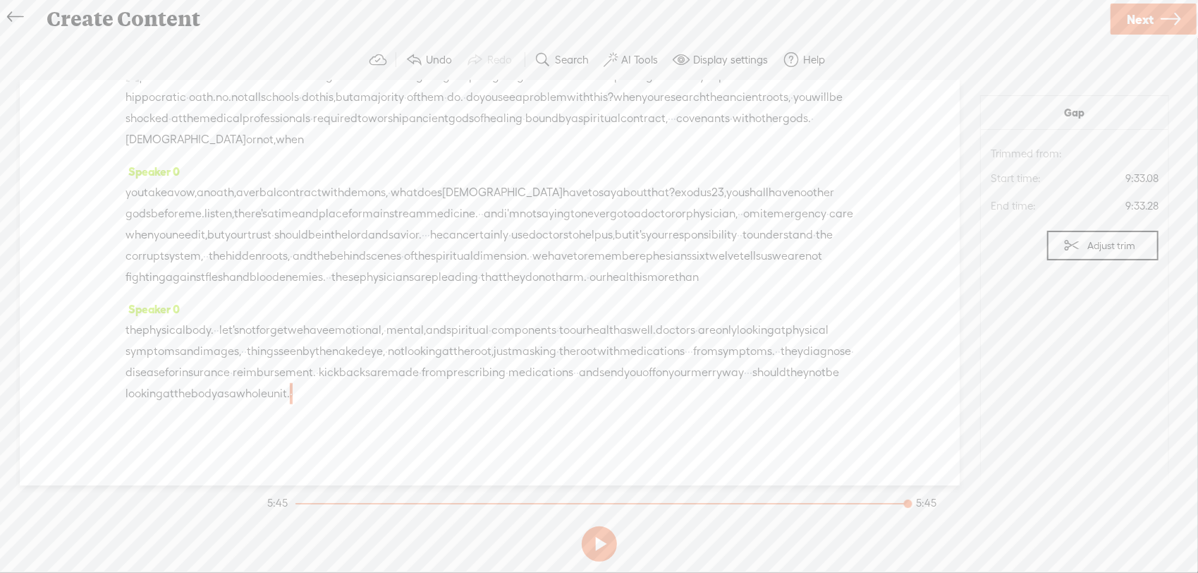
click at [293, 383] on span "·" at bounding box center [291, 393] width 3 height 21
click at [290, 384] on span "unit." at bounding box center [278, 393] width 23 height 21
click at [293, 384] on span "·" at bounding box center [291, 393] width 3 height 21
click at [810, 357] on span "Insert" at bounding box center [808, 353] width 28 height 14
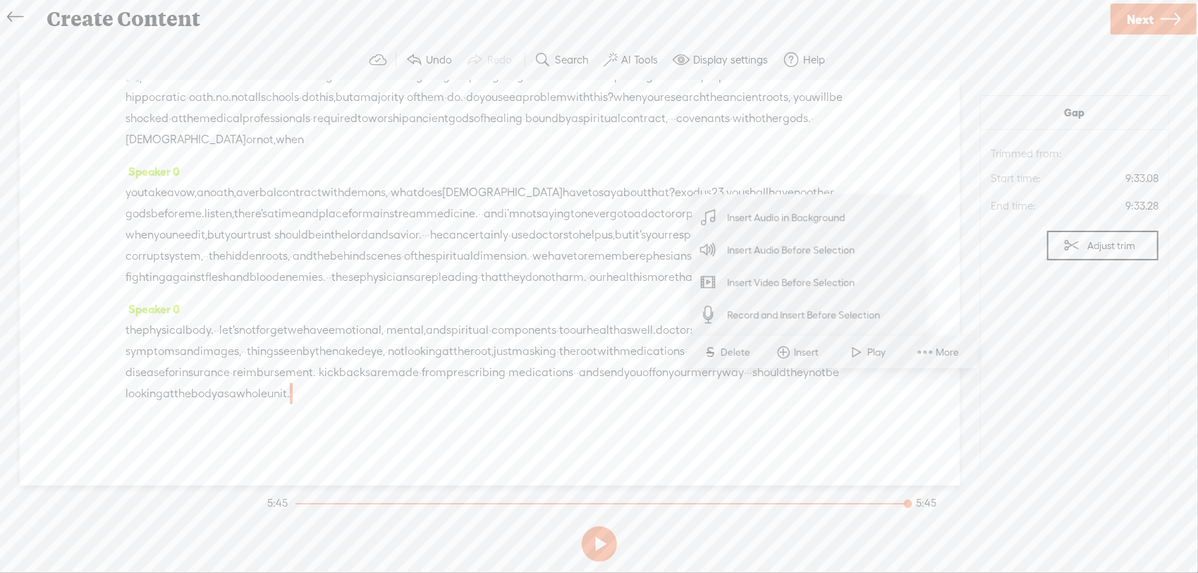
click at [784, 245] on span "Insert Audio Before Selection" at bounding box center [791, 250] width 183 height 32
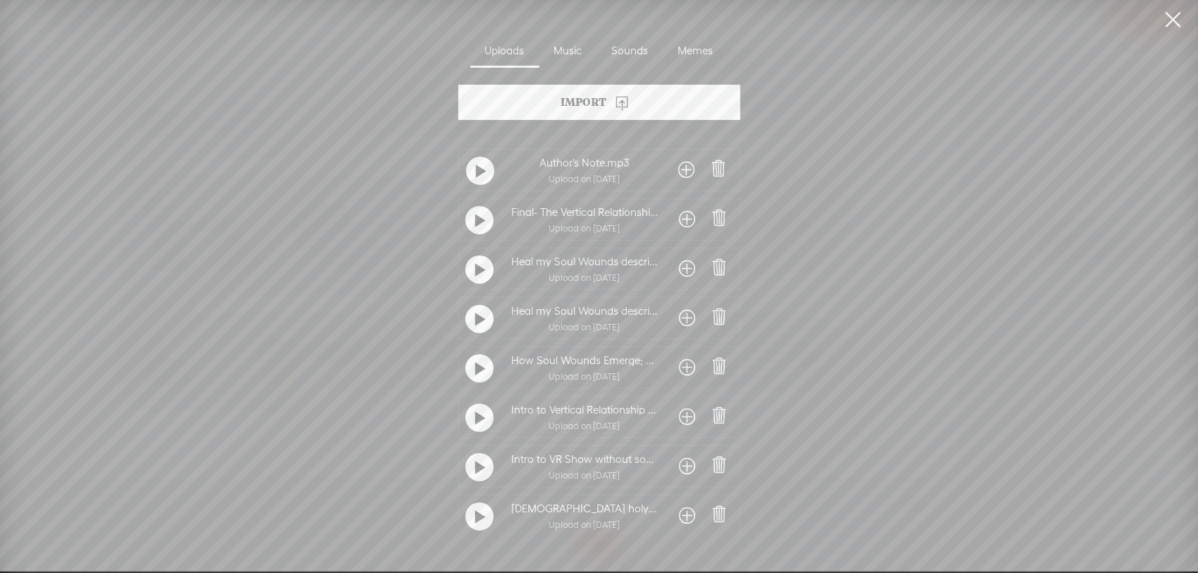
click at [482, 418] on div at bounding box center [480, 417] width 28 height 28
click at [476, 226] on t at bounding box center [481, 221] width 10 height 23
click at [475, 226] on t at bounding box center [480, 220] width 10 height 23
click at [607, 109] on div "Import" at bounding box center [600, 102] width 282 height 35
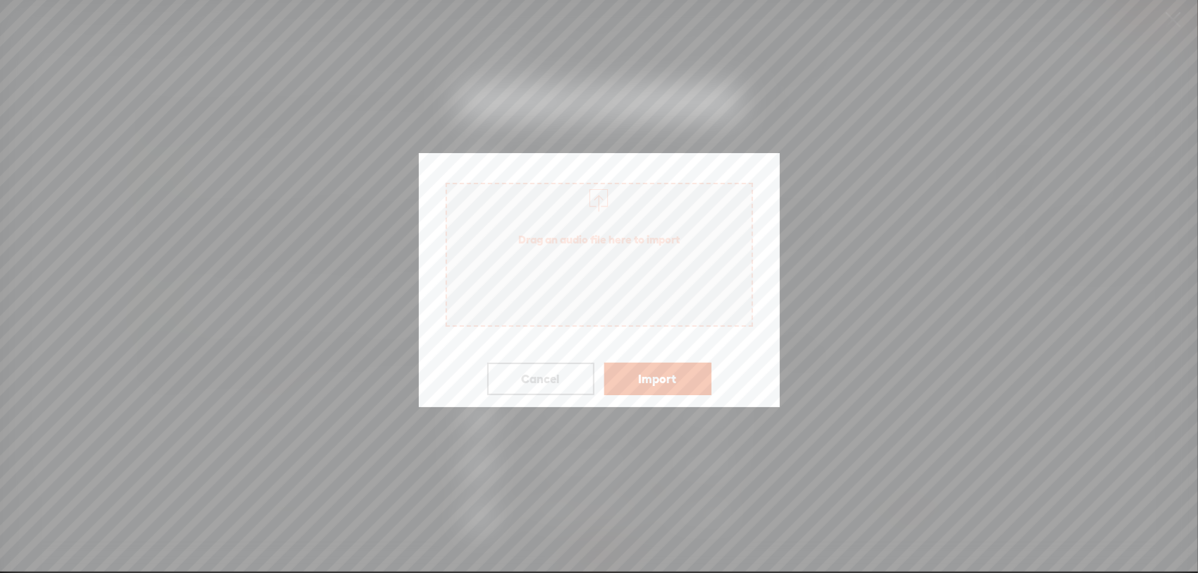
click at [597, 309] on span "Drag an audio file here to import" at bounding box center [600, 255] width 308 height 144
click at [648, 363] on button "Import" at bounding box center [658, 379] width 107 height 32
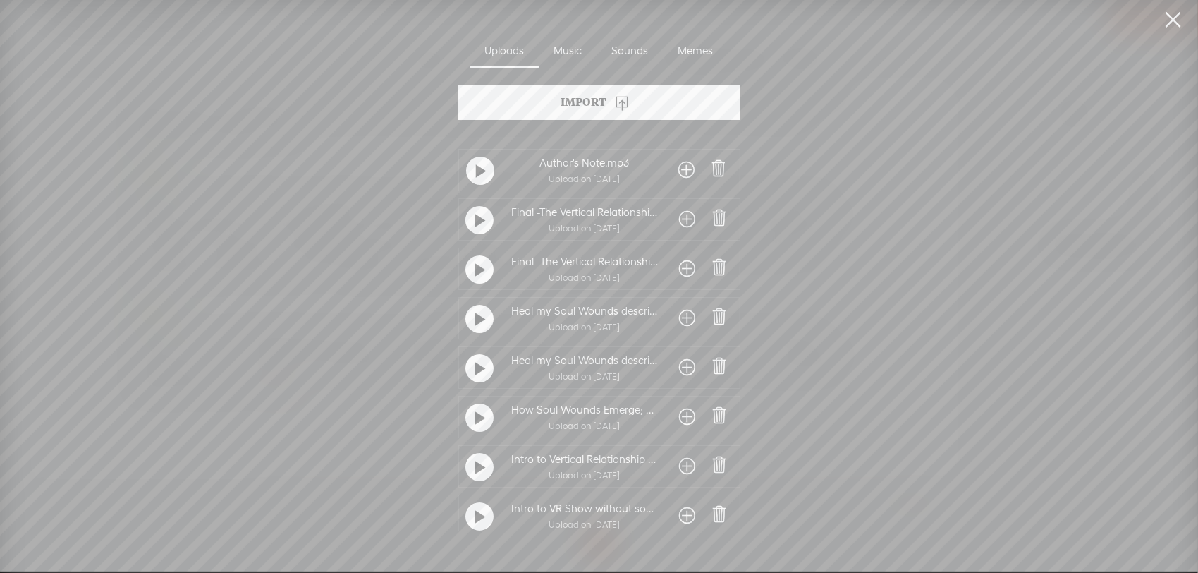
click at [470, 265] on div at bounding box center [480, 269] width 28 height 28
click at [476, 225] on t at bounding box center [481, 221] width 10 height 23
click at [475, 225] on t at bounding box center [480, 220] width 10 height 23
click at [687, 221] on span at bounding box center [687, 219] width 16 height 23
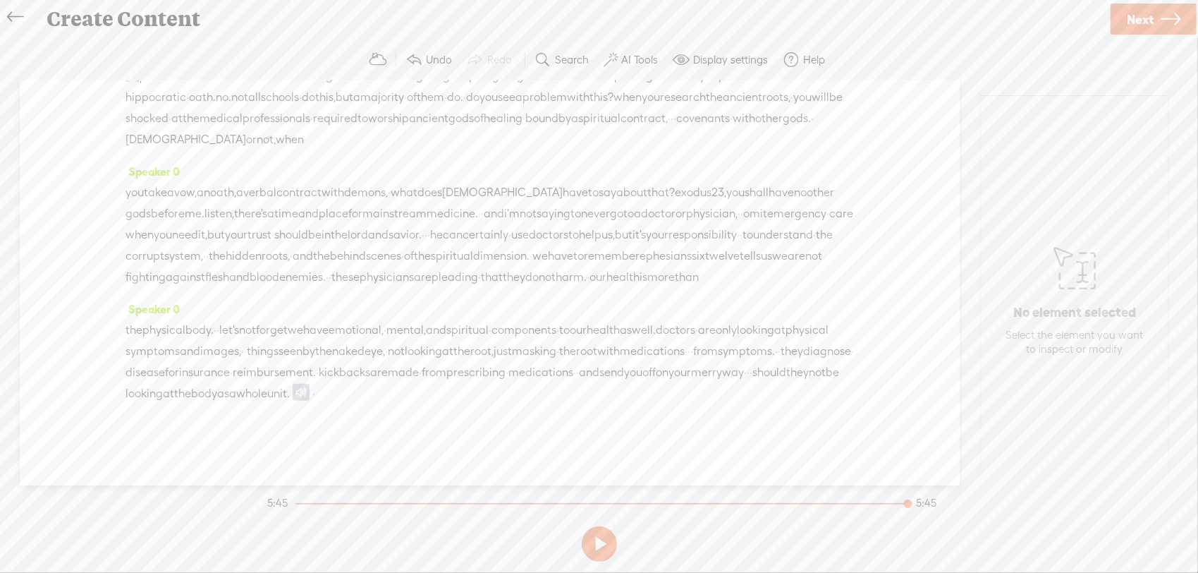
click at [388, 374] on span "are" at bounding box center [379, 372] width 18 height 21
click at [267, 383] on span "whole" at bounding box center [251, 393] width 31 height 21
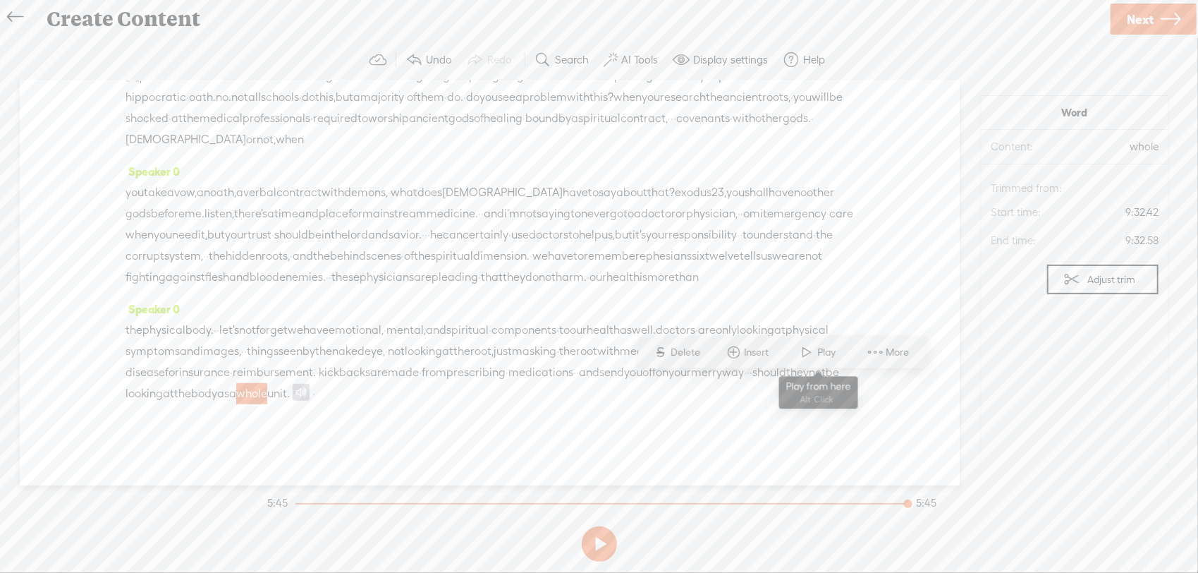
click at [795, 354] on span "Play" at bounding box center [818, 351] width 71 height 25
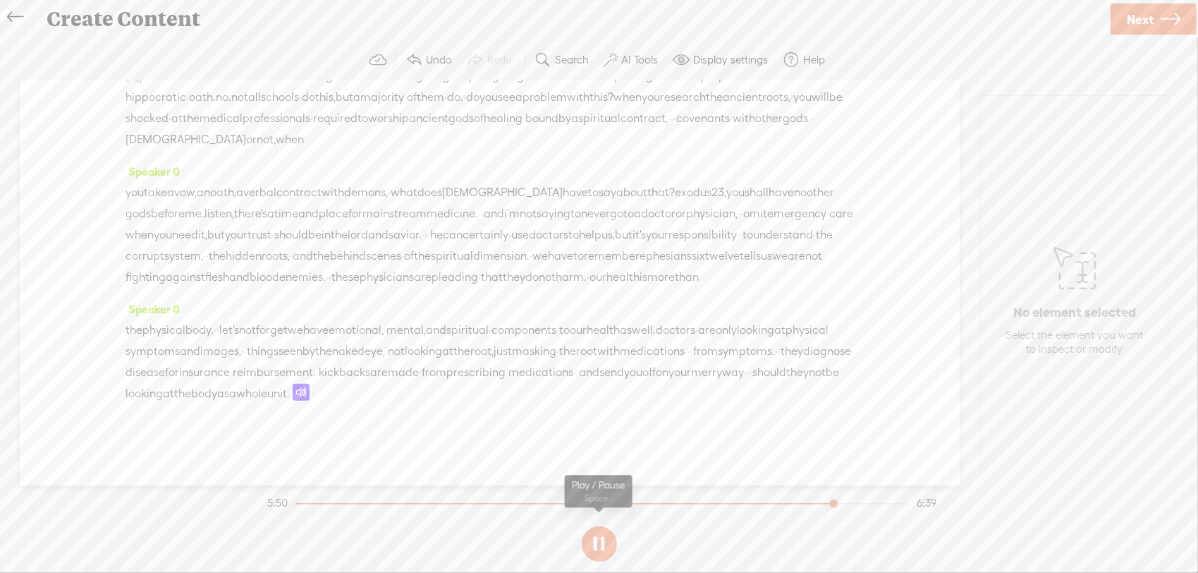
click at [607, 547] on button at bounding box center [599, 543] width 35 height 35
click at [293, 401] on span at bounding box center [301, 392] width 17 height 17
click at [1069, 328] on button "Trim" at bounding box center [1107, 321] width 103 height 30
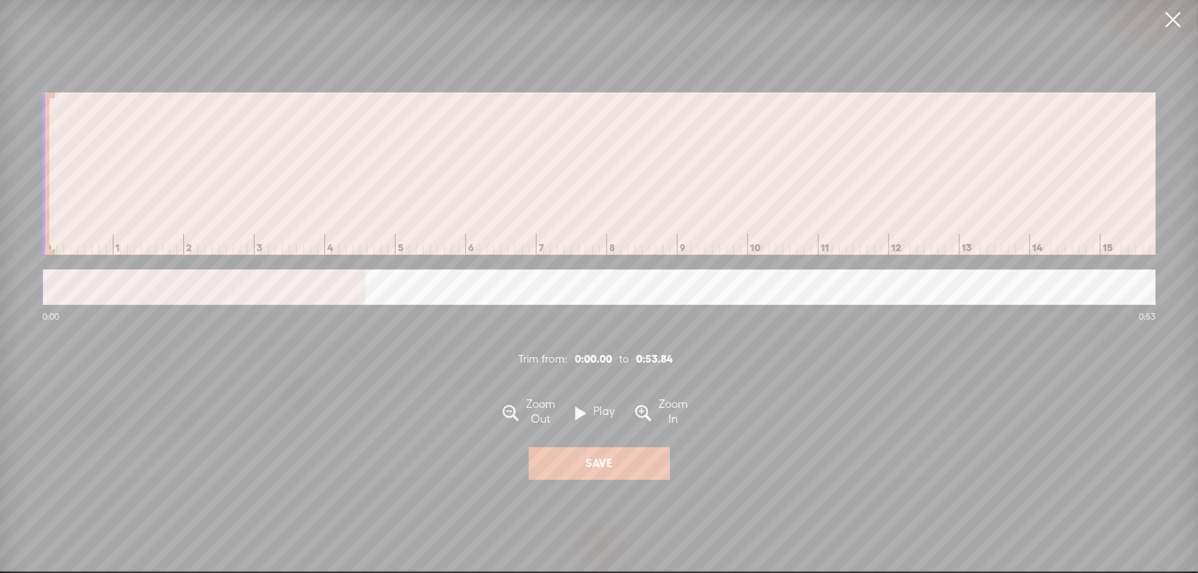
click at [1163, 20] on link at bounding box center [1173, 20] width 35 height 40
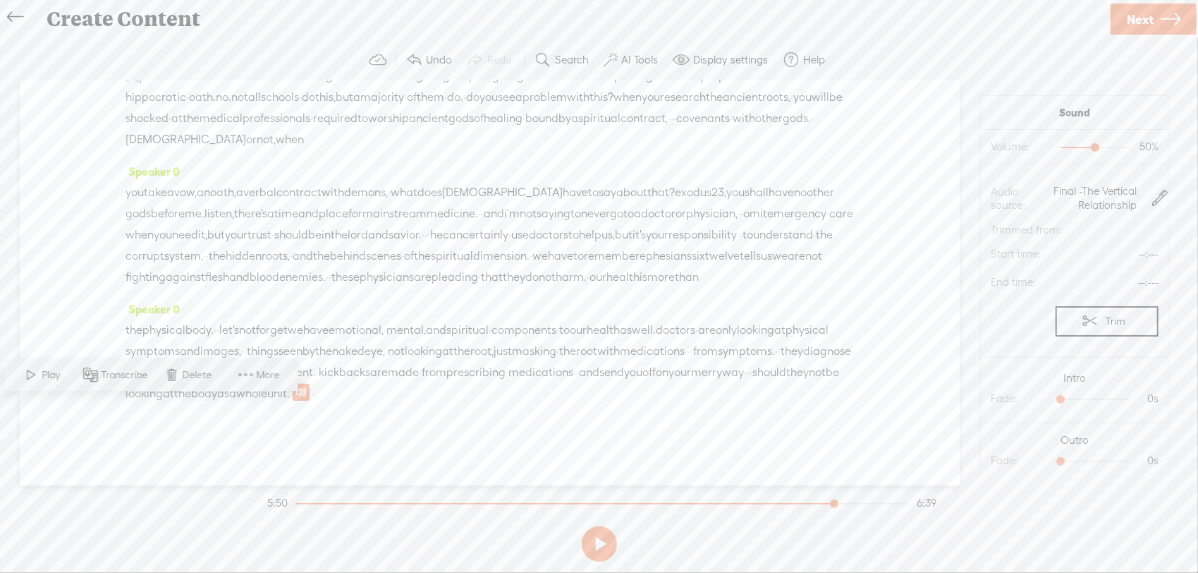
click at [236, 385] on span "a" at bounding box center [232, 393] width 7 height 21
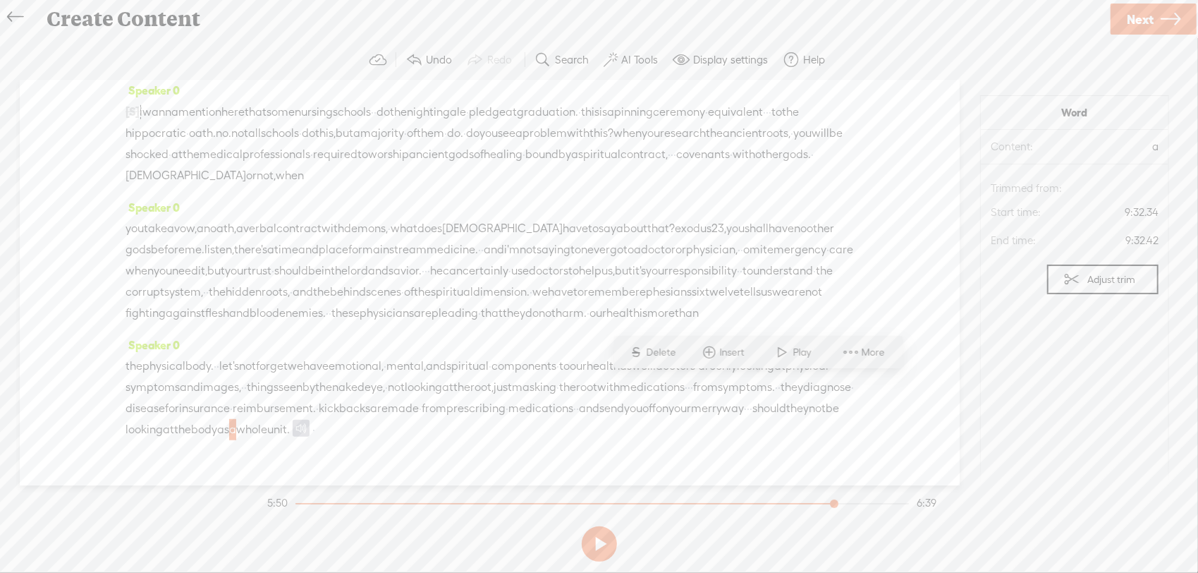
scroll to position [752, 0]
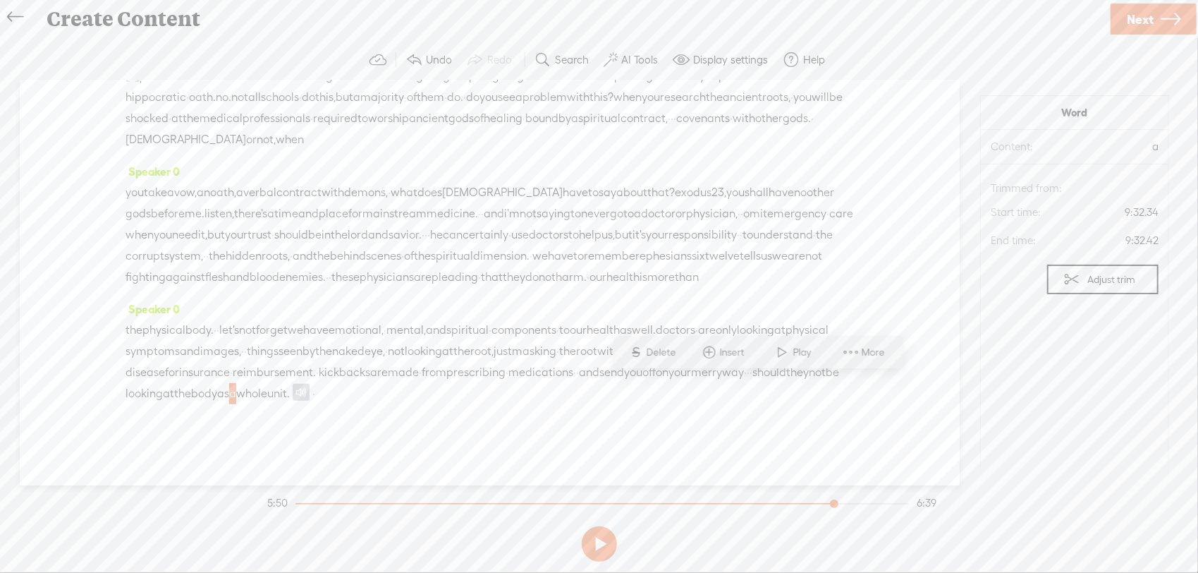
click at [576, 383] on span "·" at bounding box center [577, 372] width 3 height 21
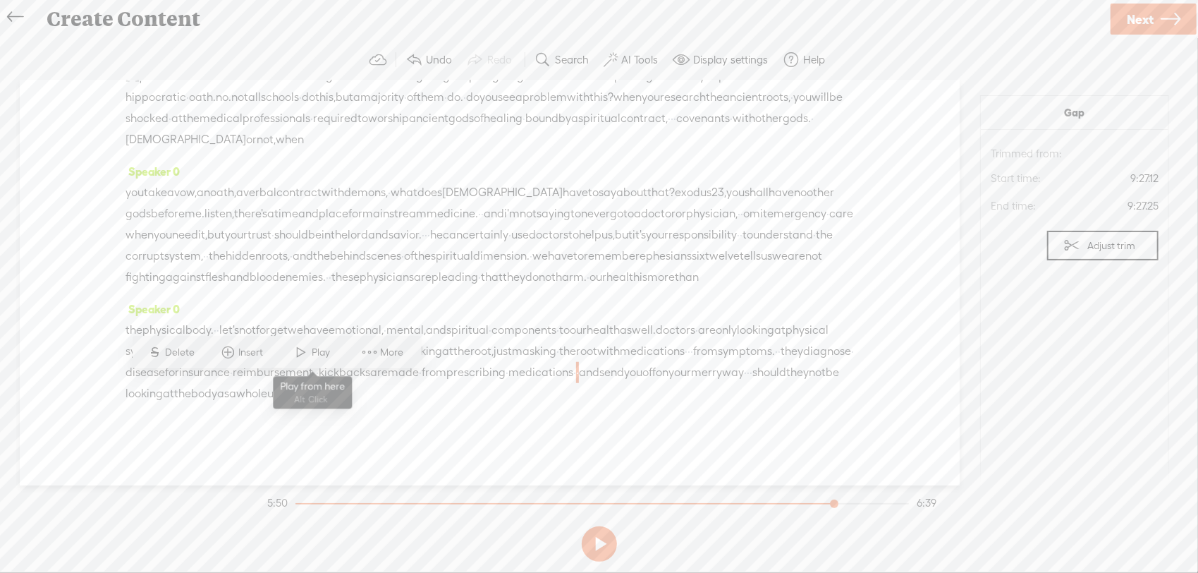
click at [316, 347] on span "Play" at bounding box center [323, 353] width 22 height 14
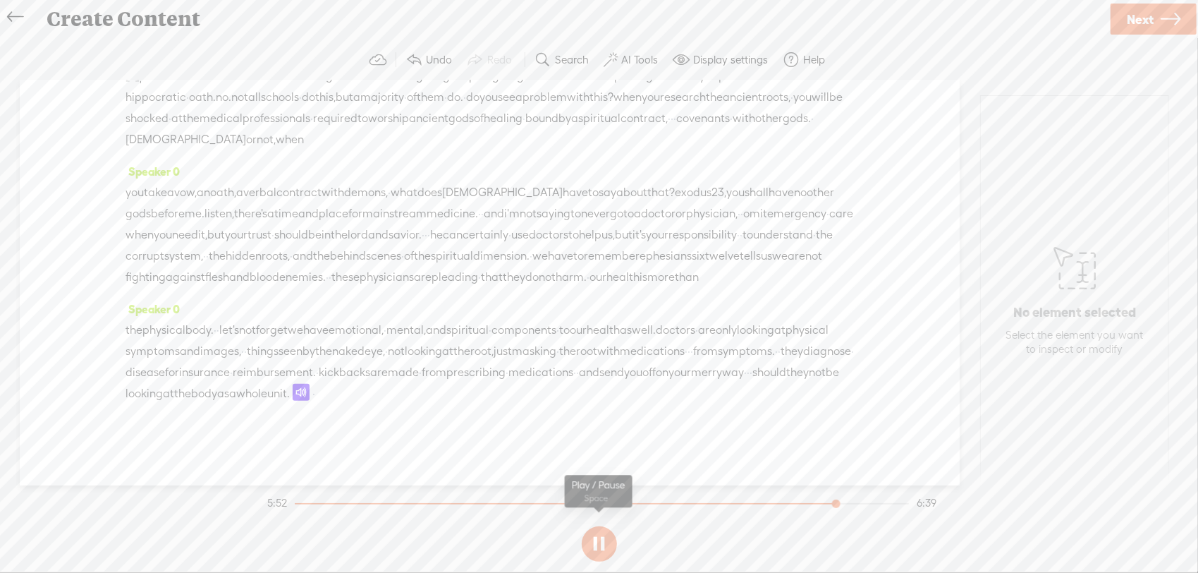
click at [595, 552] on button at bounding box center [599, 543] width 35 height 35
drag, startPoint x: 512, startPoint y: 387, endPoint x: 828, endPoint y: 389, distance: 316.0
click at [828, 389] on div "the physical body. · · let's not forget we have emotional, · mental, and spirit…" at bounding box center [490, 362] width 729 height 85
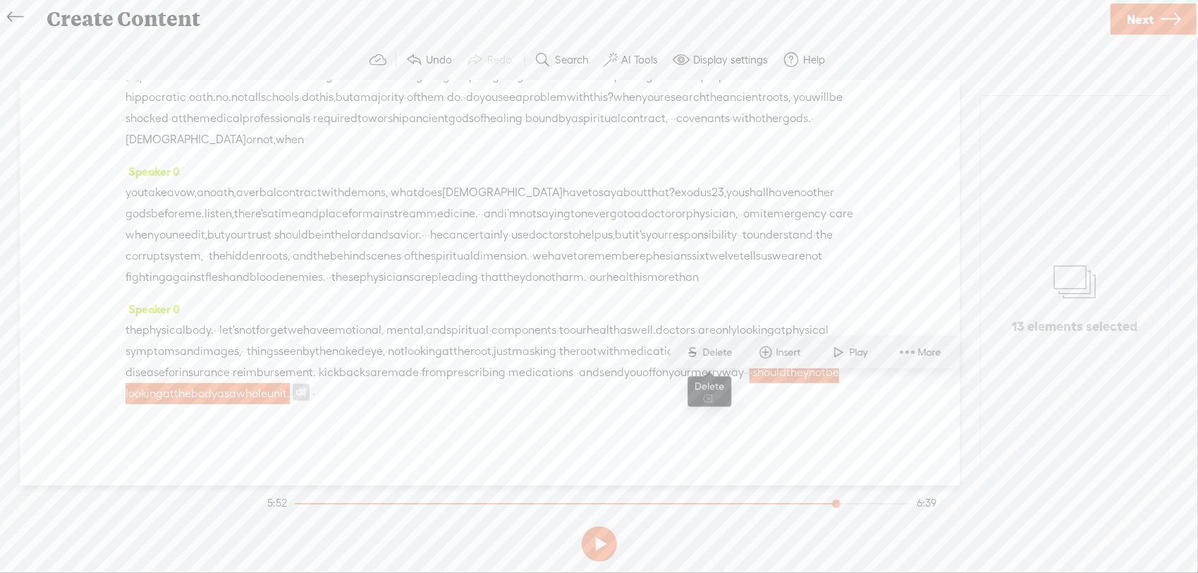
click at [727, 358] on span "Delete" at bounding box center [719, 353] width 33 height 14
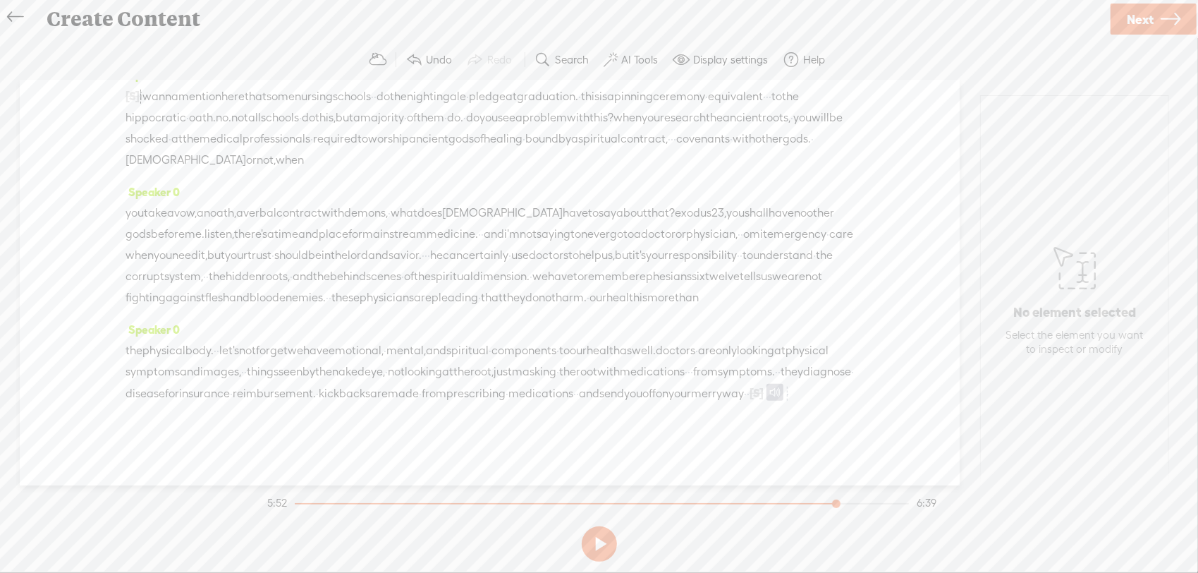
scroll to position [745, 0]
click at [747, 393] on span "·" at bounding box center [748, 393] width 3 height 21
click at [459, 353] on span at bounding box center [452, 358] width 21 height 25
click at [468, 327] on span "Record and Insert Before Selection" at bounding box center [448, 316] width 209 height 32
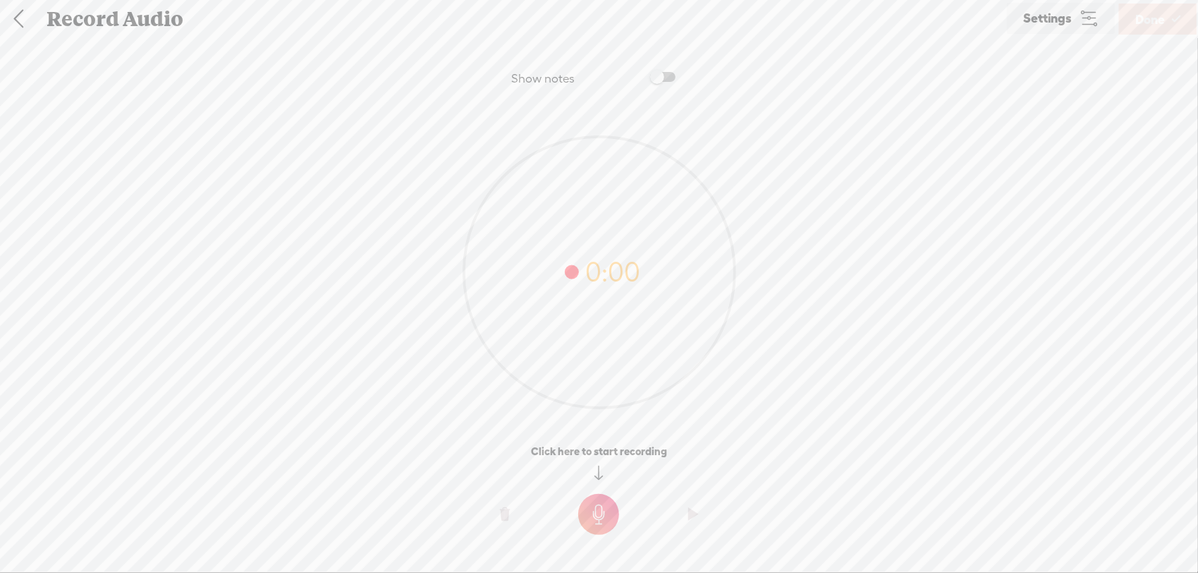
click at [604, 517] on t at bounding box center [598, 514] width 41 height 41
click at [597, 521] on t at bounding box center [598, 524] width 41 height 41
click at [521, 524] on o at bounding box center [505, 524] width 56 height 42
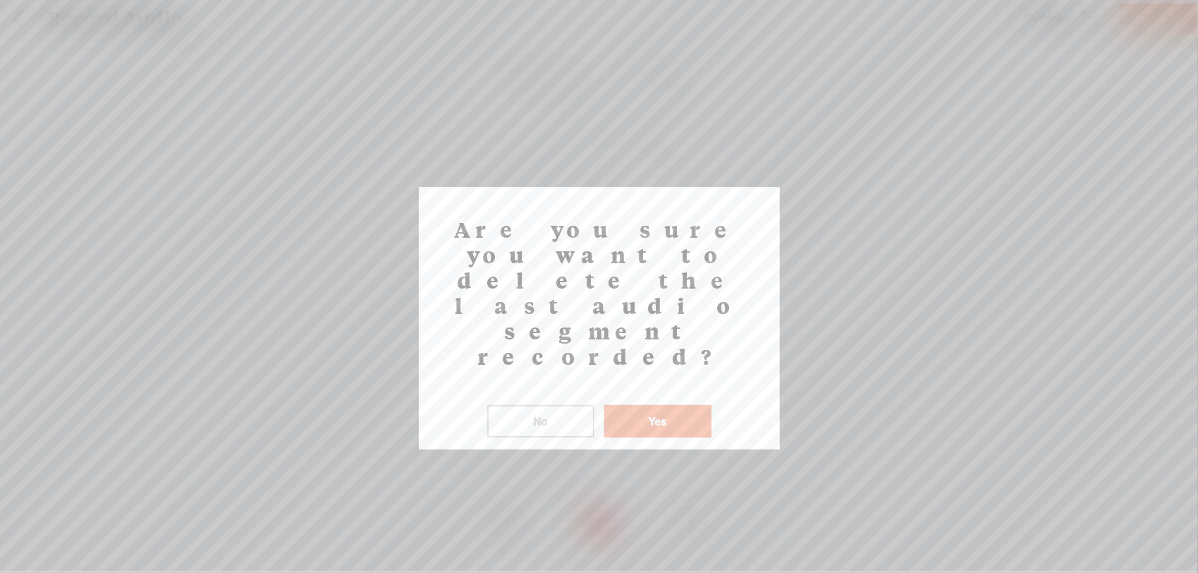
click at [636, 405] on button "Yes" at bounding box center [658, 421] width 107 height 32
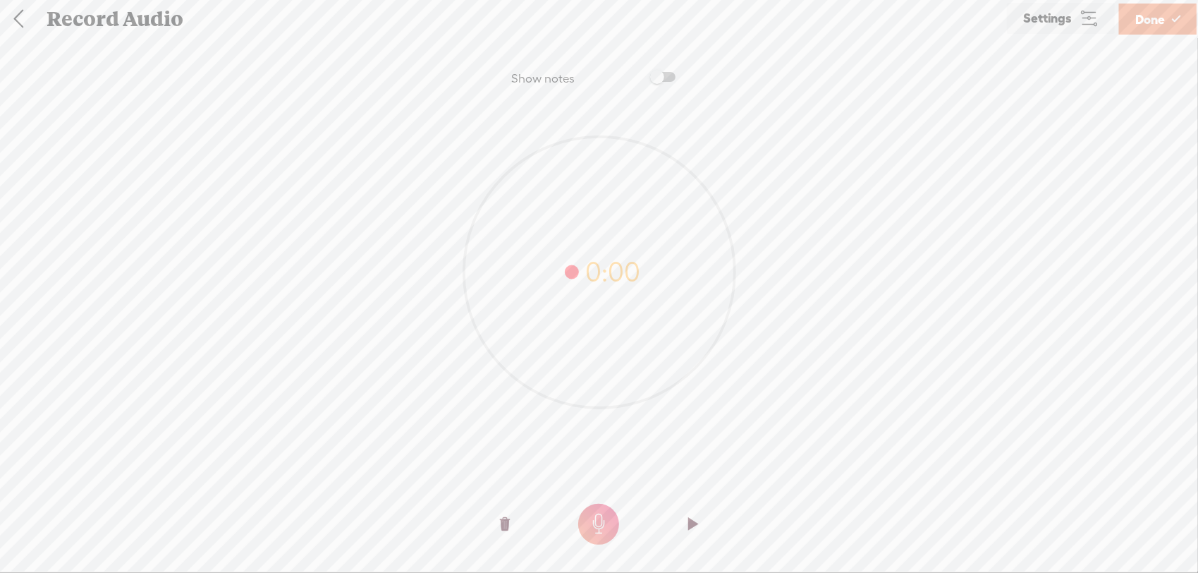
click at [595, 521] on t at bounding box center [598, 524] width 41 height 41
click at [597, 530] on t at bounding box center [598, 524] width 41 height 41
click at [701, 521] on o at bounding box center [693, 524] width 56 height 42
click at [701, 529] on o at bounding box center [693, 524] width 56 height 42
click at [505, 528] on t at bounding box center [505, 524] width 10 height 42
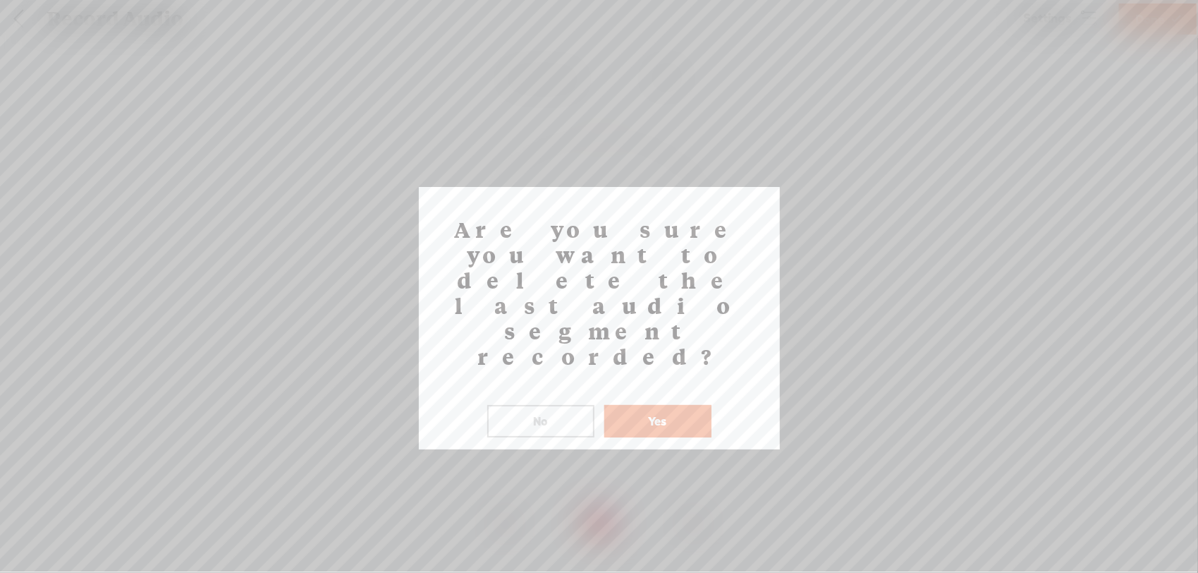
click at [574, 363] on div "Are you sure you want to delete the last audio segment recorded? ! Not valid! N…" at bounding box center [599, 318] width 361 height 262
click at [574, 405] on button "No" at bounding box center [540, 421] width 107 height 32
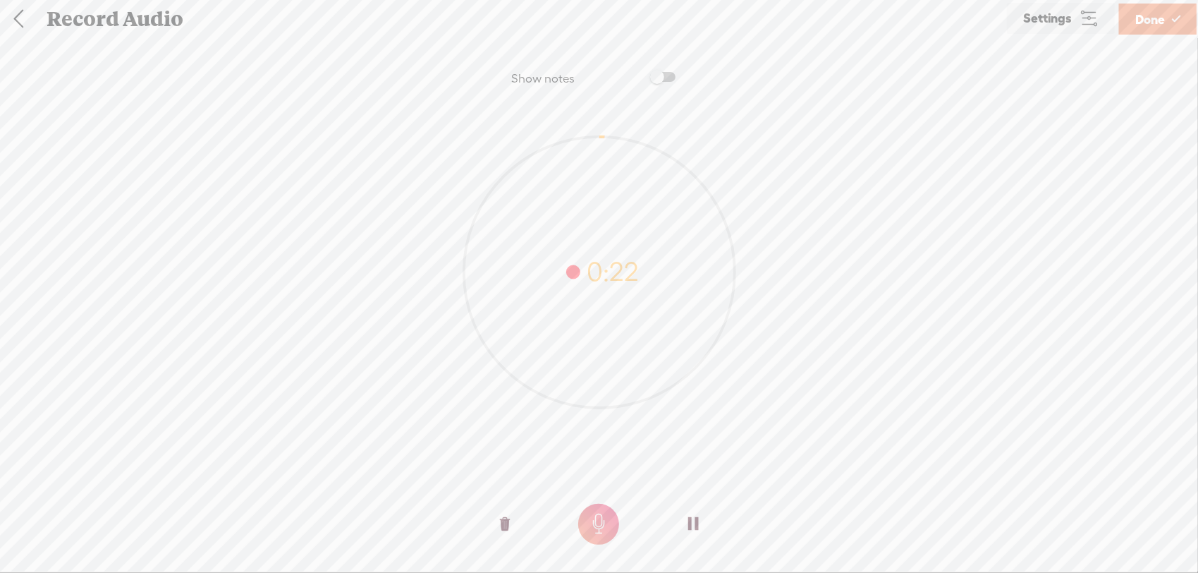
click at [508, 509] on t at bounding box center [505, 524] width 10 height 42
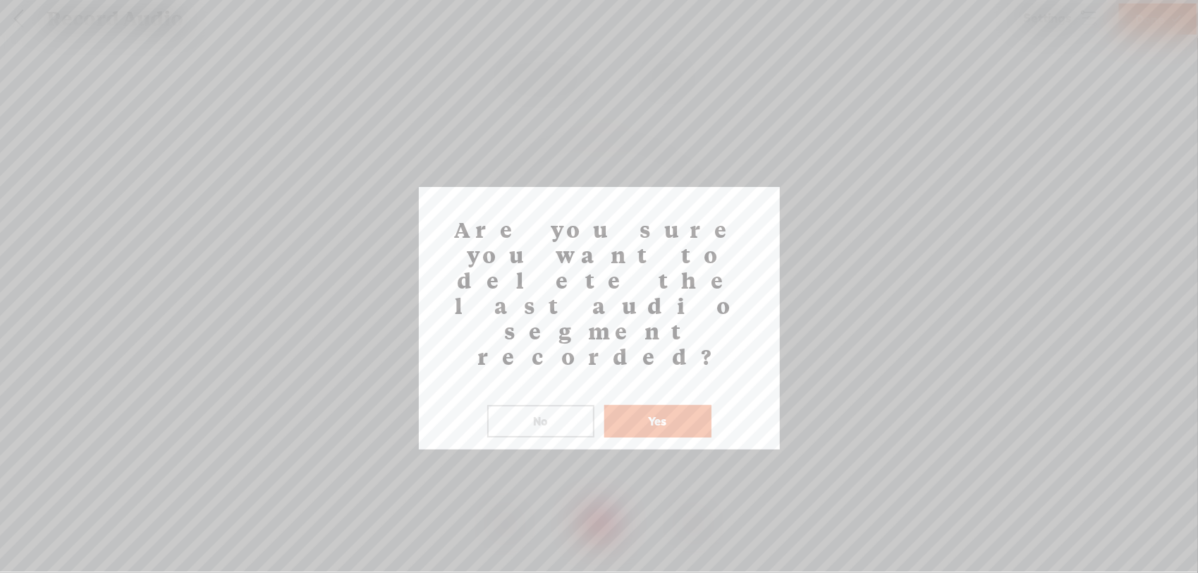
click at [642, 405] on button "Yes" at bounding box center [658, 421] width 107 height 32
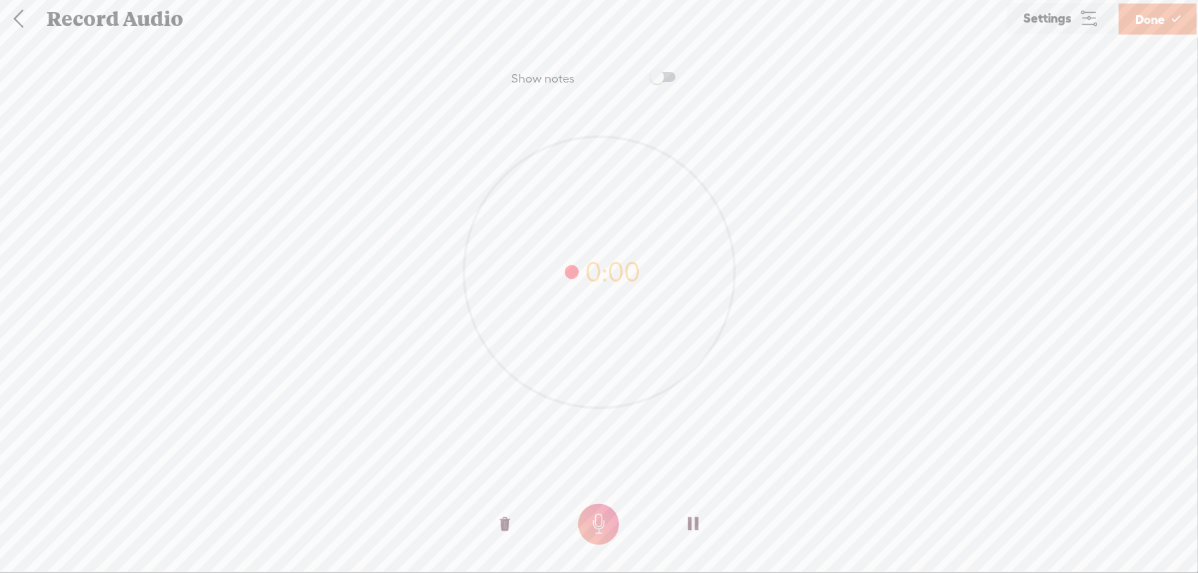
click at [512, 517] on o at bounding box center [505, 524] width 56 height 42
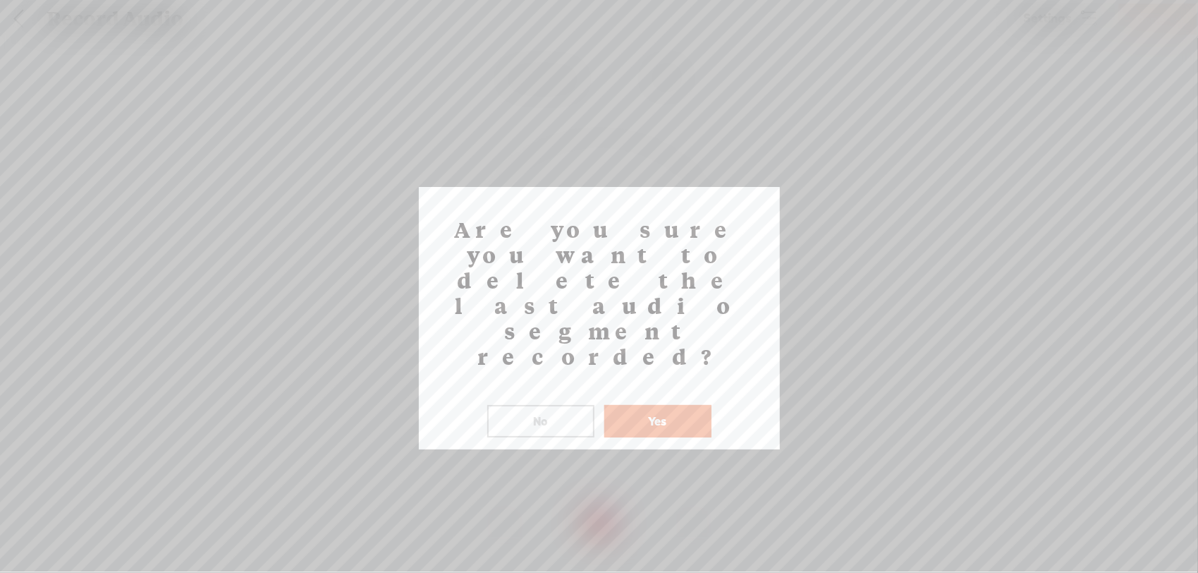
click at [648, 405] on button "Yes" at bounding box center [658, 421] width 107 height 32
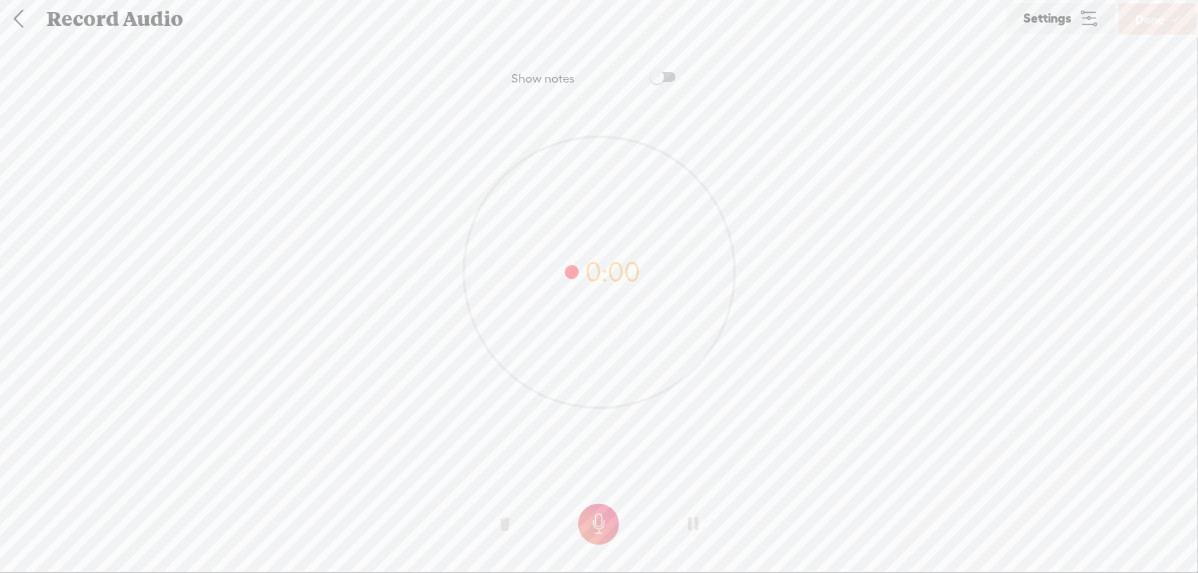
click at [608, 523] on t at bounding box center [598, 524] width 41 height 41
click at [609, 518] on t at bounding box center [598, 524] width 41 height 41
click at [519, 530] on o at bounding box center [505, 524] width 56 height 42
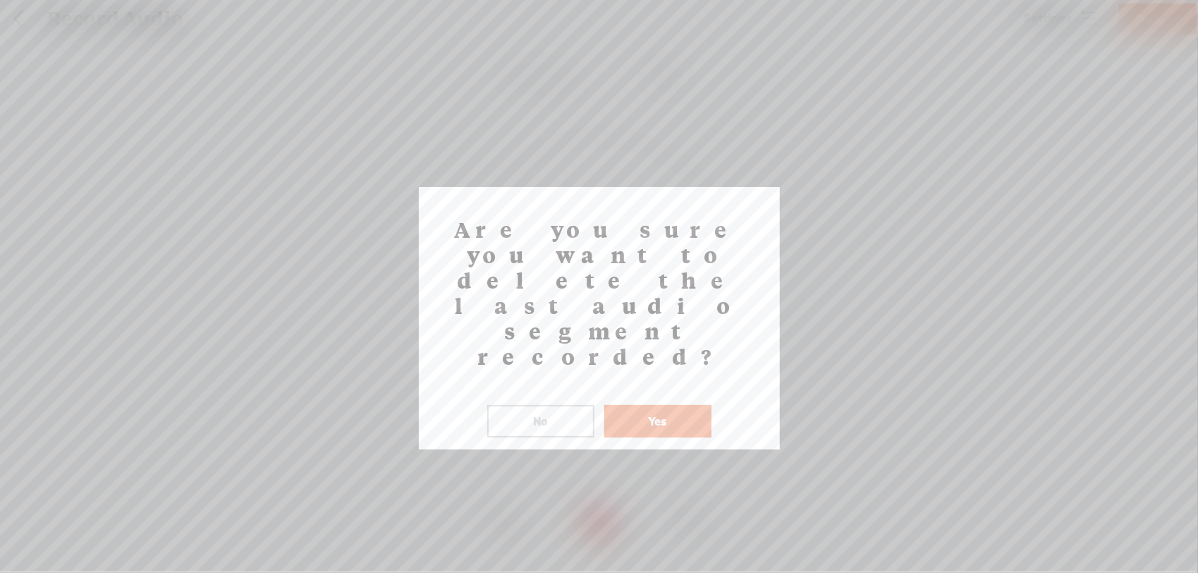
click at [642, 405] on button "Yes" at bounding box center [658, 421] width 107 height 32
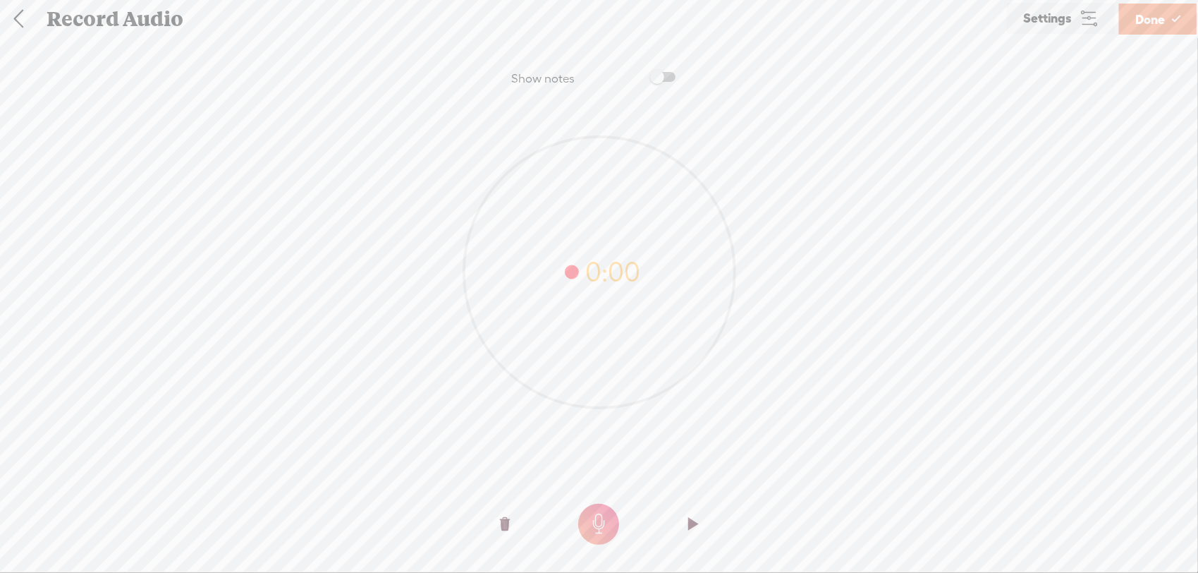
click at [593, 529] on t at bounding box center [598, 524] width 41 height 41
click at [583, 526] on t at bounding box center [598, 524] width 41 height 41
click at [521, 533] on o at bounding box center [505, 524] width 56 height 42
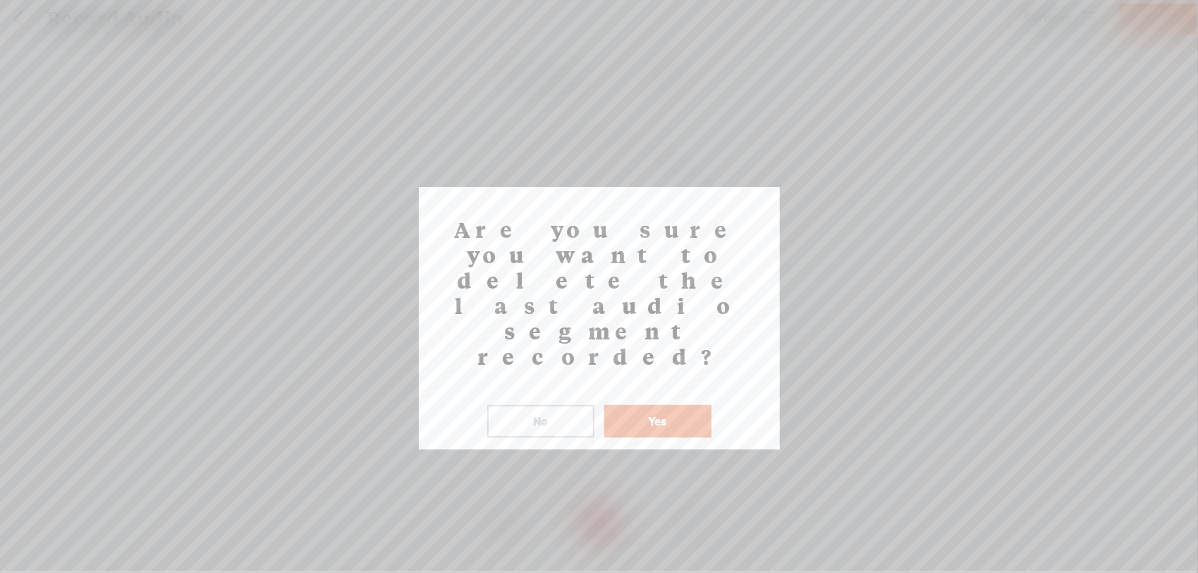
click at [638, 405] on button "Yes" at bounding box center [658, 421] width 107 height 32
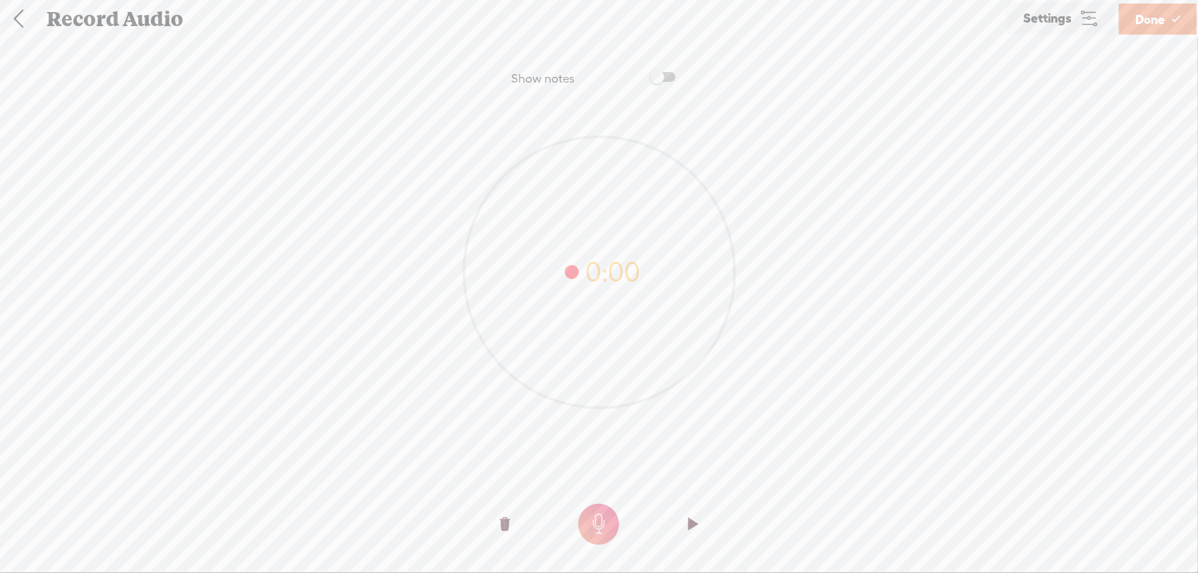
click at [595, 526] on t at bounding box center [598, 524] width 41 height 41
click at [508, 526] on t at bounding box center [505, 524] width 10 height 42
click at [615, 528] on t at bounding box center [598, 524] width 41 height 41
click at [698, 527] on o at bounding box center [693, 524] width 56 height 42
click at [499, 522] on o at bounding box center [505, 524] width 56 height 42
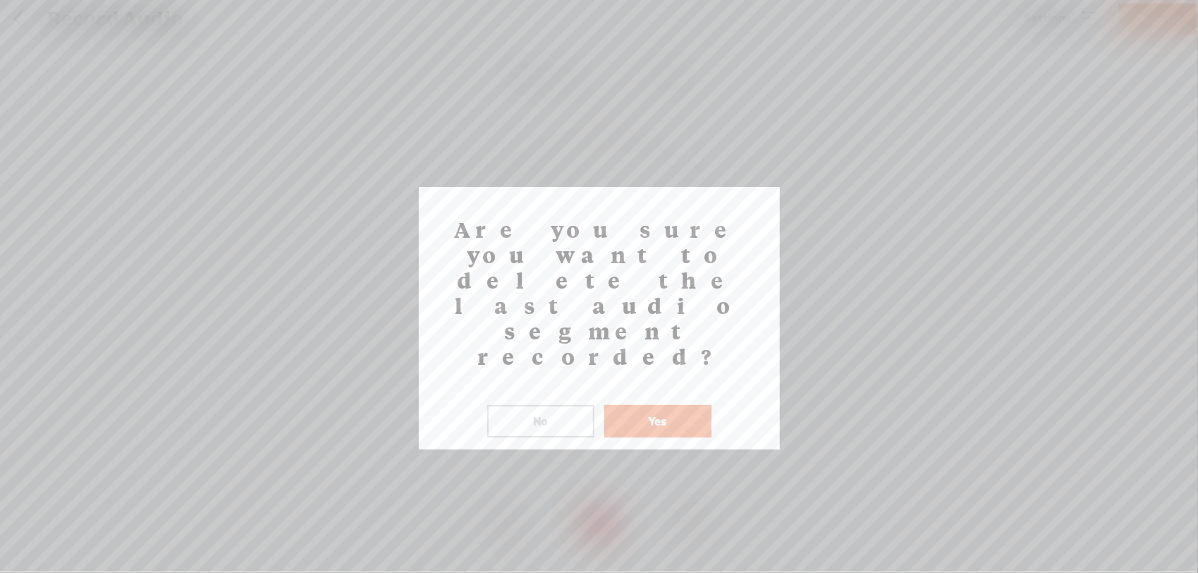
click at [648, 405] on button "Yes" at bounding box center [658, 421] width 107 height 32
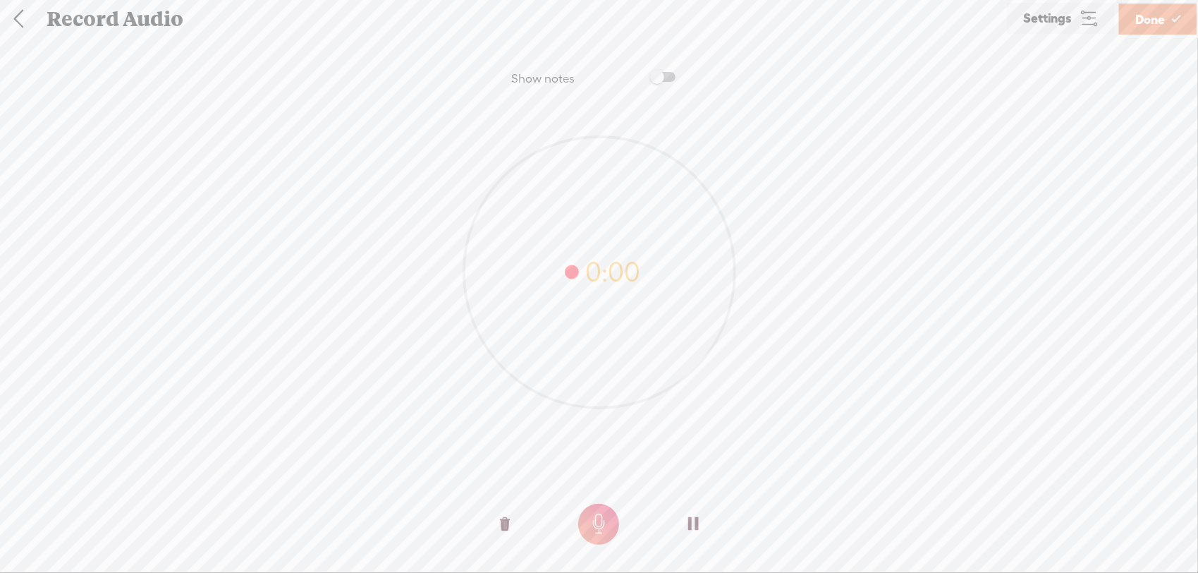
click at [485, 526] on o at bounding box center [505, 524] width 56 height 42
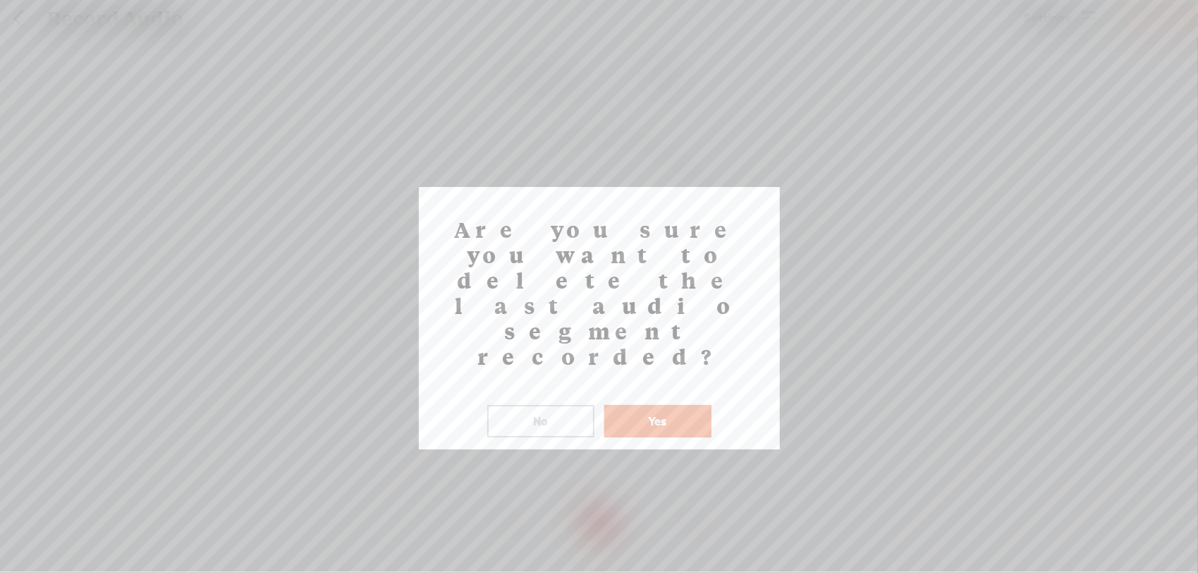
click at [642, 371] on div "Are you sure you want to delete the last audio segment recorded? ! Not valid! N…" at bounding box center [599, 318] width 361 height 262
click at [639, 363] on div "Are you sure you want to delete the last audio segment recorded? ! Not valid! N…" at bounding box center [599, 318] width 361 height 262
click at [648, 405] on button "Yes" at bounding box center [658, 421] width 107 height 32
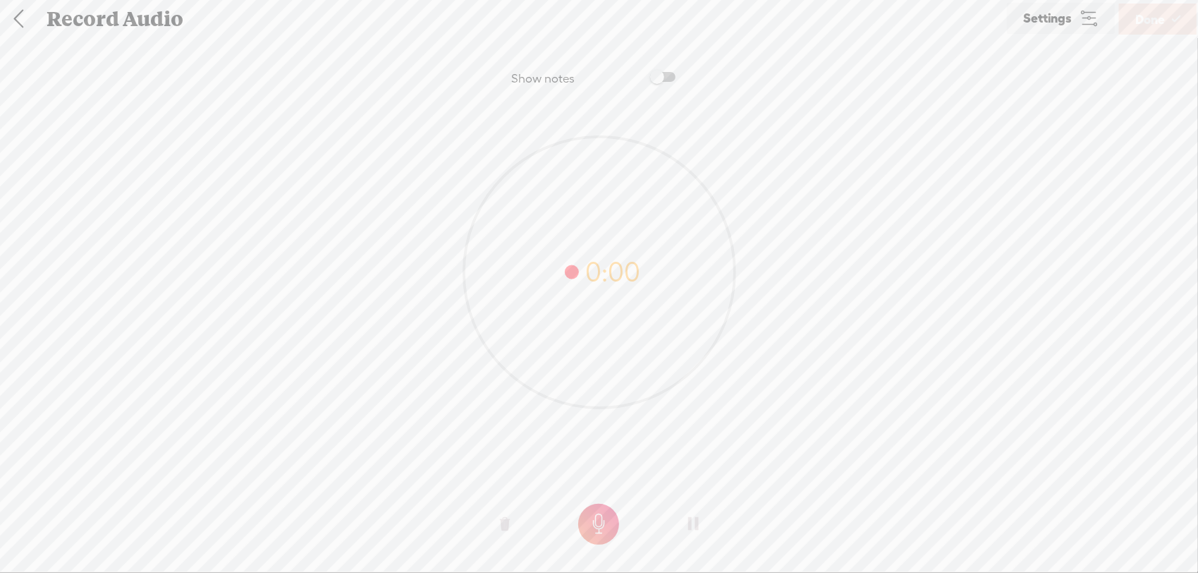
click at [685, 523] on o at bounding box center [693, 524] width 56 height 42
click at [592, 529] on t at bounding box center [598, 524] width 41 height 41
click at [597, 521] on t at bounding box center [598, 524] width 41 height 41
click at [509, 523] on t at bounding box center [505, 524] width 10 height 42
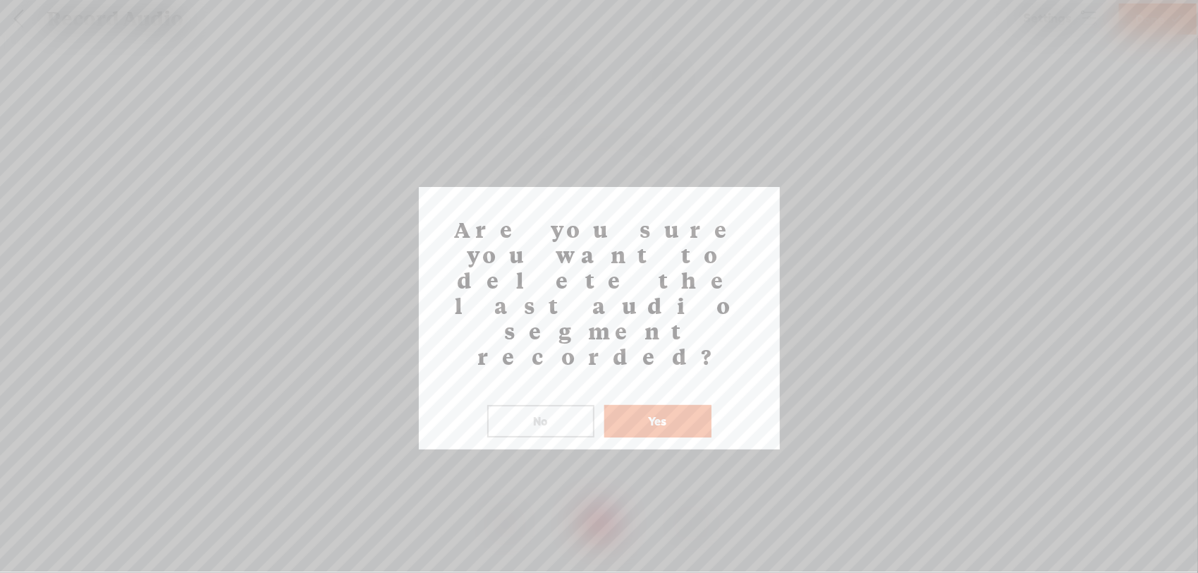
click at [639, 405] on button "Yes" at bounding box center [658, 421] width 107 height 32
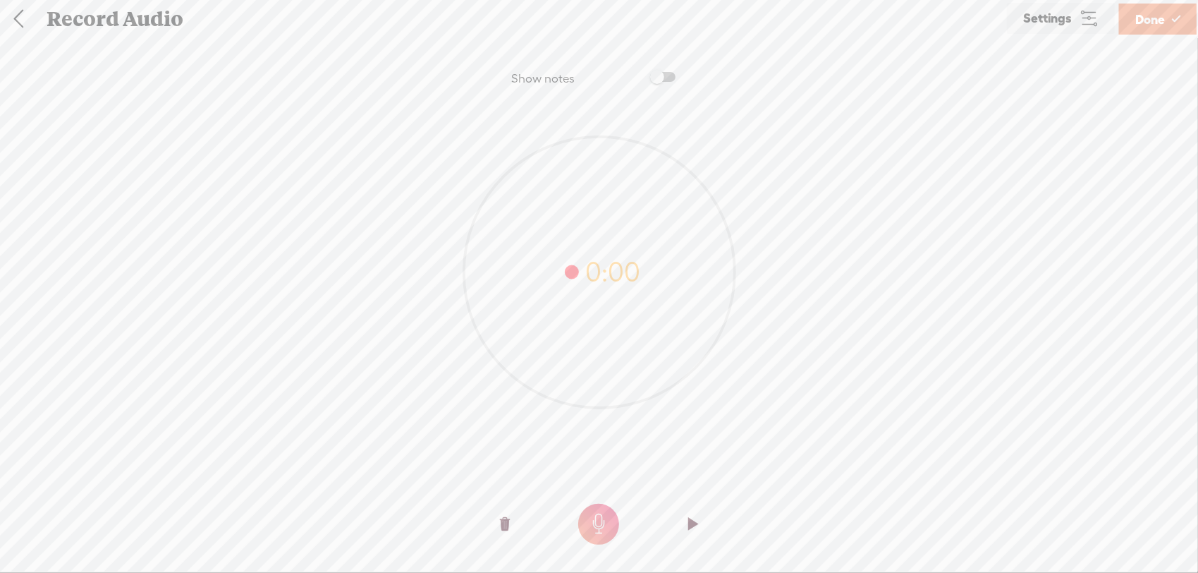
click at [604, 521] on t at bounding box center [598, 524] width 41 height 41
click at [1162, 21] on span "Done" at bounding box center [1151, 19] width 30 height 36
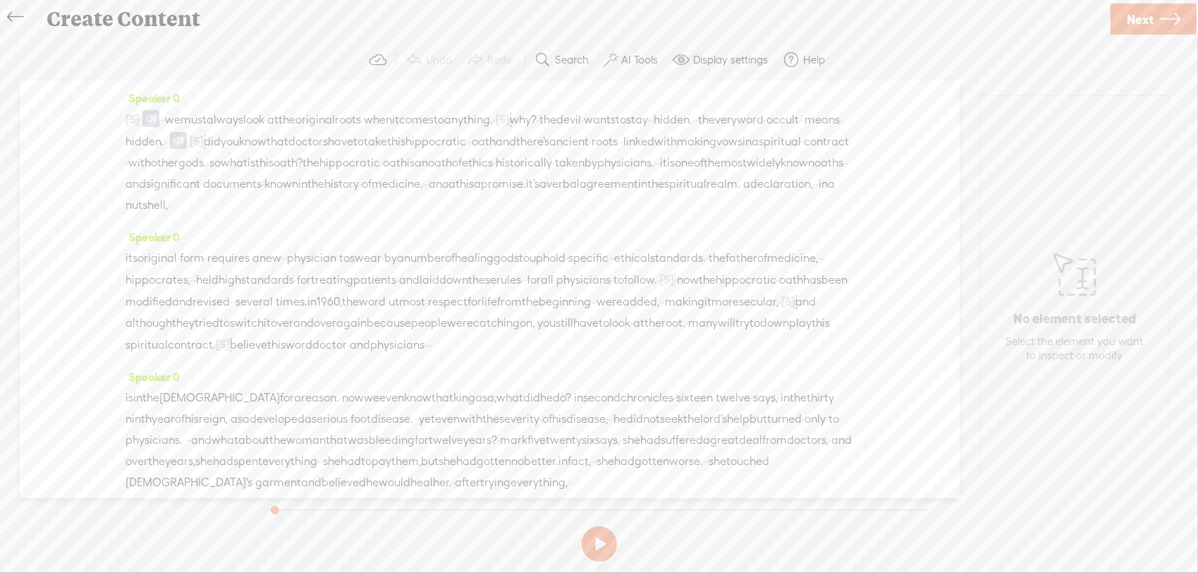
scroll to position [615, 0]
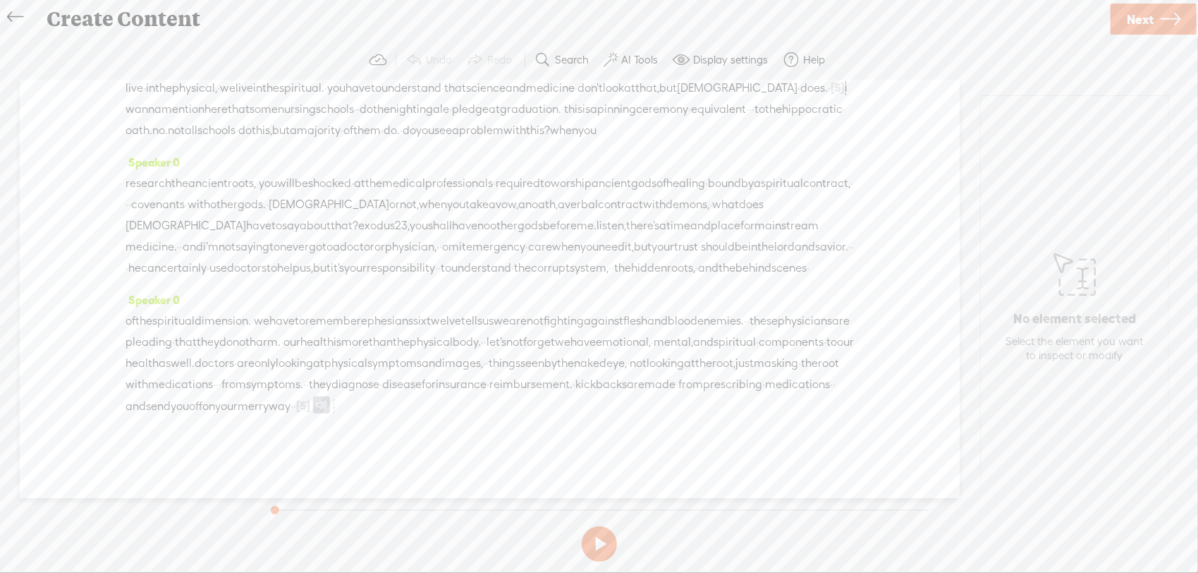
click at [291, 403] on span "way" at bounding box center [280, 406] width 22 height 21
click at [348, 372] on span at bounding box center [352, 371] width 21 height 25
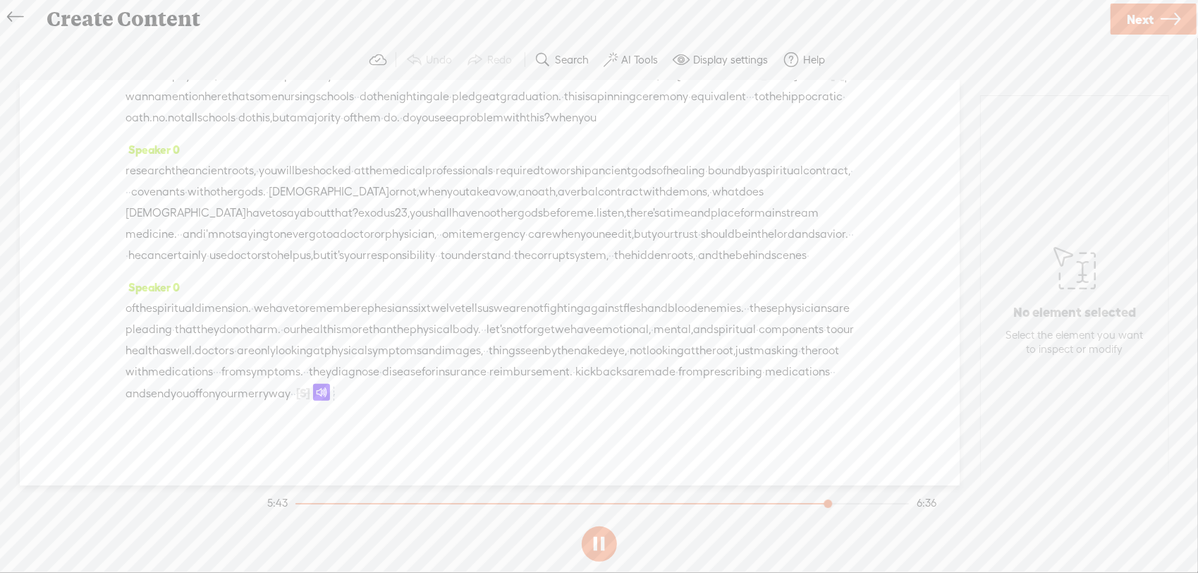
click at [595, 543] on button at bounding box center [599, 543] width 35 height 35
click at [310, 399] on span "[S]" at bounding box center [303, 393] width 14 height 13
click at [372, 380] on span "Restore" at bounding box center [367, 371] width 71 height 25
drag, startPoint x: 674, startPoint y: 408, endPoint x: 363, endPoint y: 412, distance: 311.1
click at [363, 404] on div "of the spiritual dimension. · we have to remember [DEMOGRAPHIC_DATA] six twelve…" at bounding box center [490, 351] width 729 height 106
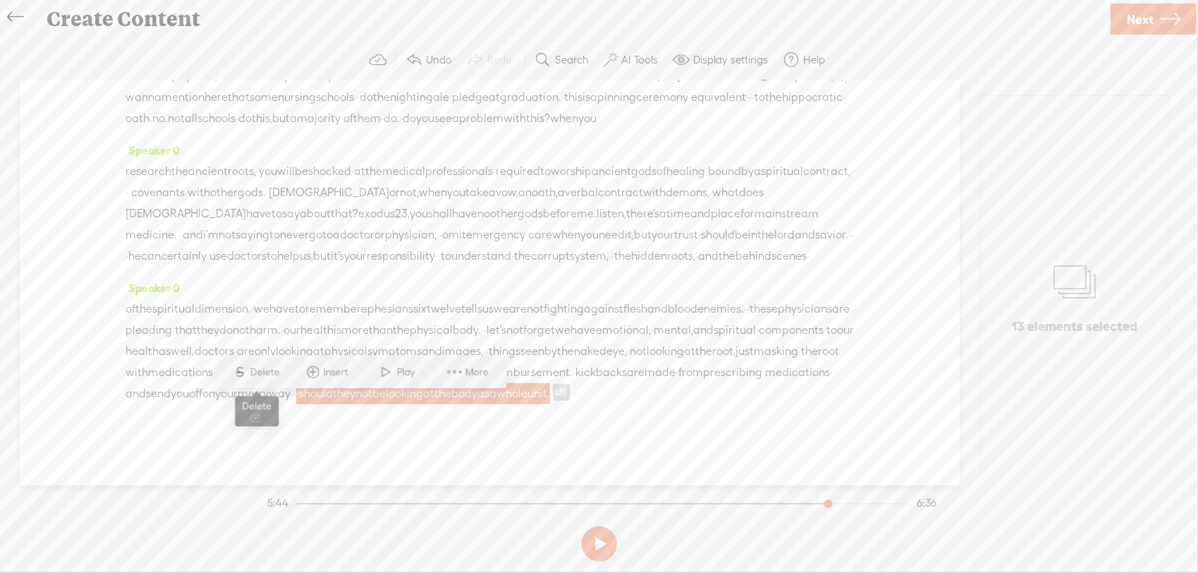
click at [278, 372] on span "Delete" at bounding box center [266, 372] width 33 height 14
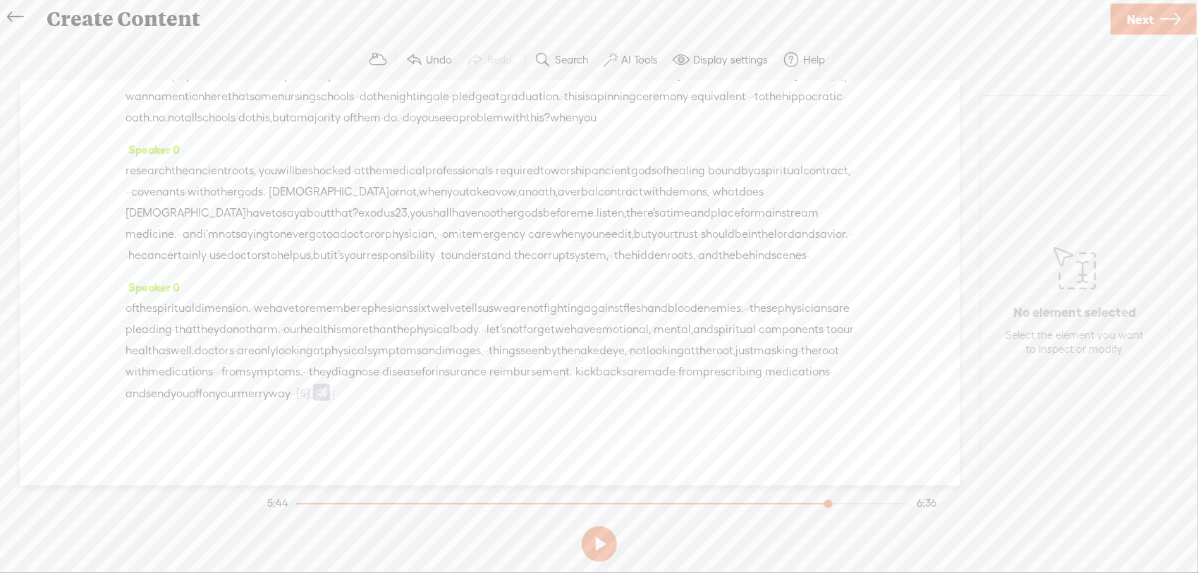
scroll to position [615, 0]
click at [293, 404] on span "·" at bounding box center [292, 393] width 3 height 21
click at [441, 367] on span at bounding box center [437, 371] width 21 height 25
click at [312, 374] on span "Insert" at bounding box center [321, 372] width 28 height 14
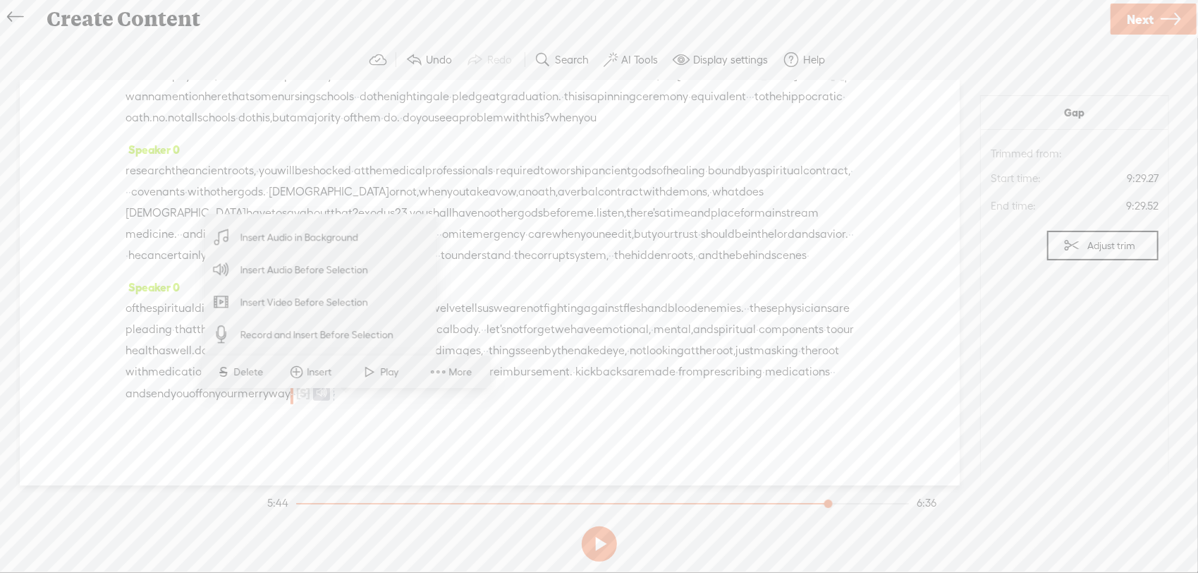
click at [348, 275] on span "Insert Audio Before Selection" at bounding box center [304, 270] width 183 height 32
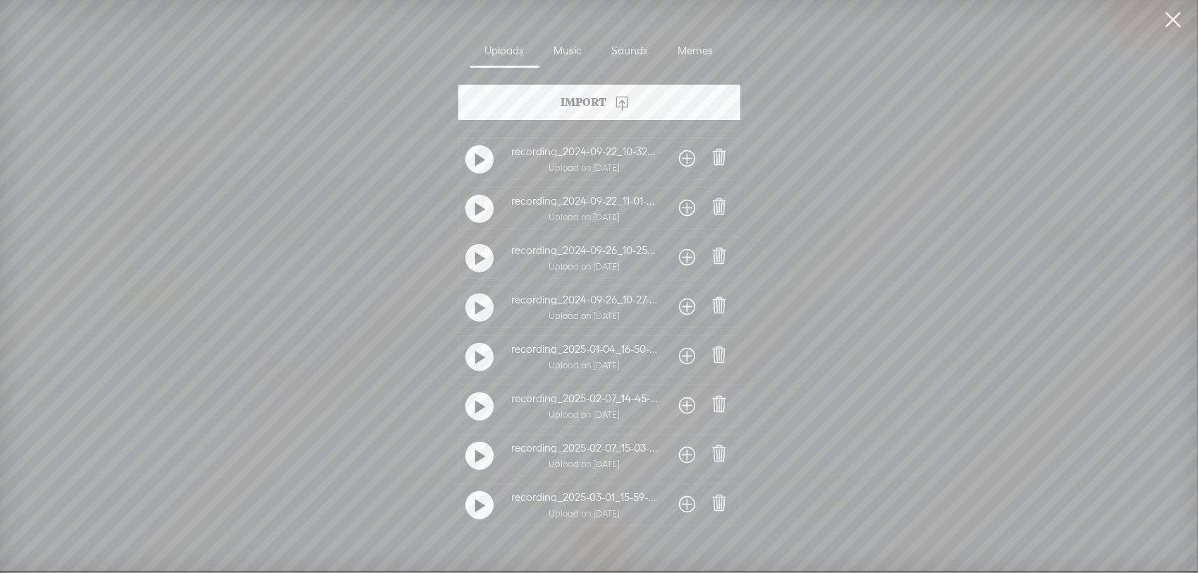
scroll to position [1157, 0]
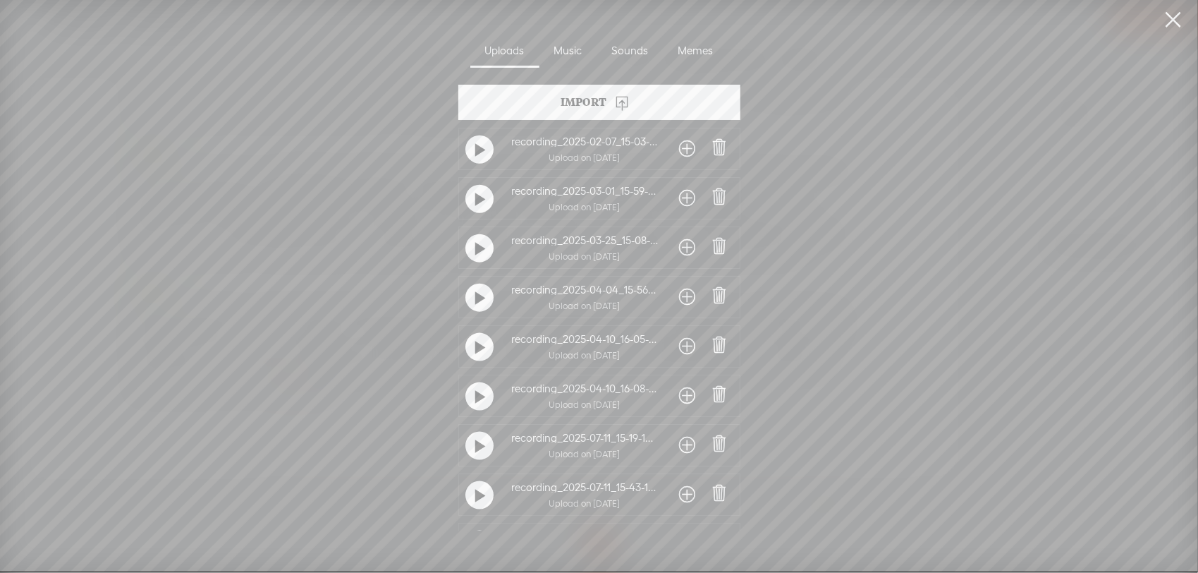
click at [490, 494] on div at bounding box center [479, 495] width 35 height 35
click at [484, 496] on div at bounding box center [480, 495] width 28 height 28
click at [482, 442] on div at bounding box center [480, 446] width 28 height 28
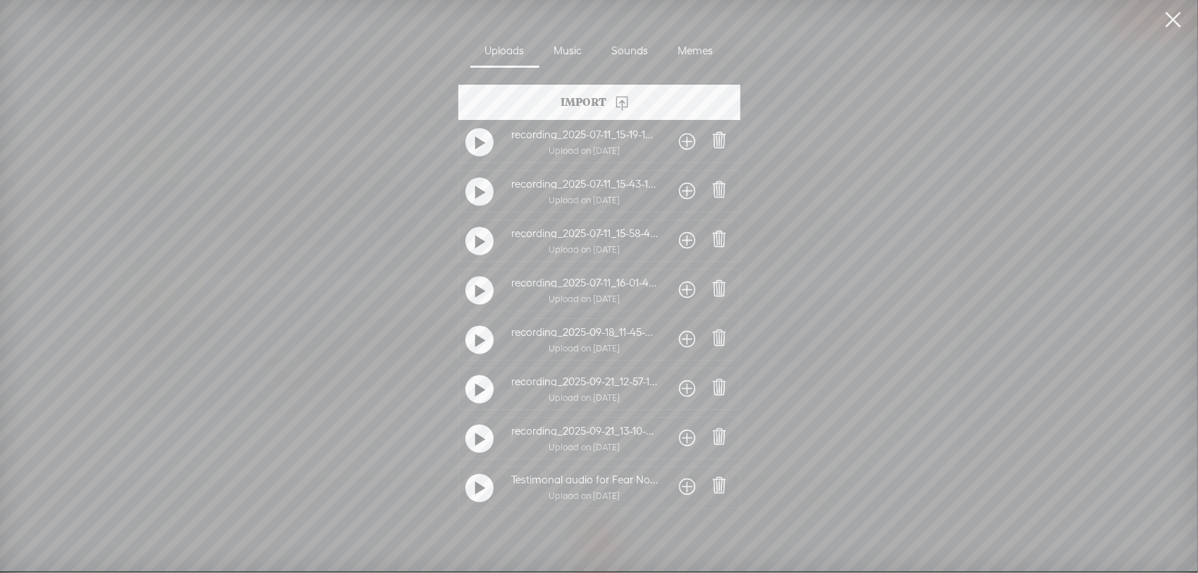
scroll to position [903, 0]
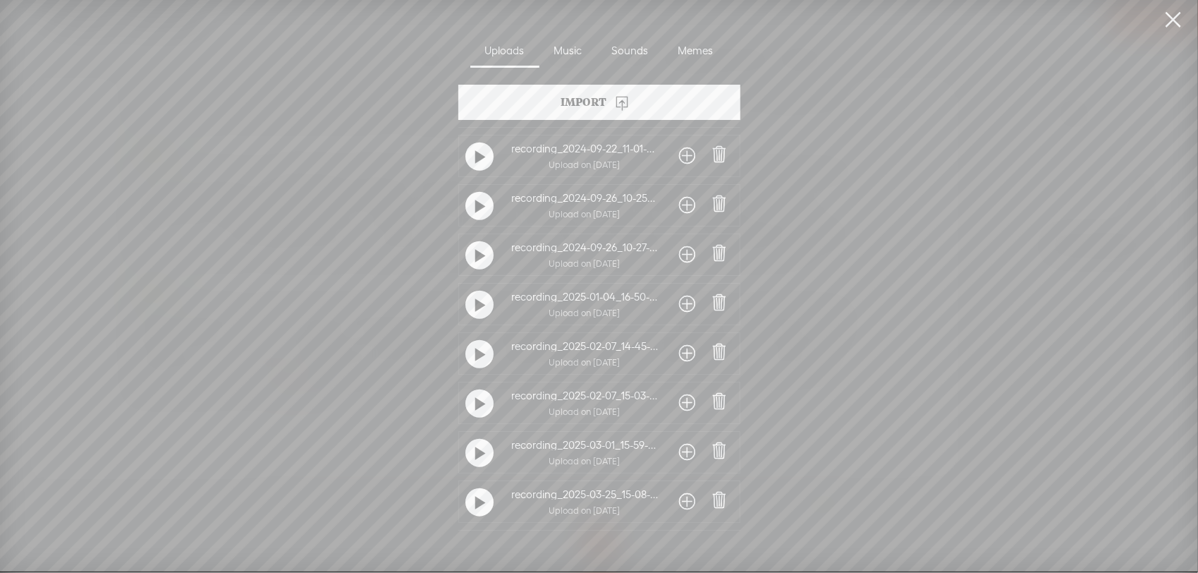
click at [476, 206] on t at bounding box center [481, 206] width 10 height 23
click at [475, 206] on t at bounding box center [480, 206] width 10 height 23
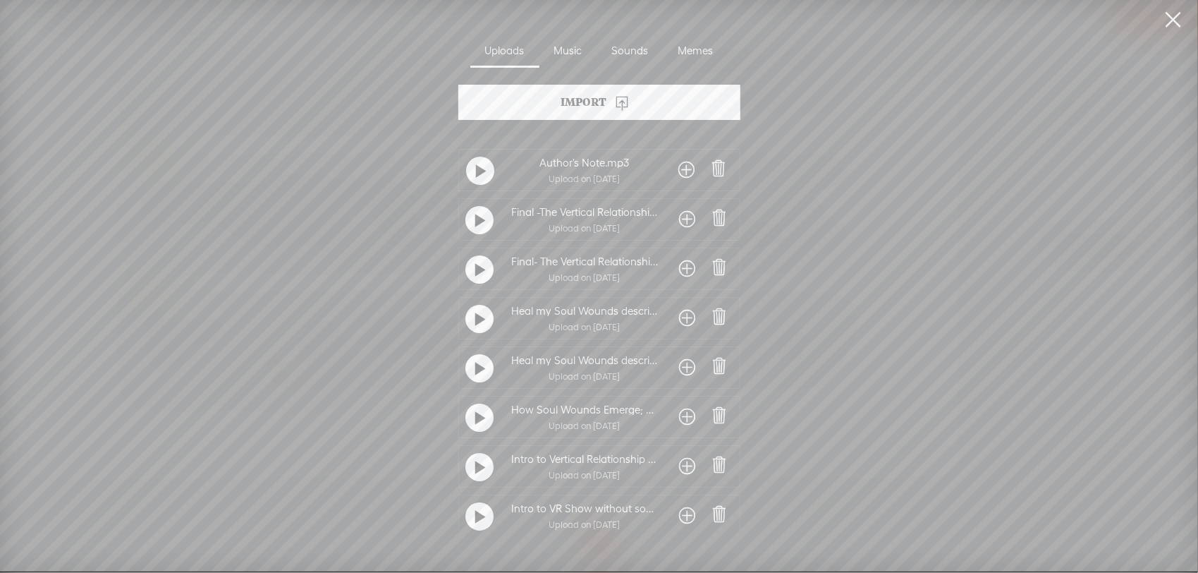
scroll to position [564, 0]
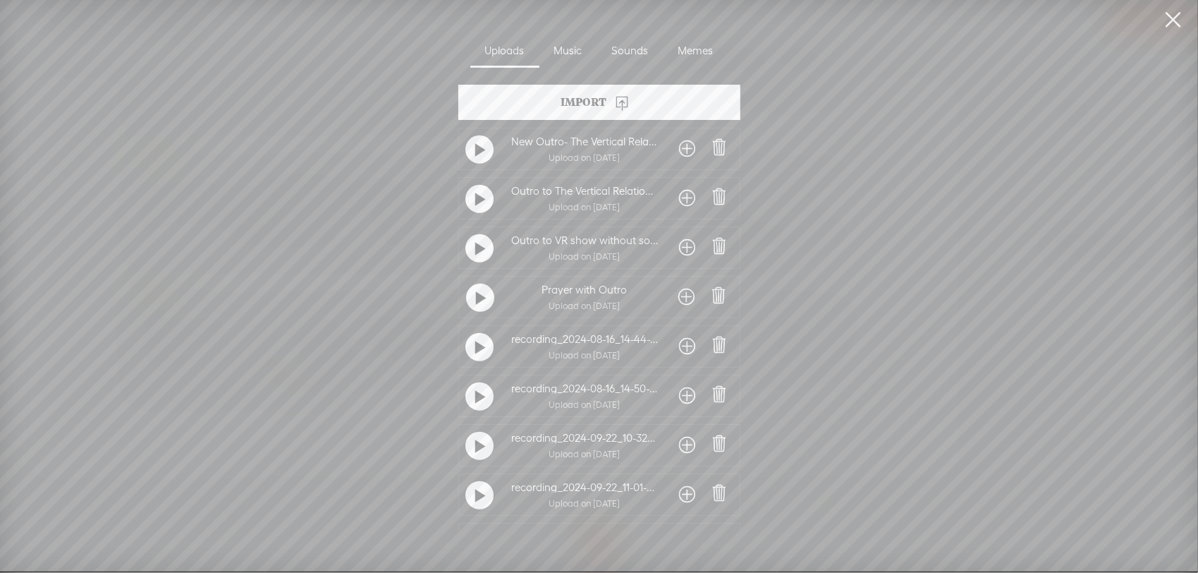
click at [478, 340] on t at bounding box center [481, 347] width 10 height 23
click at [478, 349] on t at bounding box center [480, 347] width 10 height 23
click at [476, 485] on t at bounding box center [481, 489] width 10 height 23
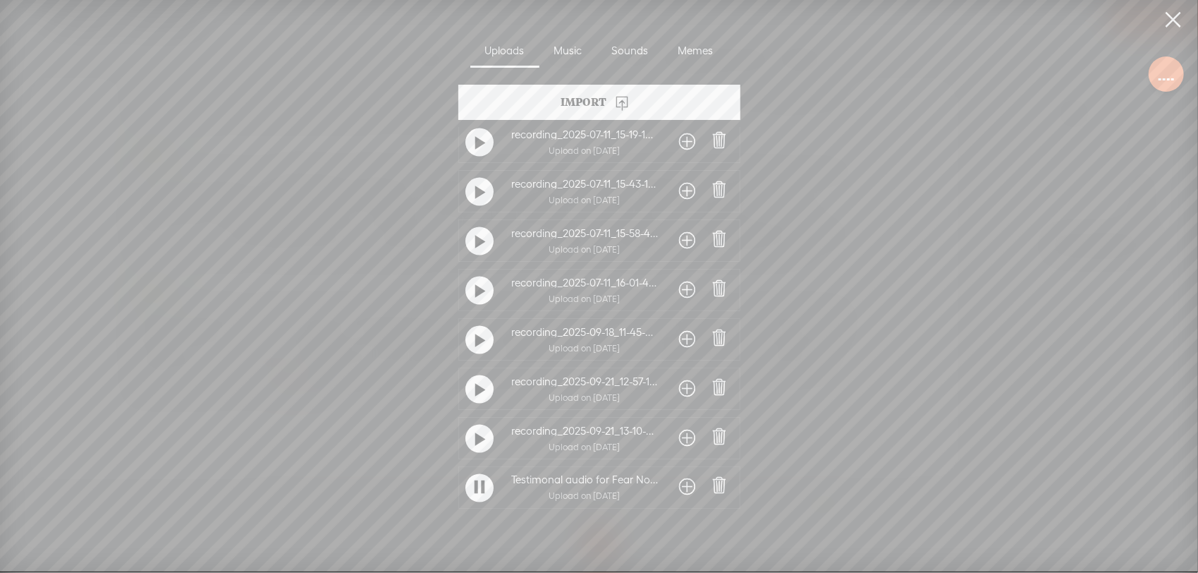
click at [475, 485] on t at bounding box center [480, 488] width 10 height 23
click at [487, 422] on div at bounding box center [479, 438] width 35 height 35
click at [482, 437] on div at bounding box center [480, 439] width 28 height 28
click at [675, 435] on div at bounding box center [687, 437] width 30 height 25
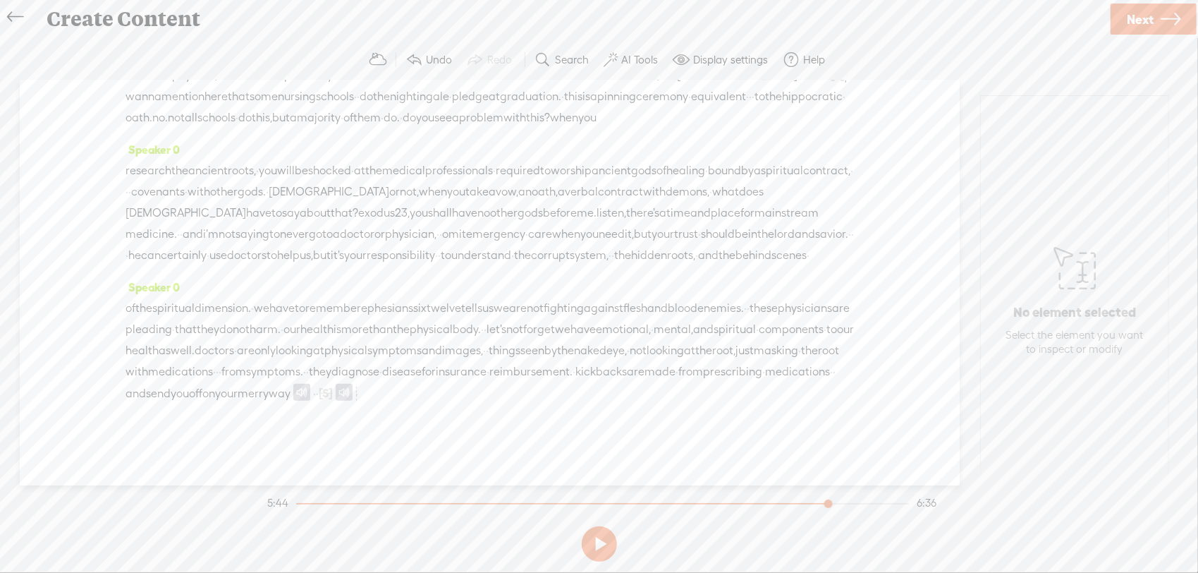
click at [269, 404] on span "merry" at bounding box center [253, 393] width 31 height 21
click at [325, 375] on span at bounding box center [321, 371] width 21 height 25
click at [593, 537] on button at bounding box center [599, 543] width 35 height 35
drag, startPoint x: 397, startPoint y: 408, endPoint x: 363, endPoint y: 411, distance: 34.7
click at [363, 404] on div "of the spiritual dimension. · we have to remember [DEMOGRAPHIC_DATA] six twelve…" at bounding box center [490, 351] width 729 height 107
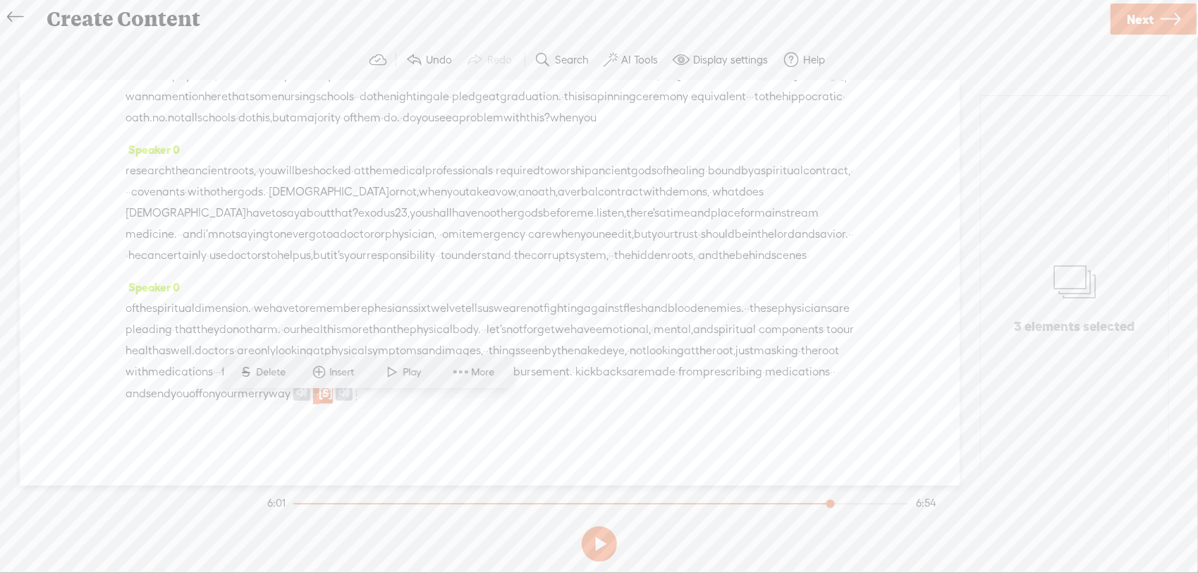
click at [274, 374] on span "Delete" at bounding box center [273, 372] width 33 height 14
click at [269, 404] on span "merry" at bounding box center [253, 393] width 31 height 21
click at [291, 402] on span "way" at bounding box center [280, 393] width 22 height 21
click at [374, 372] on span "Play" at bounding box center [374, 372] width 22 height 14
click at [353, 404] on span "·" at bounding box center [351, 393] width 3 height 21
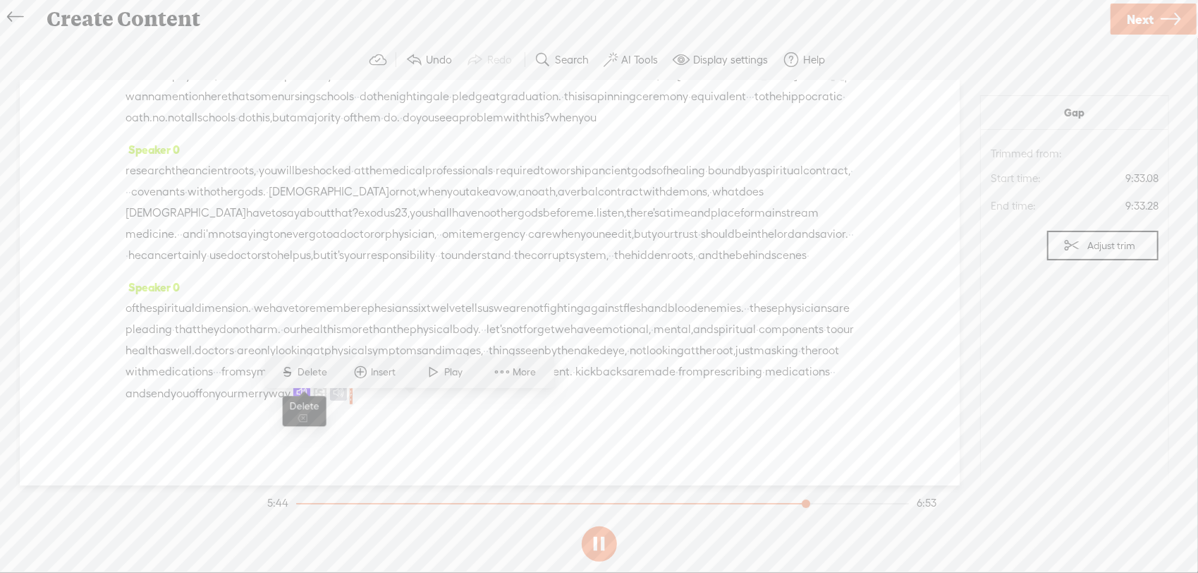
click at [329, 377] on span "Delete" at bounding box center [314, 372] width 33 height 14
click at [291, 404] on span "way" at bounding box center [280, 393] width 22 height 21
click at [363, 377] on span "Play" at bounding box center [374, 372] width 22 height 14
click at [364, 399] on span "[S]" at bounding box center [357, 393] width 14 height 13
click at [347, 401] on span at bounding box center [338, 392] width 17 height 17
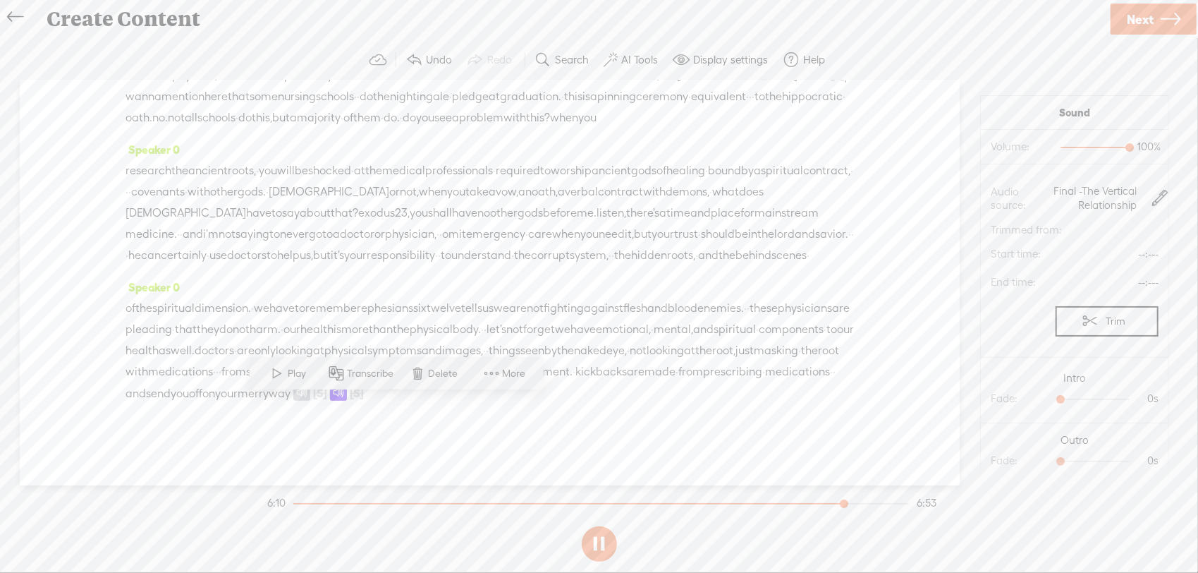
click at [613, 540] on button at bounding box center [599, 543] width 35 height 35
click at [1056, 456] on div at bounding box center [1062, 463] width 32 height 32
click at [1081, 337] on section "Trim Reset" at bounding box center [1075, 321] width 168 height 51
click at [1079, 329] on button "Trim" at bounding box center [1107, 321] width 103 height 30
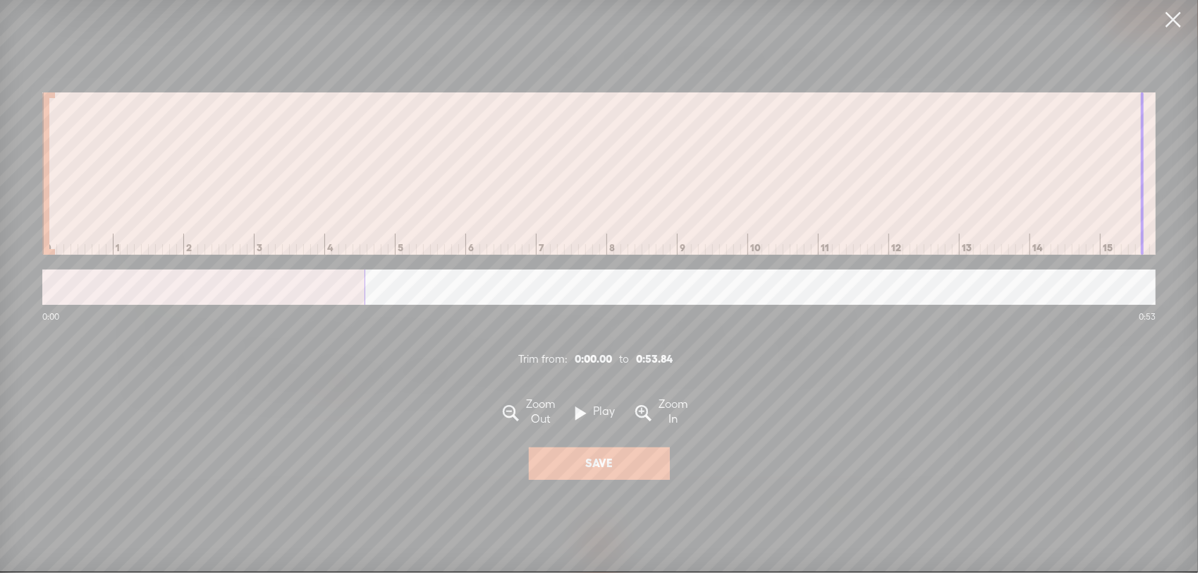
click at [588, 417] on label "Play" at bounding box center [605, 411] width 36 height 15
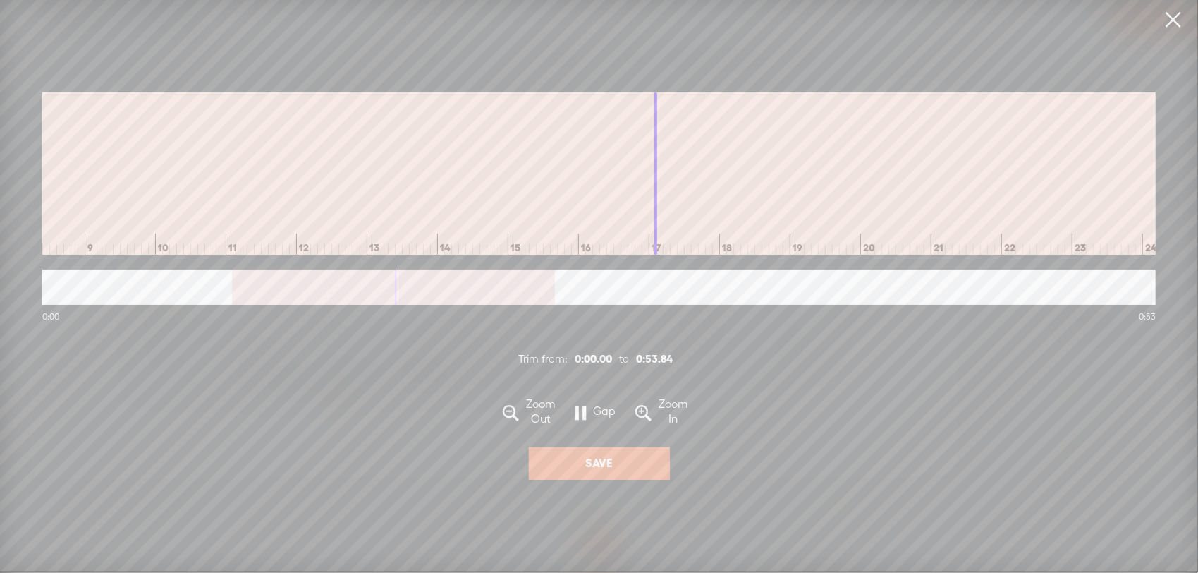
scroll to position [0, 656]
click at [585, 420] on span at bounding box center [581, 414] width 11 height 28
drag, startPoint x: 294, startPoint y: 294, endPoint x: 255, endPoint y: 303, distance: 39.7
click at [255, 303] on div at bounding box center [599, 286] width 1114 height 35
click at [652, 420] on label "Zoom In" at bounding box center [674, 412] width 44 height 30
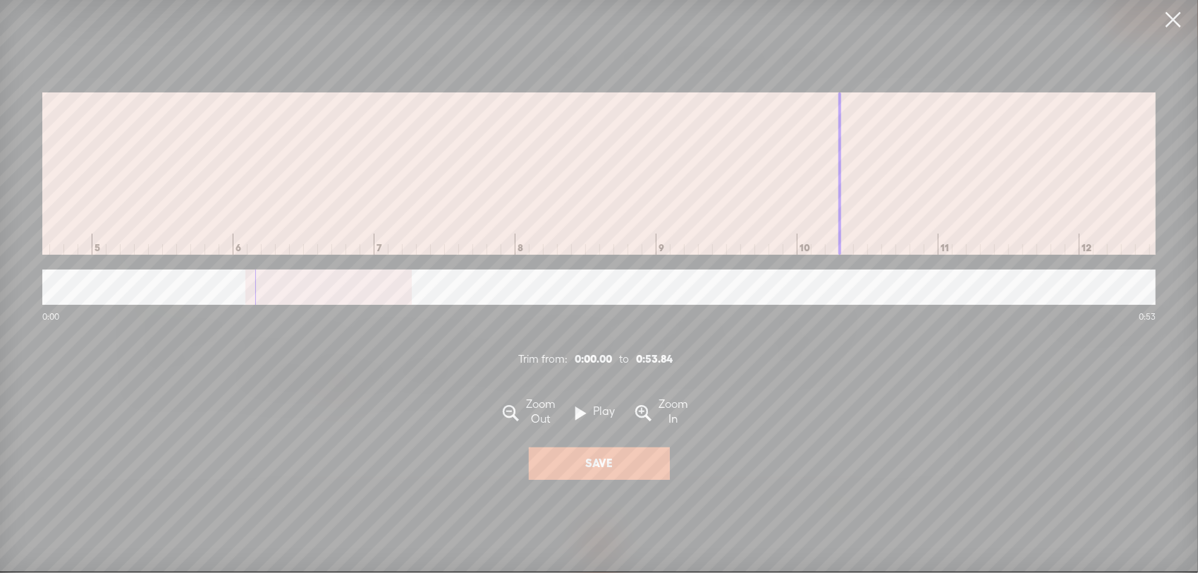
scroll to position [0, 1383]
click at [553, 423] on label "Zoom Out" at bounding box center [541, 412] width 44 height 30
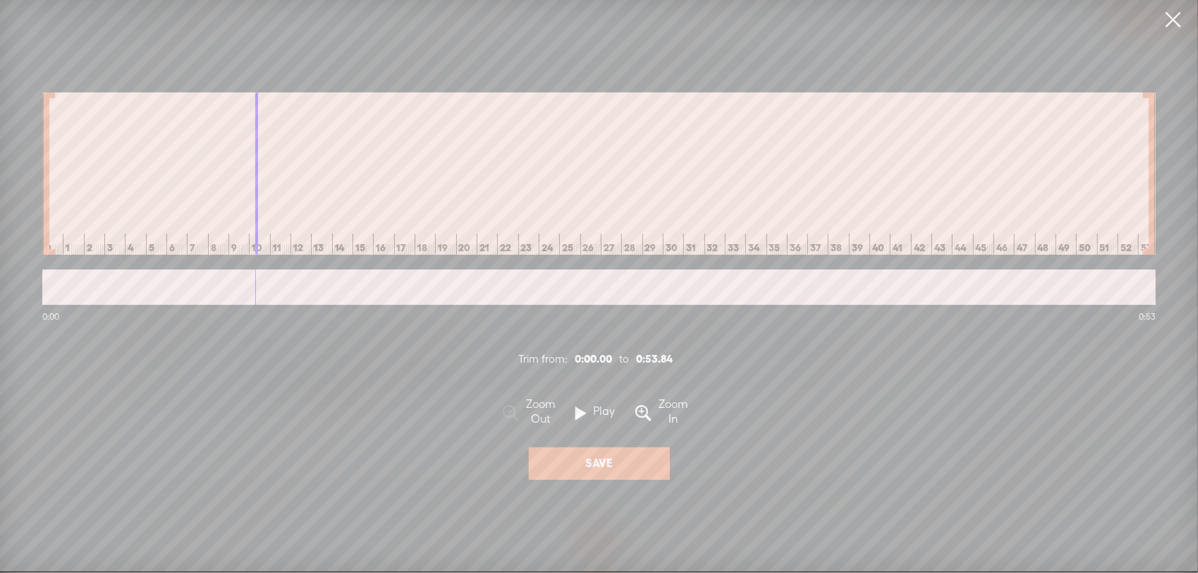
click at [93, 136] on div at bounding box center [599, 173] width 1114 height 162
click at [579, 415] on span at bounding box center [581, 414] width 11 height 28
click at [128, 241] on div at bounding box center [599, 173] width 1114 height 162
click at [216, 315] on section "0:00 0:53" at bounding box center [599, 314] width 1114 height 18
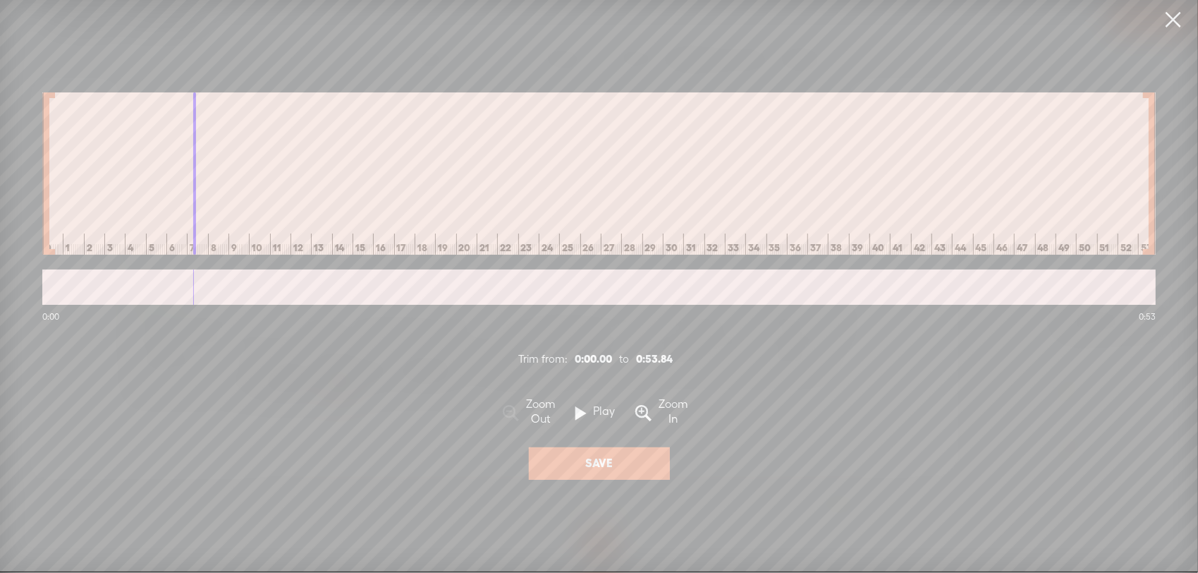
click at [189, 285] on div at bounding box center [599, 286] width 1114 height 35
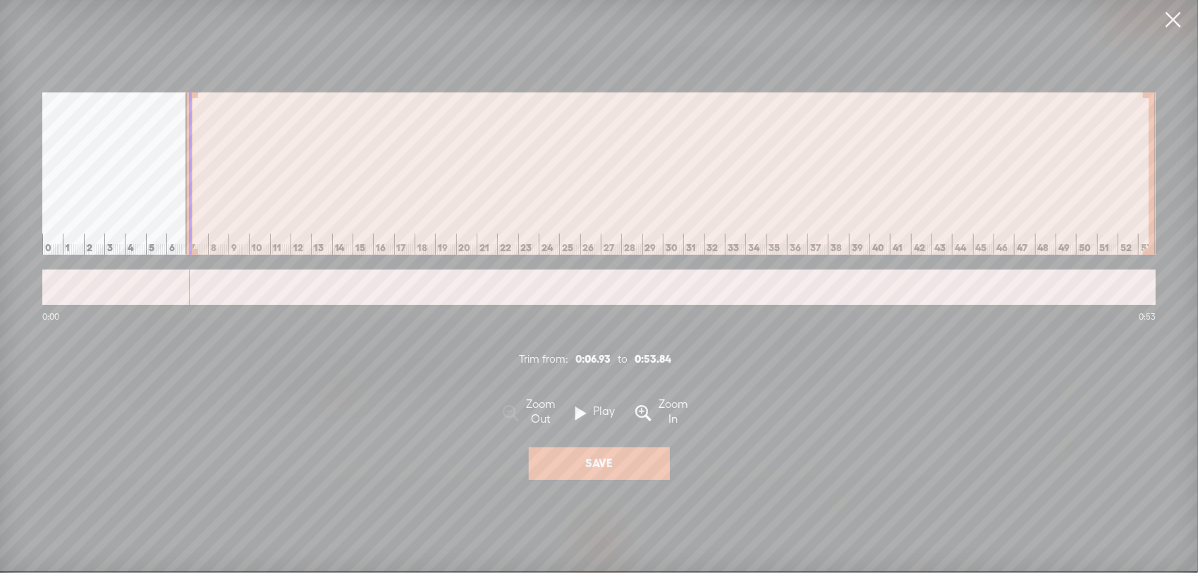
click at [192, 190] on div at bounding box center [189, 173] width 7 height 162
click at [1073, 178] on div at bounding box center [671, 173] width 971 height 162
click at [598, 411] on label "Play" at bounding box center [605, 411] width 36 height 15
click at [604, 463] on label "Save" at bounding box center [599, 463] width 28 height 15
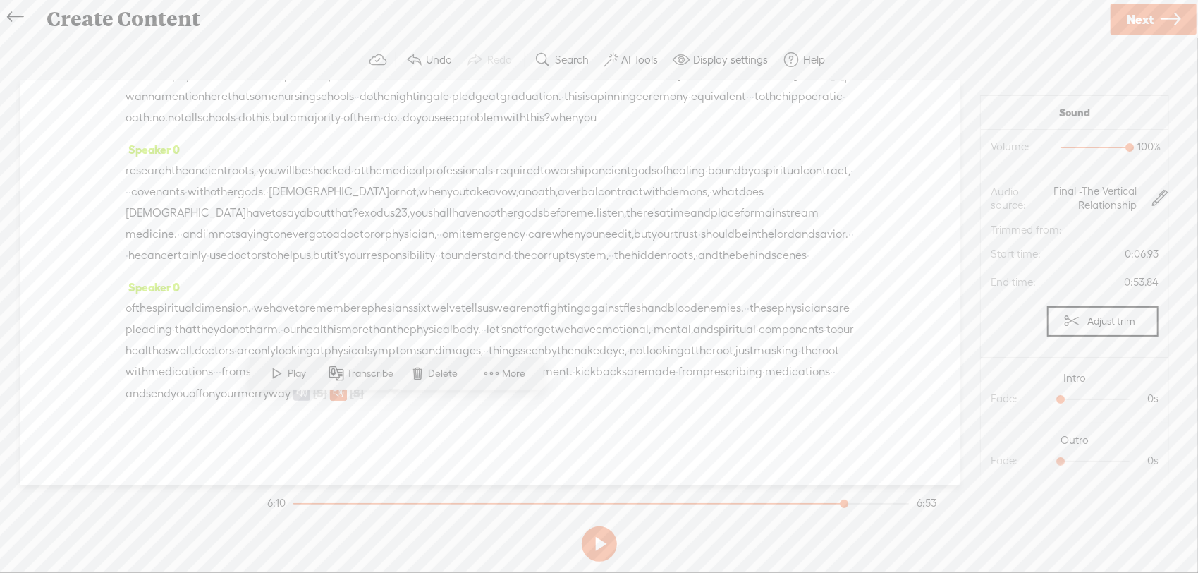
click at [291, 404] on span "way" at bounding box center [280, 393] width 22 height 21
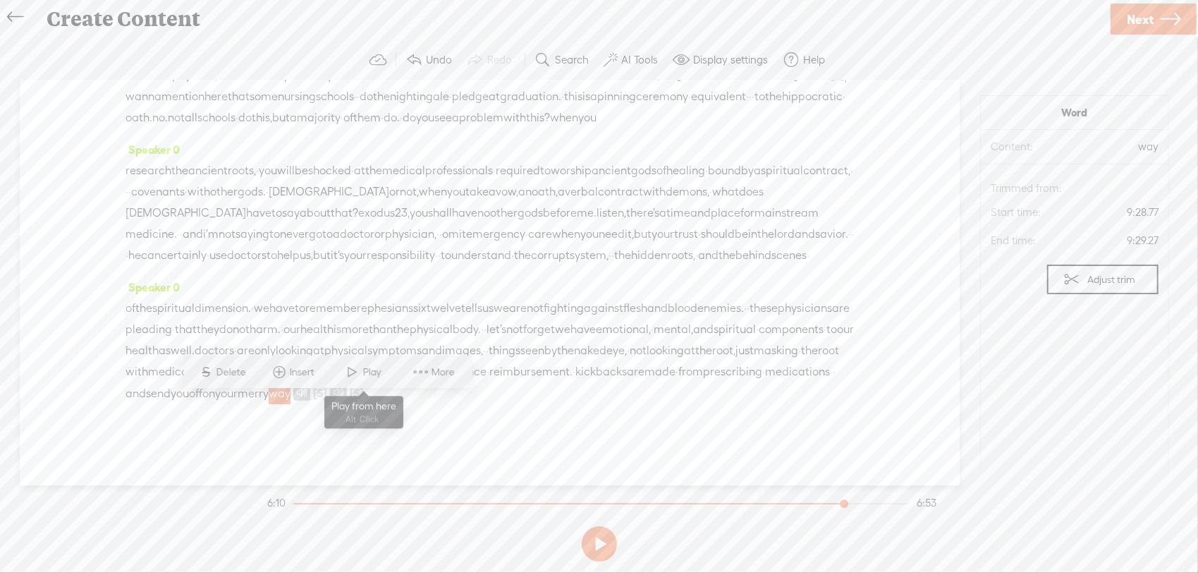
click at [352, 363] on span at bounding box center [352, 371] width 21 height 25
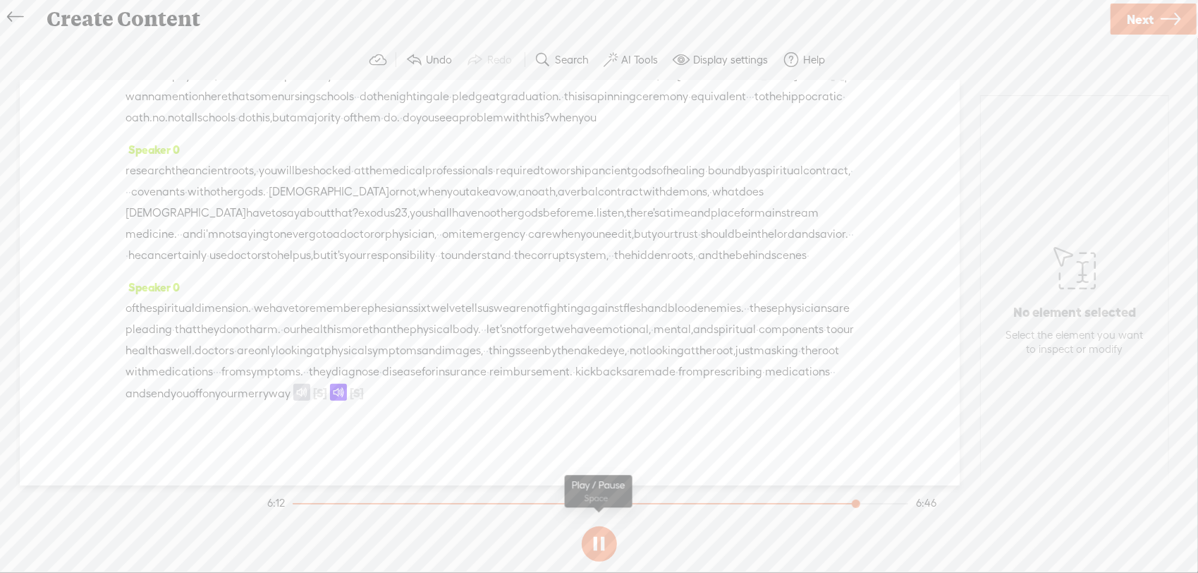
click at [598, 536] on button at bounding box center [599, 543] width 35 height 35
click at [736, 361] on span "just" at bounding box center [745, 350] width 18 height 21
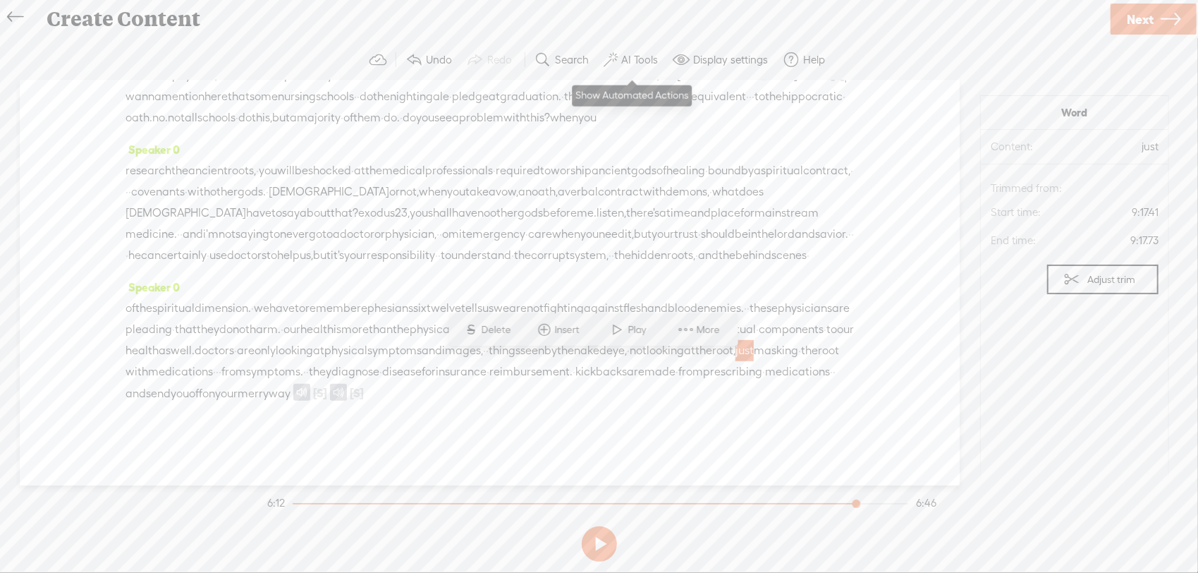
click at [609, 68] on button "AI Tools" at bounding box center [632, 60] width 69 height 28
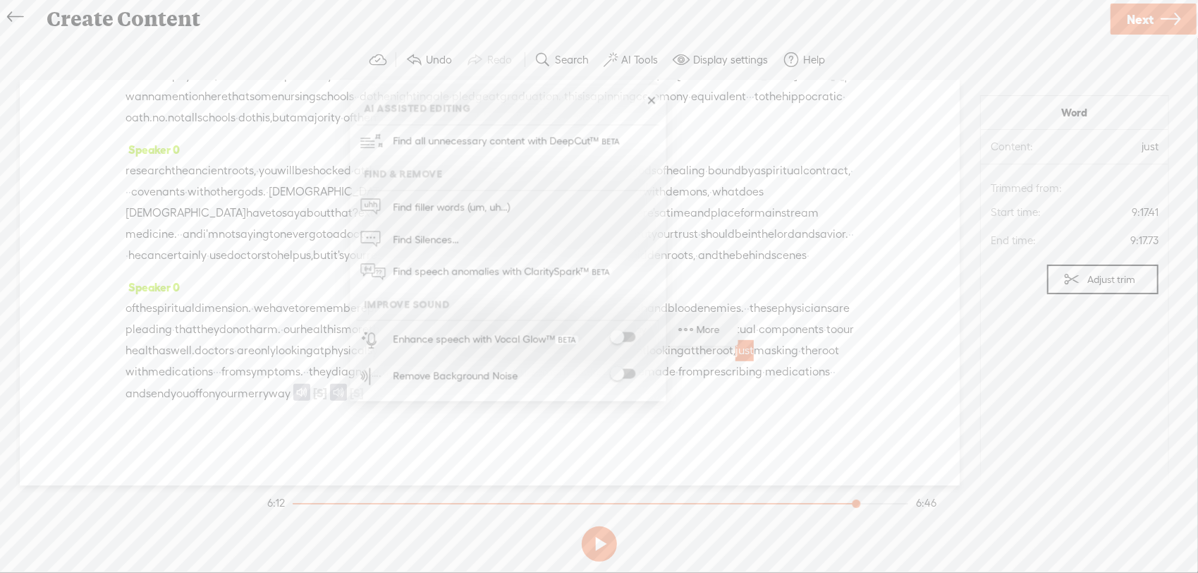
click at [624, 370] on span at bounding box center [622, 374] width 25 height 10
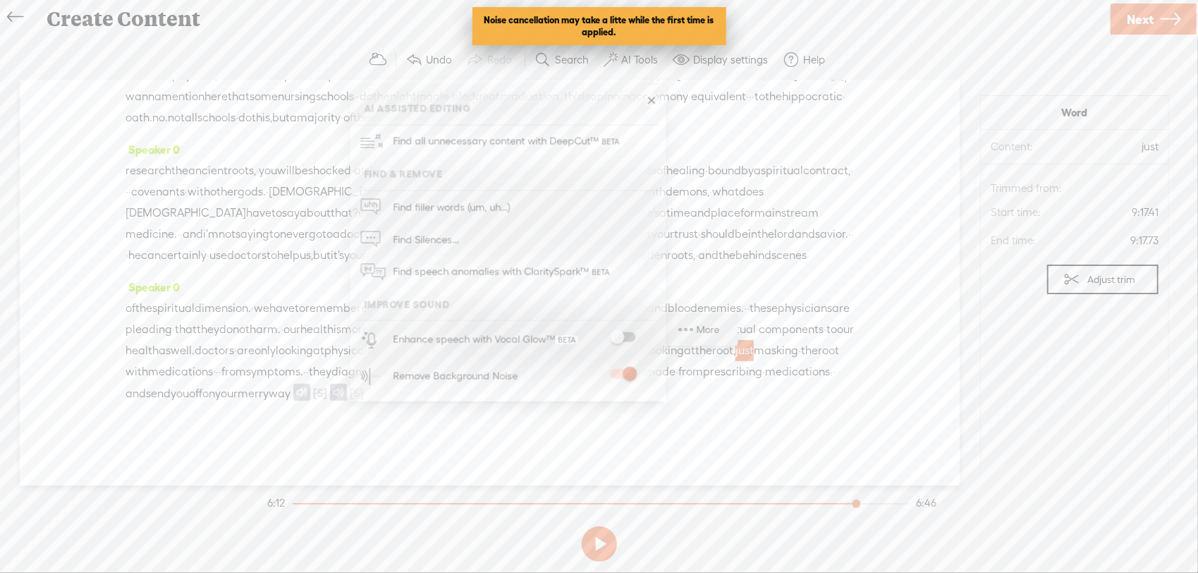
click at [623, 337] on span at bounding box center [622, 337] width 25 height 10
click at [632, 338] on span at bounding box center [622, 337] width 25 height 10
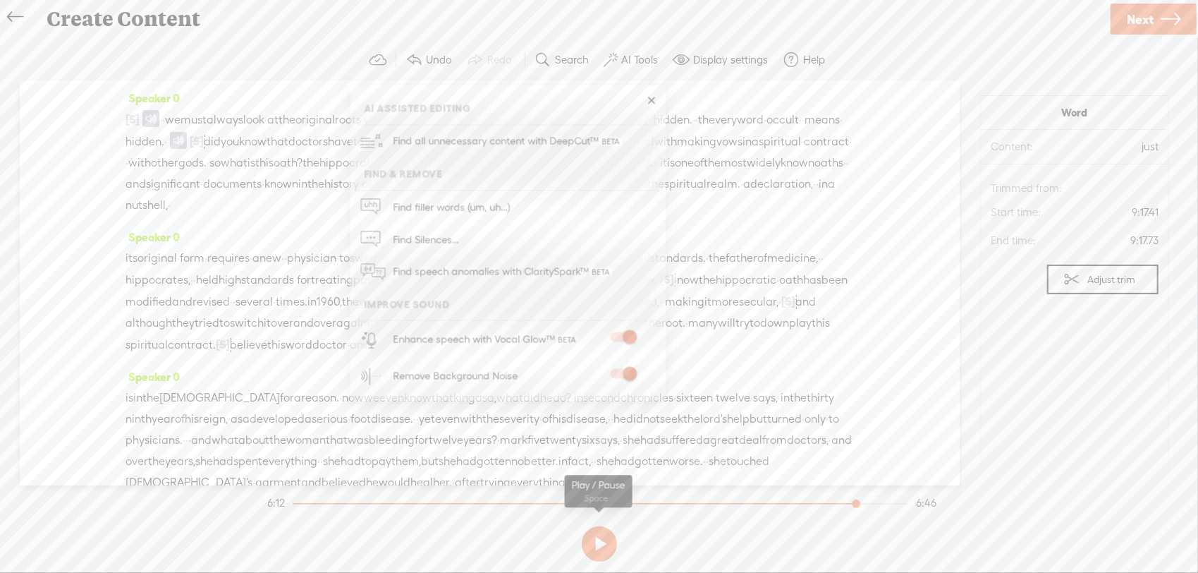
click at [698, 130] on span "the" at bounding box center [706, 119] width 17 height 21
click at [82, 123] on div "Speaker 0 [S] we're gonna take a look at the · hippocratic · · oath and the dec…" at bounding box center [490, 282] width 940 height 405
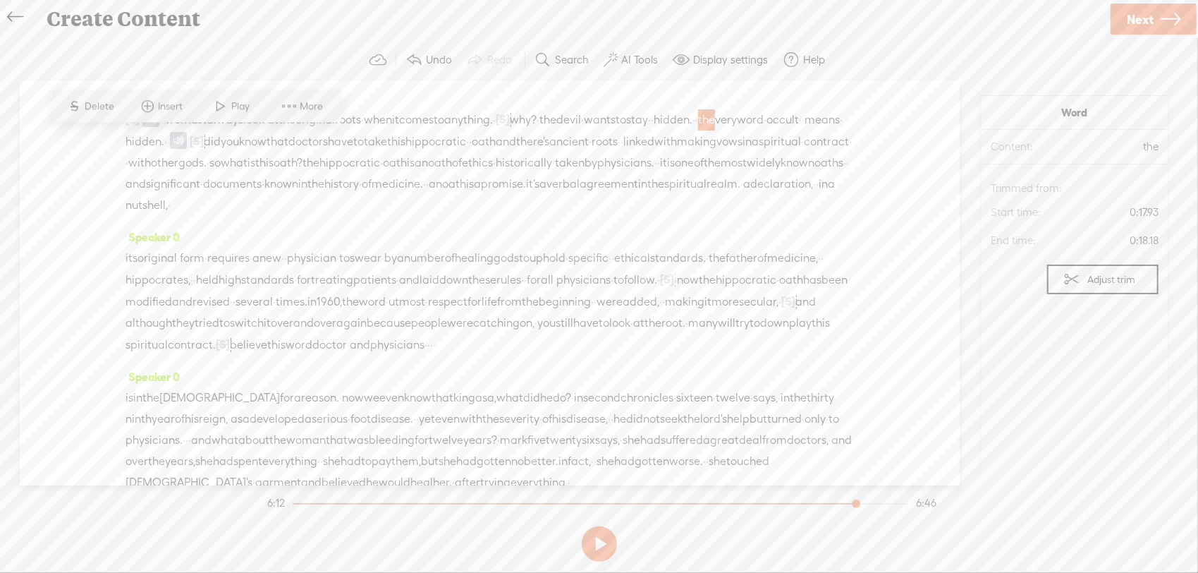
click at [116, 141] on div "Speaker 0 [S] we're gonna take a look at the · hippocratic · · oath and the dec…" at bounding box center [490, 282] width 940 height 405
click at [240, 195] on span "documents" at bounding box center [232, 184] width 59 height 21
click at [135, 114] on span "[S]" at bounding box center [133, 119] width 14 height 13
click at [152, 114] on span at bounding box center [150, 118] width 17 height 17
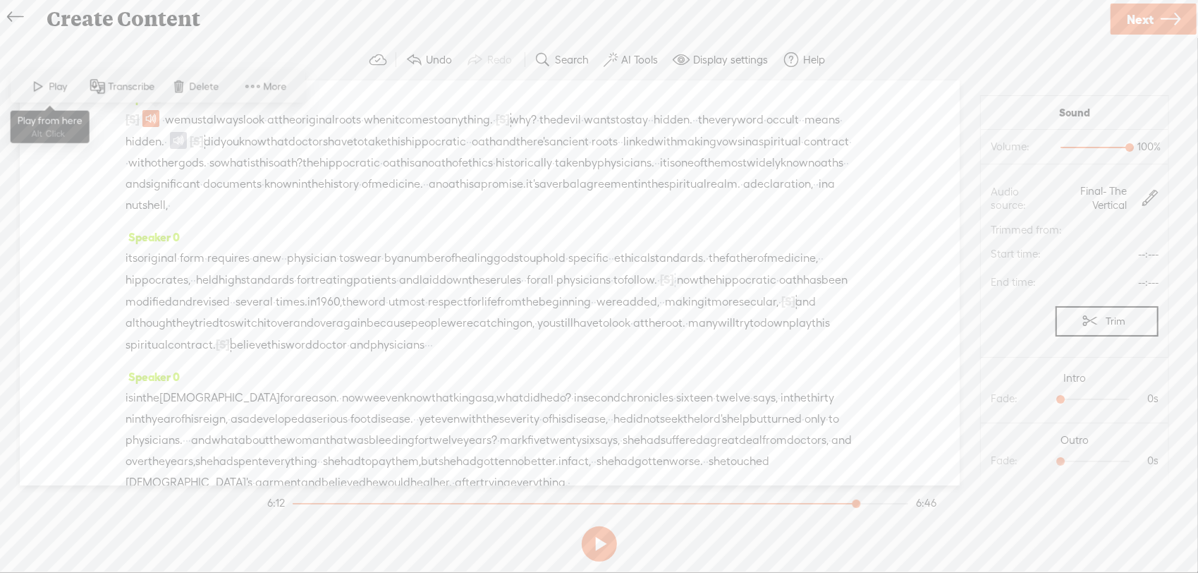
click at [56, 80] on span "Play" at bounding box center [60, 87] width 22 height 14
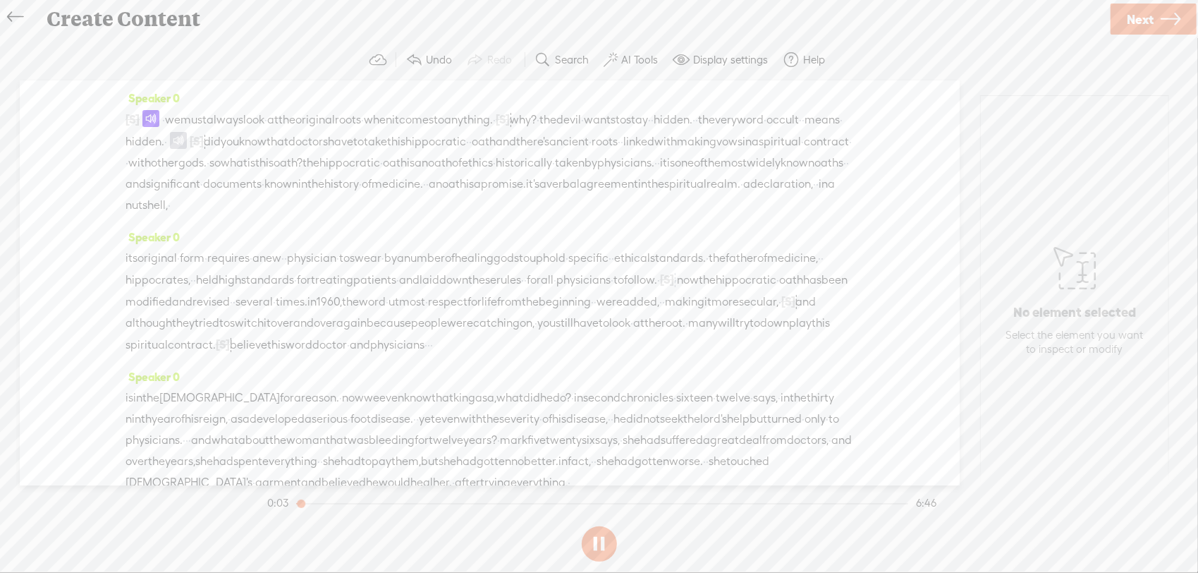
click at [151, 120] on span at bounding box center [150, 118] width 17 height 17
click at [57, 95] on span "Play" at bounding box center [49, 86] width 71 height 25
click at [57, 95] on div "Speaker 0 [S] we're gonna take a look at the · hippocratic · · oath and the dec…" at bounding box center [490, 282] width 940 height 405
click at [649, 56] on label "AI Tools" at bounding box center [639, 60] width 37 height 14
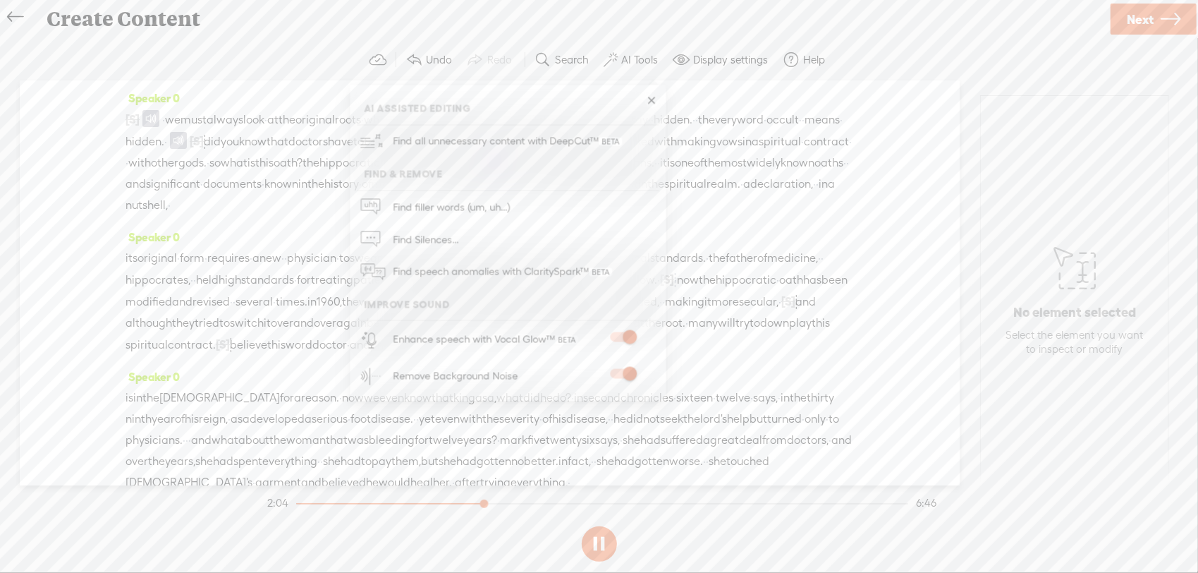
click at [655, 103] on link at bounding box center [652, 101] width 14 height 14
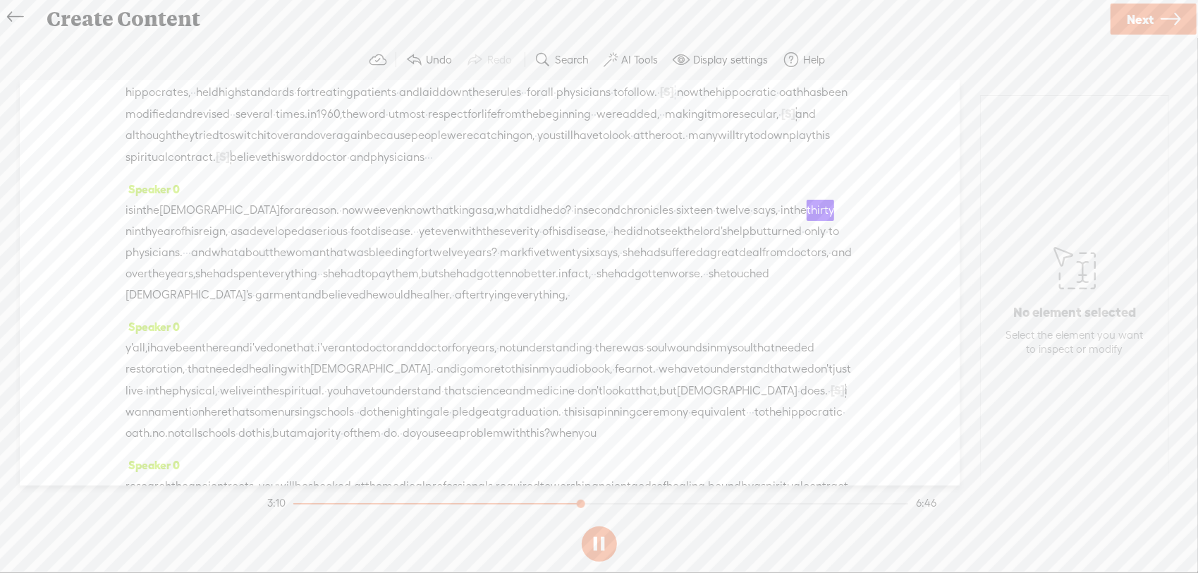
scroll to position [376, 0]
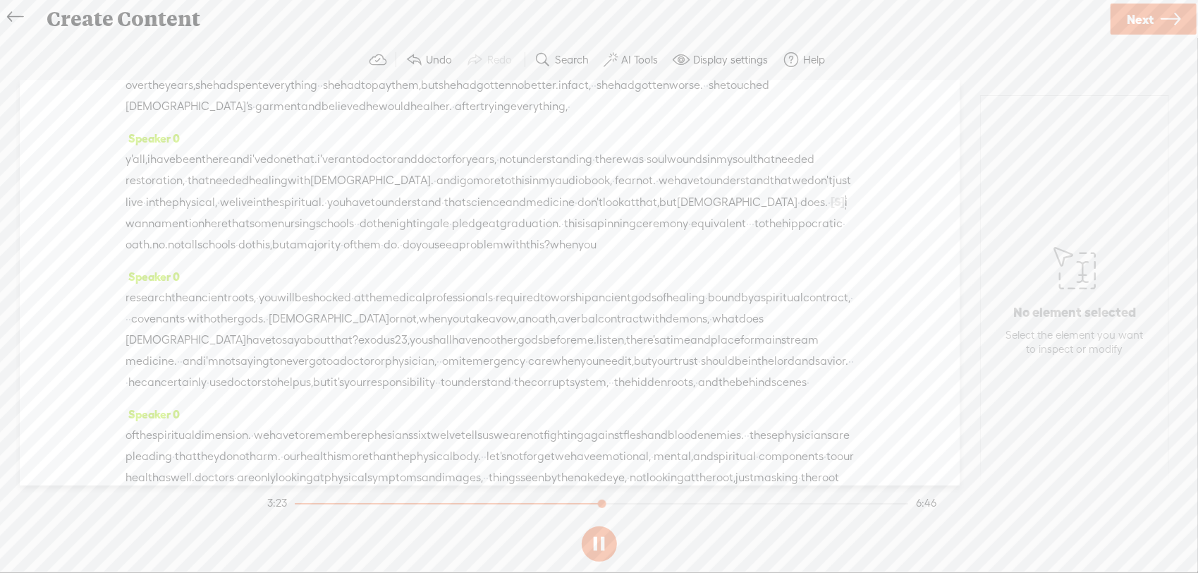
click at [593, 543] on button at bounding box center [599, 543] width 35 height 35
click at [660, 213] on span "but" at bounding box center [669, 202] width 18 height 21
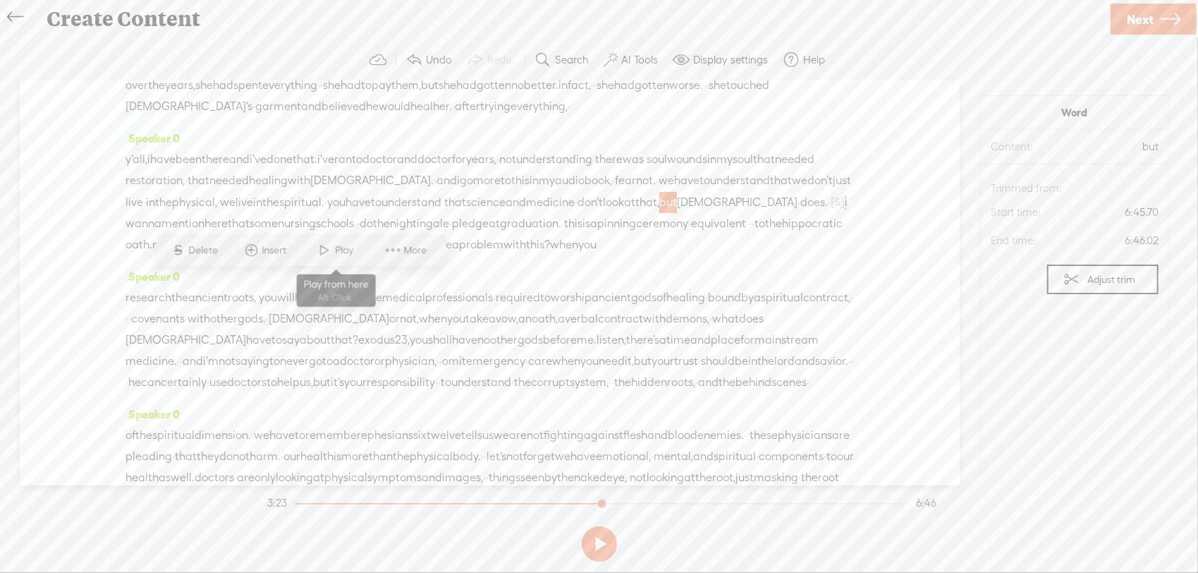
click at [326, 250] on span at bounding box center [325, 250] width 21 height 25
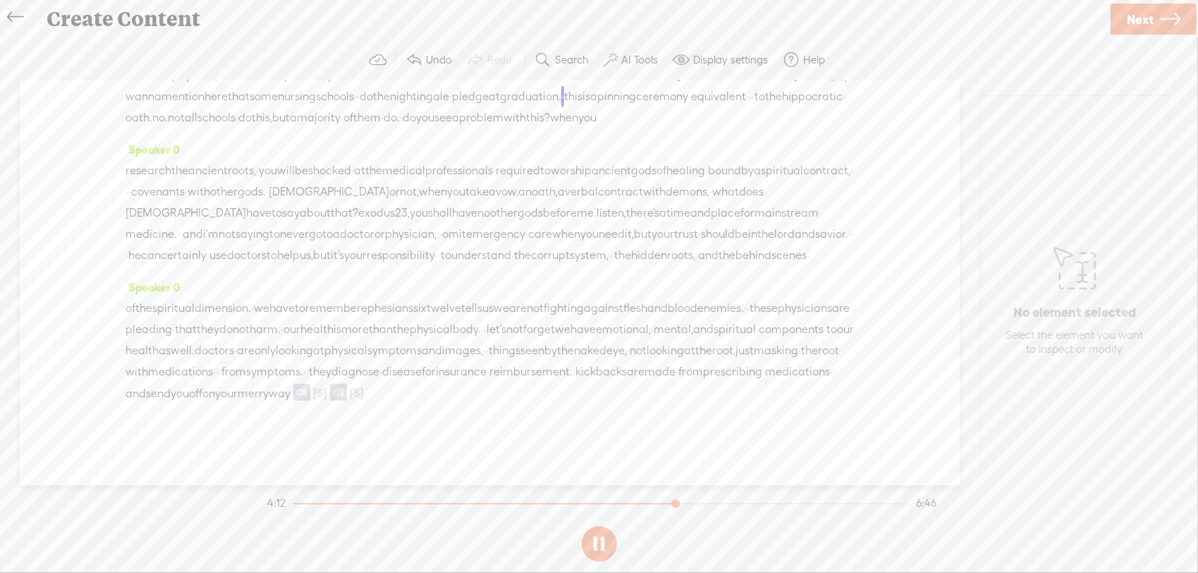
scroll to position [627, 0]
click at [600, 545] on button at bounding box center [599, 543] width 35 height 35
click at [585, 375] on span "kickbacks" at bounding box center [601, 371] width 51 height 21
click at [601, 341] on span at bounding box center [595, 338] width 21 height 25
click at [604, 540] on button at bounding box center [599, 543] width 35 height 35
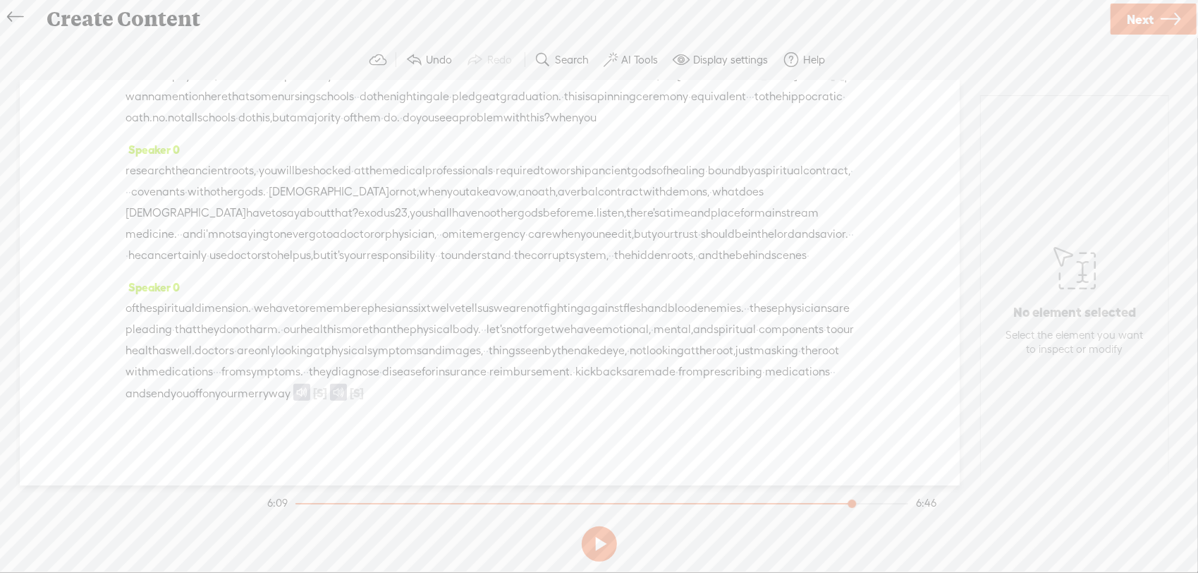
click at [347, 389] on span at bounding box center [338, 392] width 17 height 17
click at [1064, 308] on button "Adjust trim" at bounding box center [1103, 321] width 111 height 30
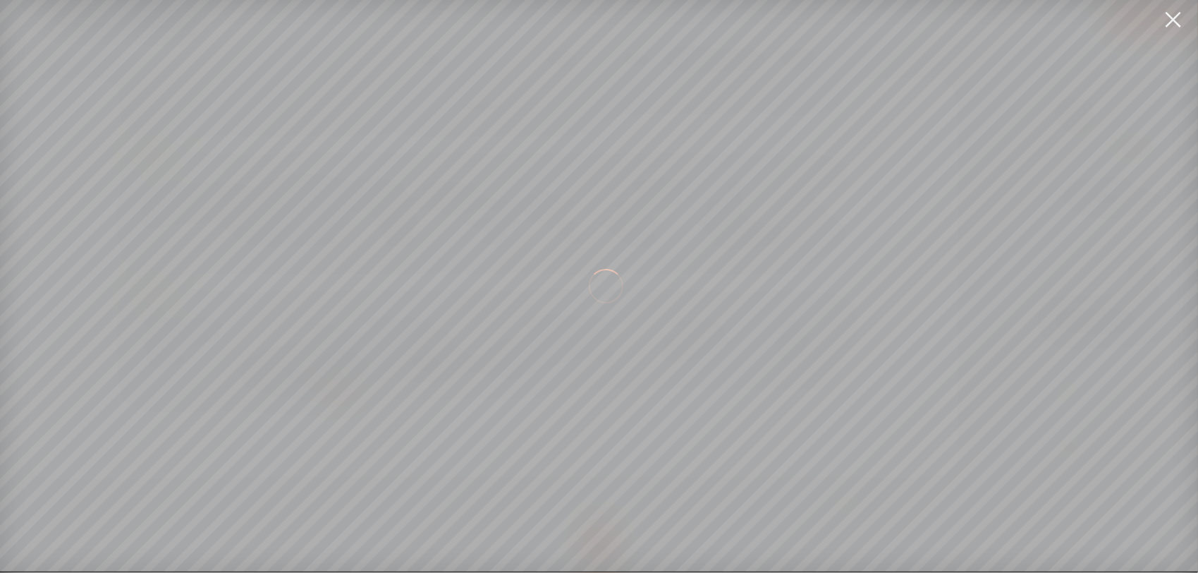
scroll to position [0, 1399]
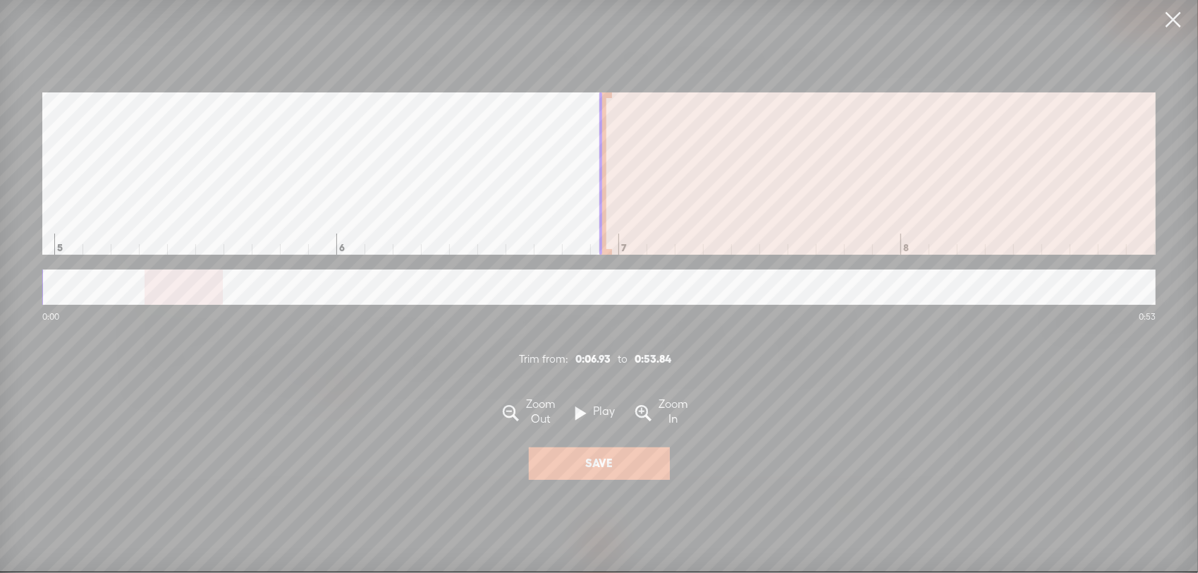
click at [588, 419] on label "Play" at bounding box center [605, 411] width 36 height 15
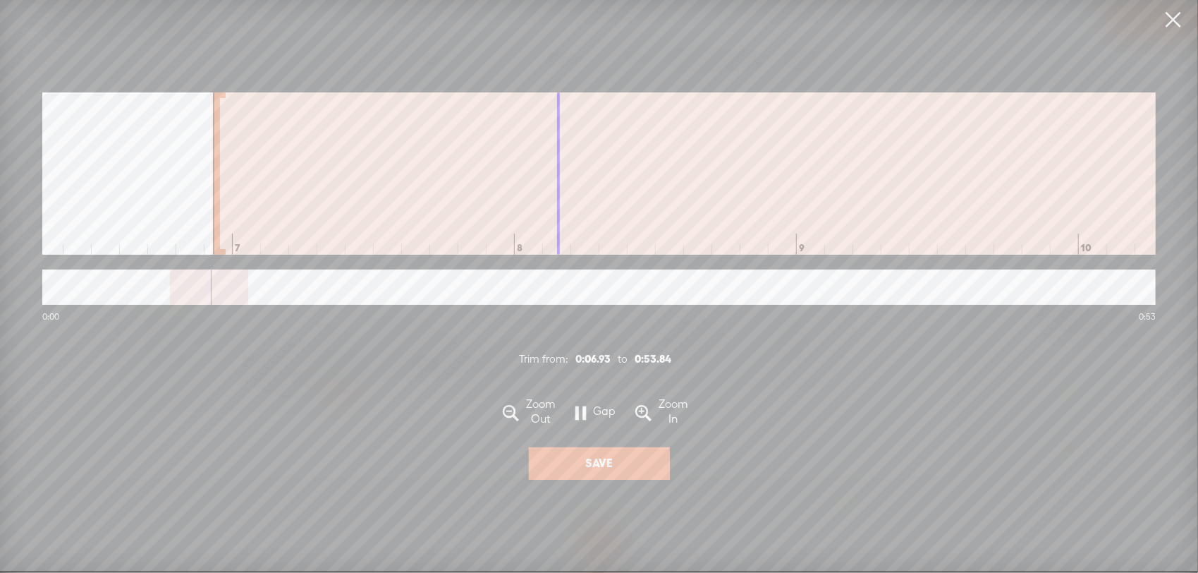
click at [588, 419] on label "Gap" at bounding box center [604, 411] width 37 height 15
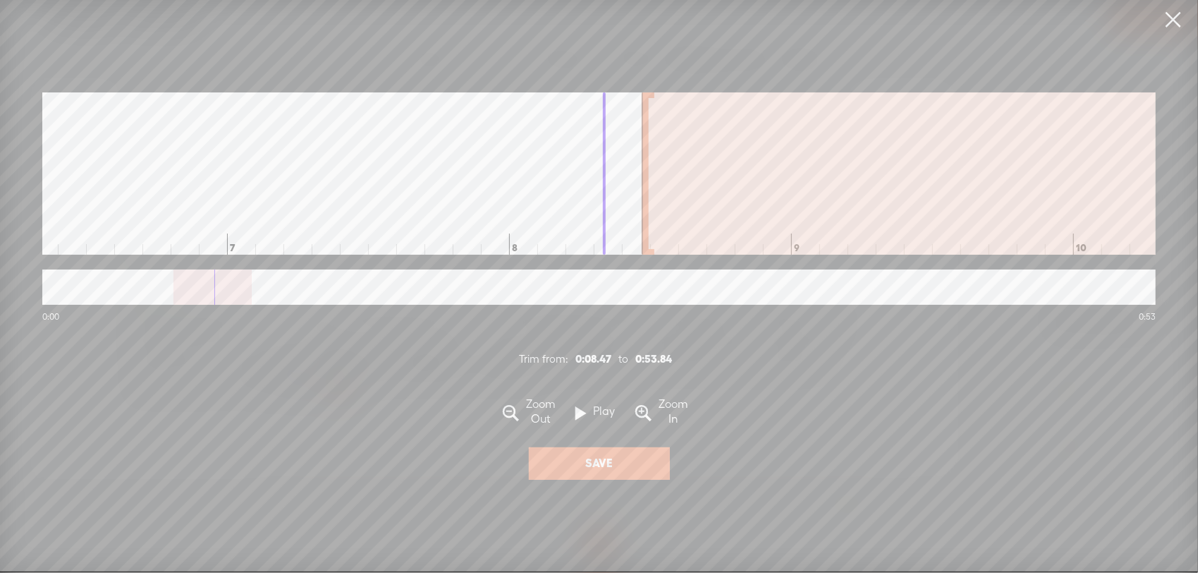
click at [645, 209] on div at bounding box center [645, 173] width 7 height 162
click at [584, 421] on span at bounding box center [581, 414] width 11 height 28
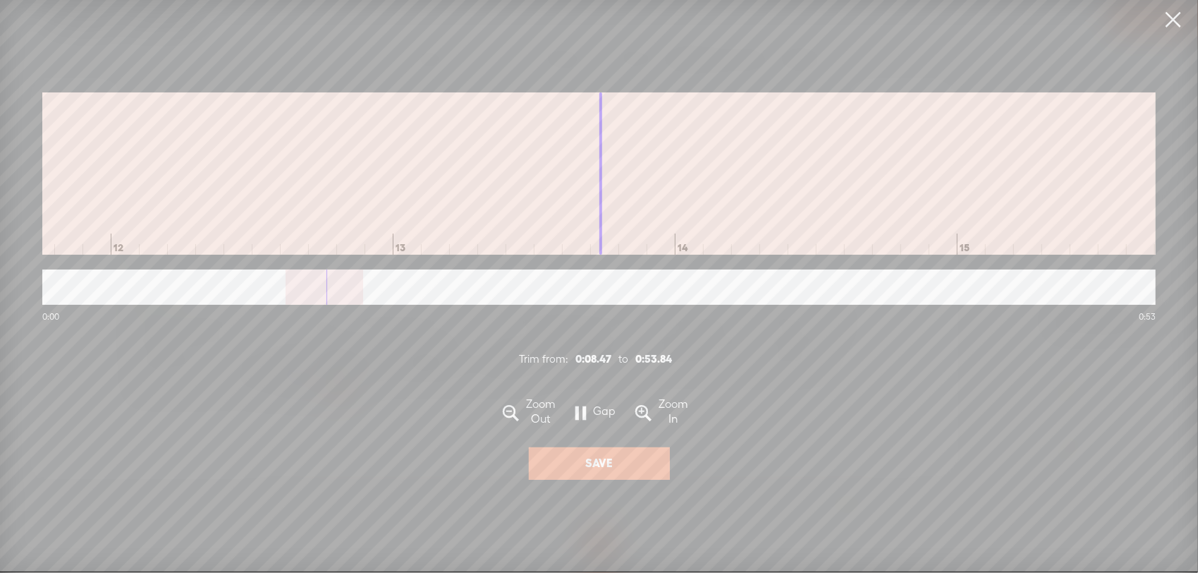
click at [584, 421] on span at bounding box center [581, 414] width 11 height 28
click at [279, 294] on div at bounding box center [599, 286] width 1114 height 35
click at [573, 460] on button "Save" at bounding box center [599, 463] width 141 height 32
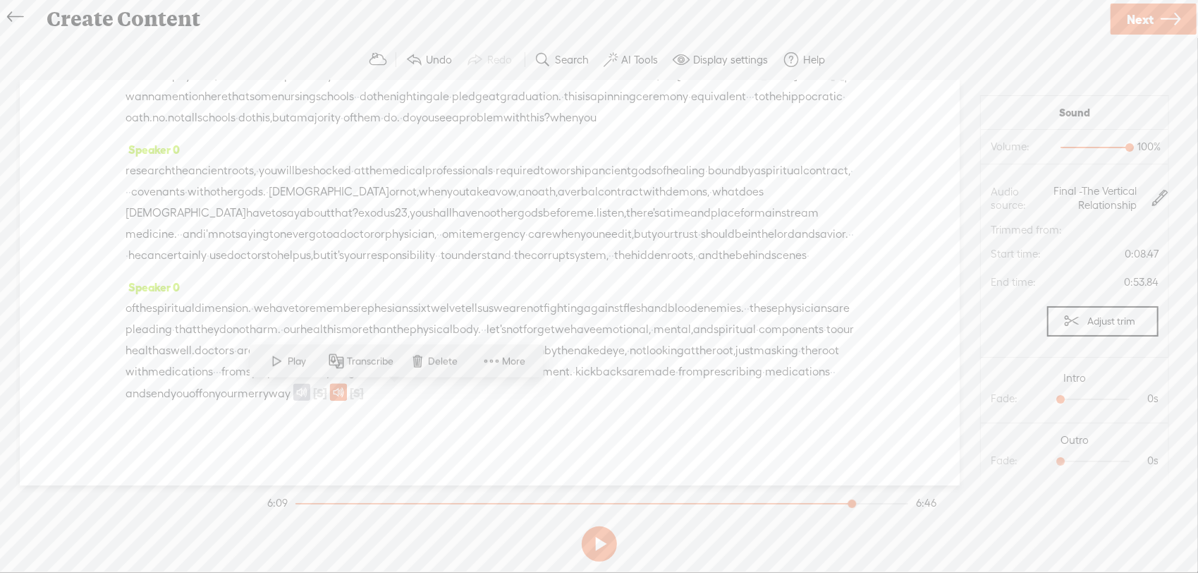
click at [291, 392] on span "way" at bounding box center [280, 393] width 22 height 21
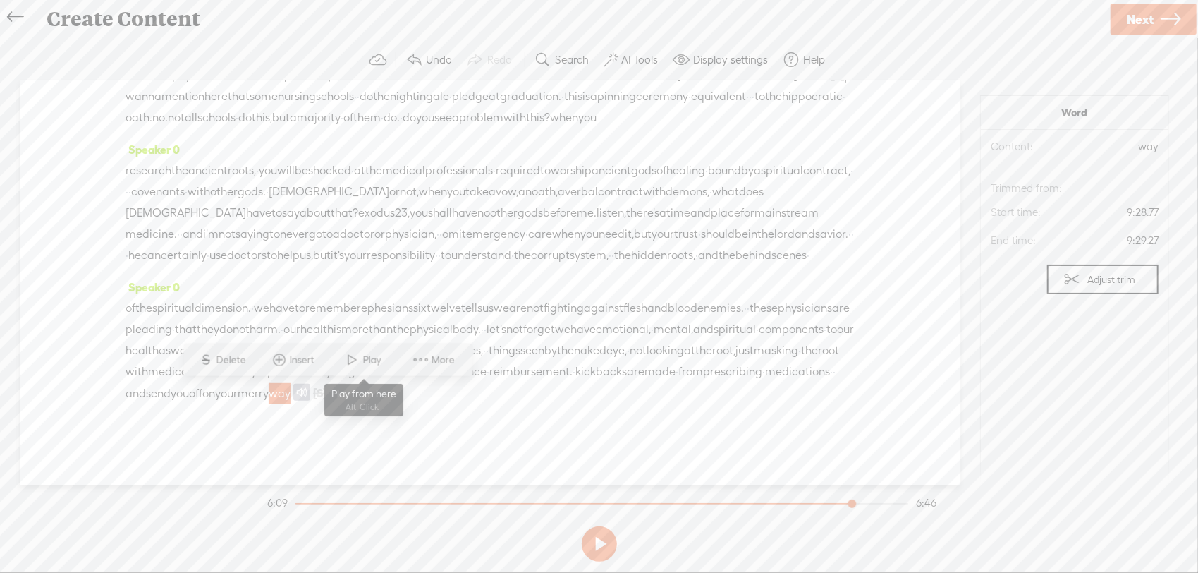
click at [370, 365] on span "Play" at bounding box center [374, 360] width 22 height 14
click at [607, 547] on button at bounding box center [599, 543] width 35 height 35
click at [347, 399] on span at bounding box center [338, 392] width 17 height 17
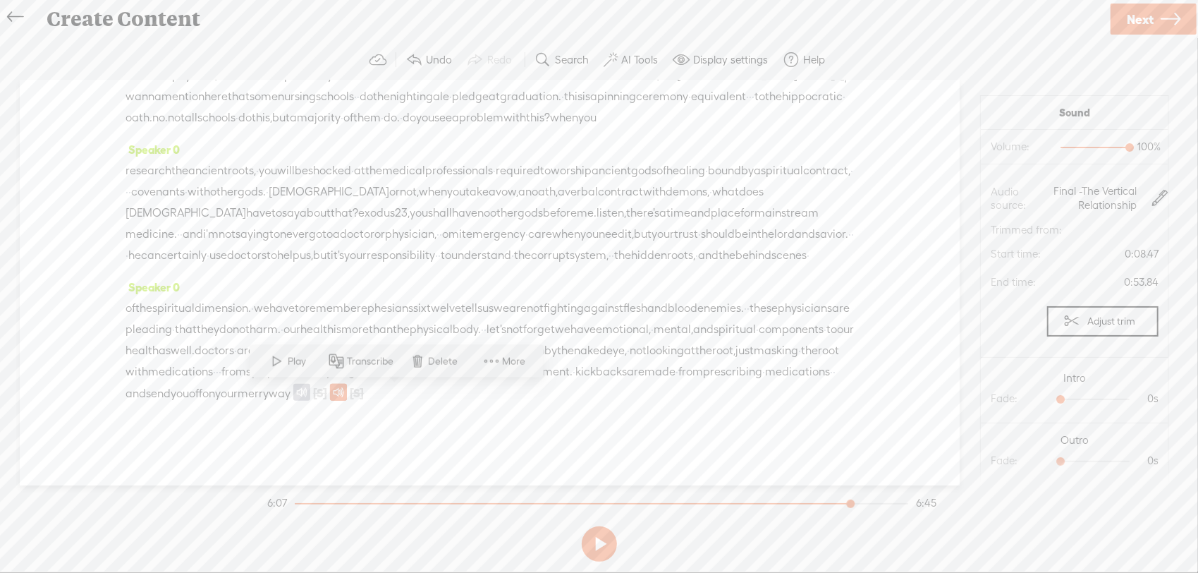
click at [1134, 316] on button "Adjust trim" at bounding box center [1103, 321] width 111 height 30
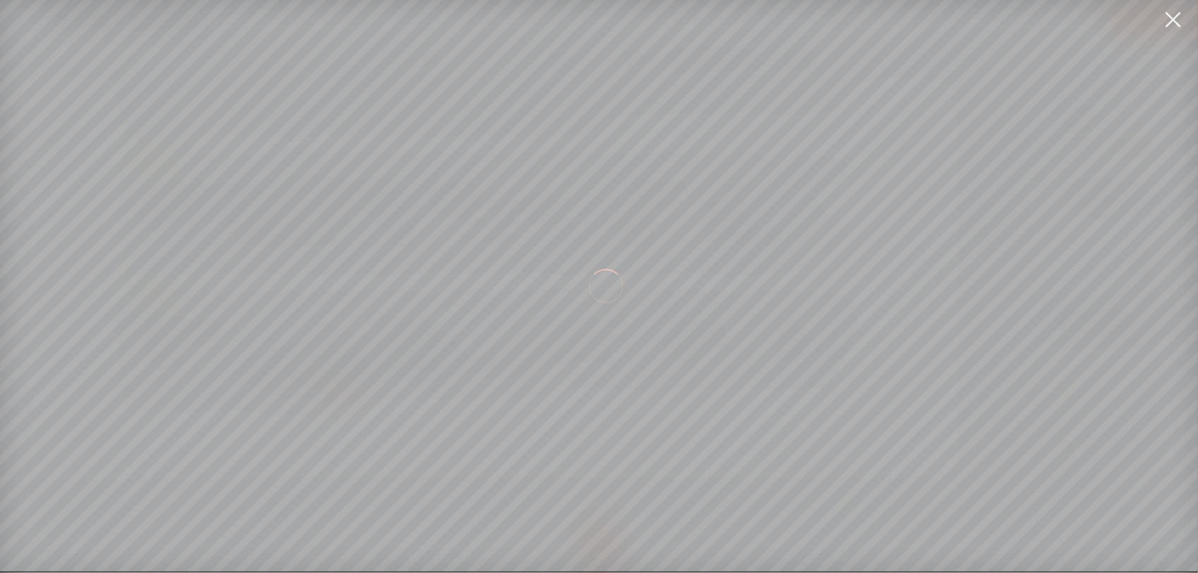
scroll to position [0, 1833]
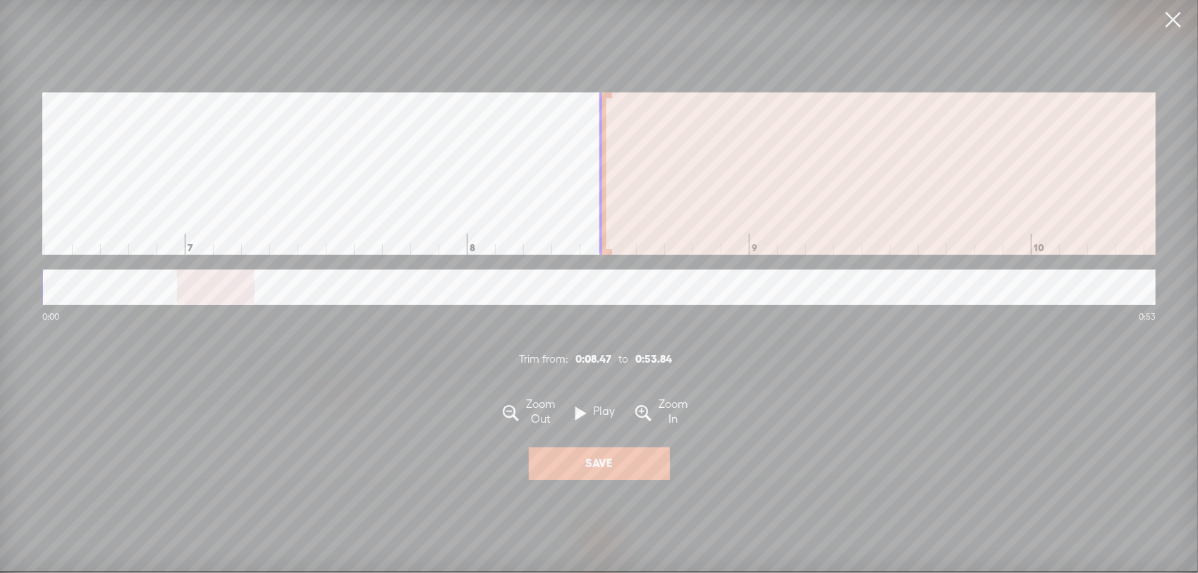
drag, startPoint x: 596, startPoint y: 215, endPoint x: 608, endPoint y: 215, distance: 12.0
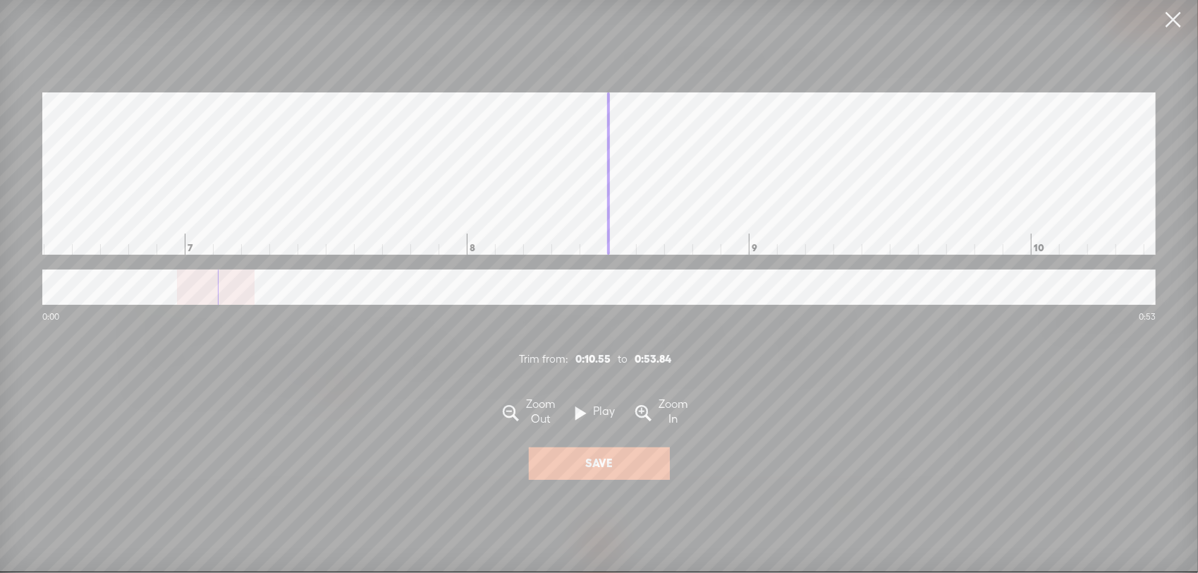
click at [597, 411] on label "Play" at bounding box center [605, 411] width 36 height 15
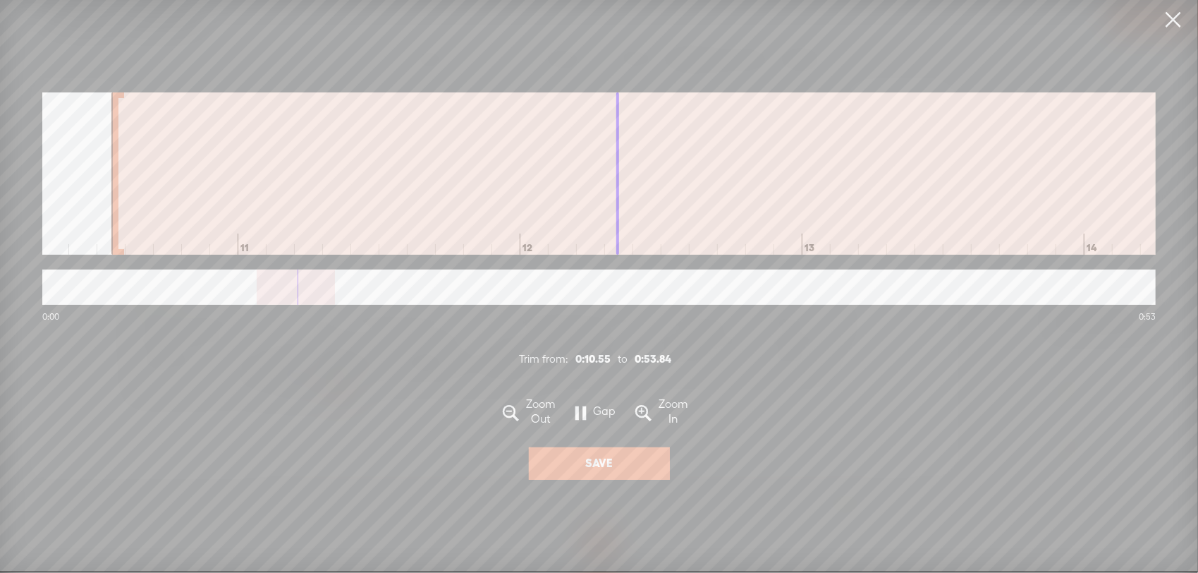
click at [581, 416] on span at bounding box center [581, 414] width 11 height 28
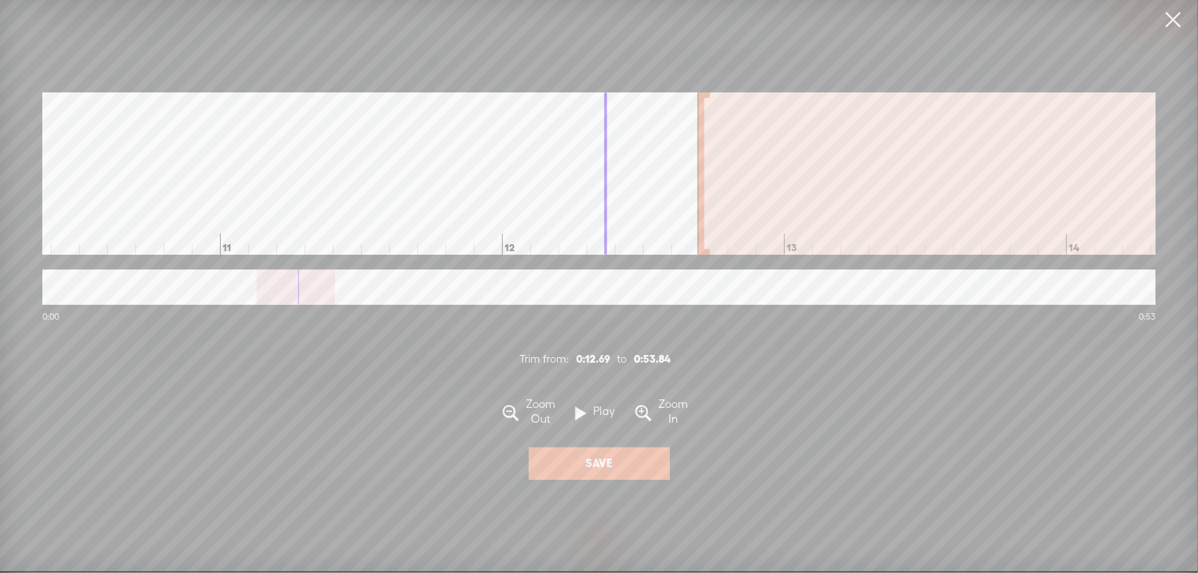
click at [700, 138] on div at bounding box center [701, 173] width 7 height 162
click at [581, 417] on span at bounding box center [581, 414] width 11 height 28
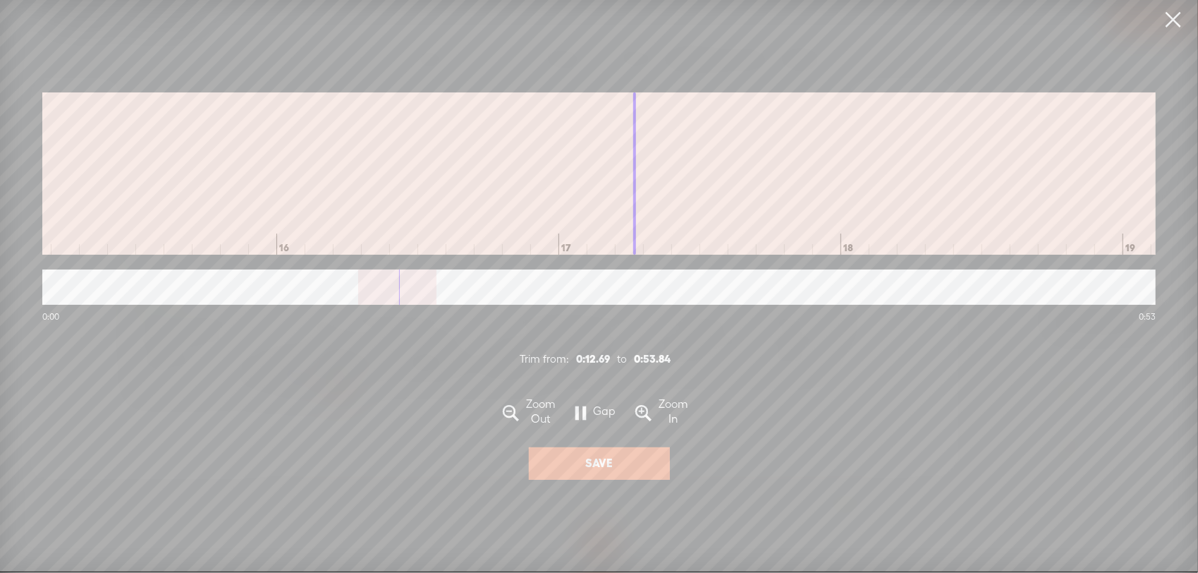
scroll to position [0, 4314]
click at [587, 470] on label "Save" at bounding box center [599, 463] width 28 height 15
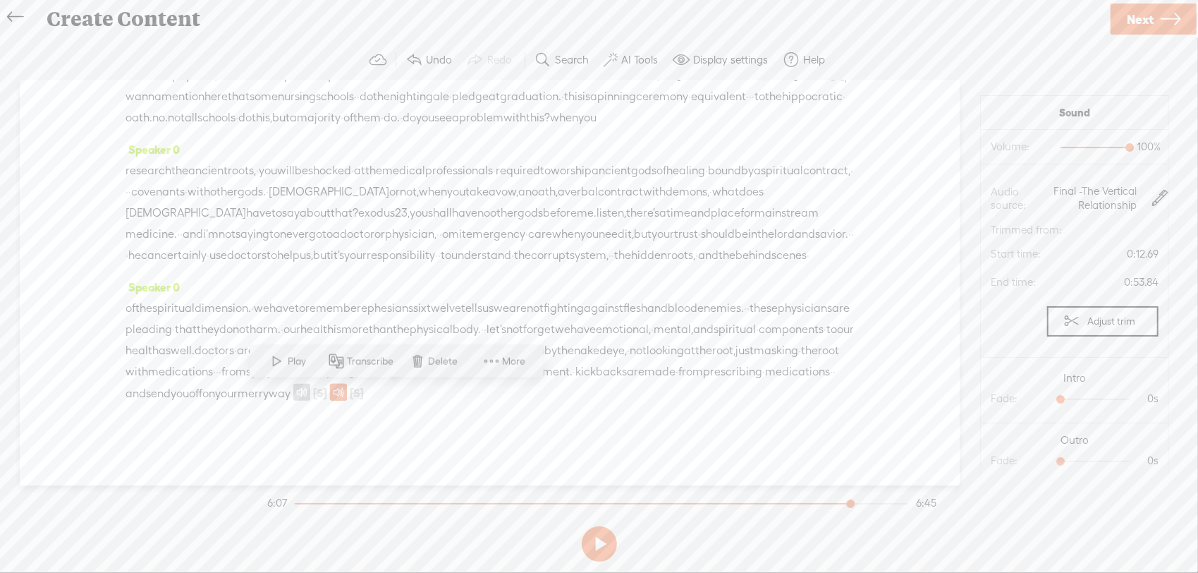
click at [291, 384] on span "way" at bounding box center [280, 393] width 22 height 21
click at [363, 355] on span "Play" at bounding box center [374, 360] width 22 height 14
click at [1122, 19] on link "Next" at bounding box center [1154, 19] width 86 height 31
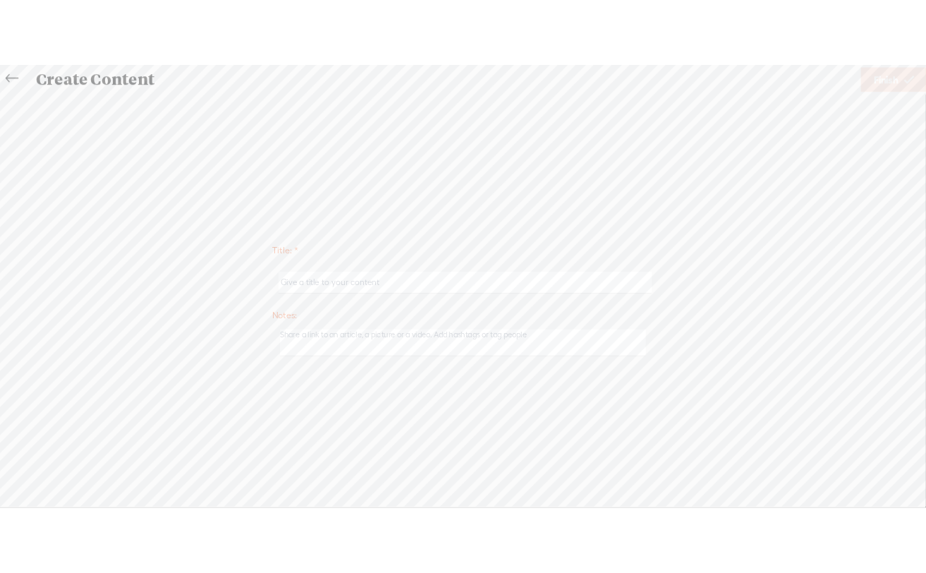
scroll to position [626, 0]
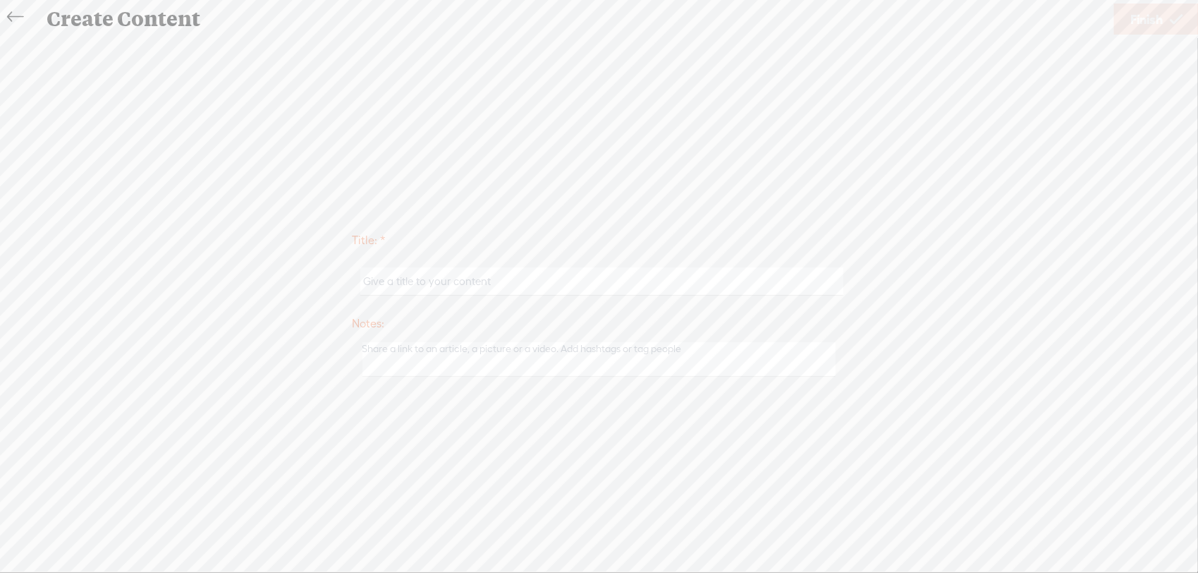
click at [523, 281] on input "text" at bounding box center [601, 281] width 483 height 28
click at [508, 279] on input "EPS 227: Hippocratic Oath;" at bounding box center [601, 281] width 483 height 28
click at [524, 283] on input "EPS 227: Hippocratic Oath; Spirtail Contects to Healing gods" at bounding box center [601, 281] width 483 height 28
click at [493, 284] on input "EPS 227: Hippocratic Oath; to Healing gods" at bounding box center [601, 281] width 483 height 28
click at [488, 286] on input "EPS 227: Hippocratic Oath; Physicians & Spiritual Contracts to Healing gods" at bounding box center [601, 281] width 483 height 28
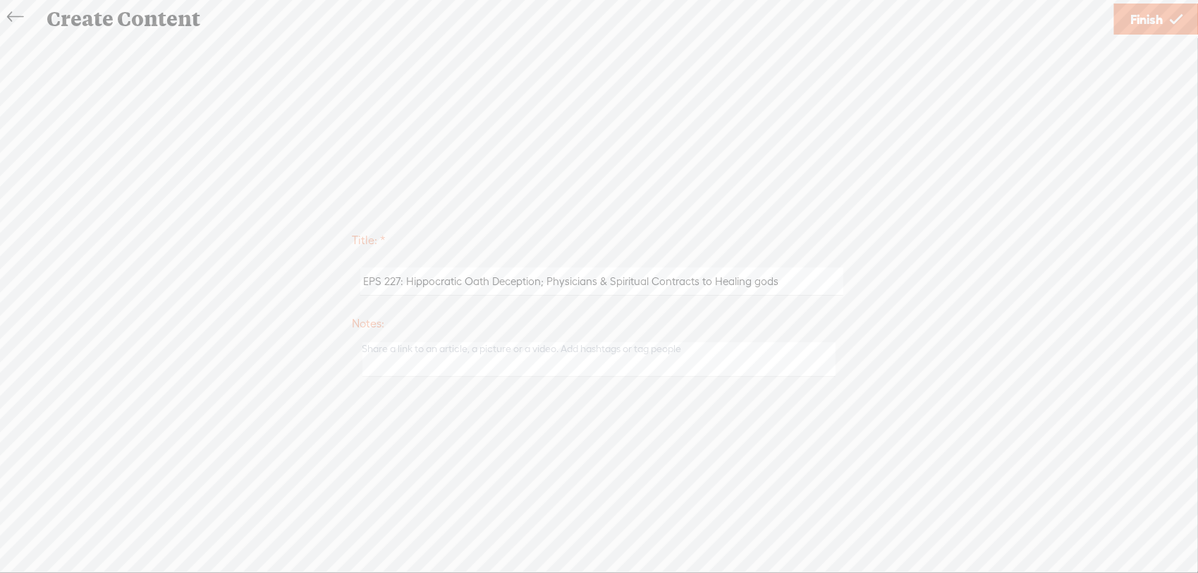
click at [609, 282] on input "EPS 227: Hippocratic Oath Deception; Physicians & Spiritual Contracts to Healin…" at bounding box center [601, 281] width 483 height 28
type input "EPS 227: Hippocratic Oath Deception; Spiritual Contracts to Healing gods"
click at [1137, 15] on span "Finish" at bounding box center [1147, 19] width 32 height 36
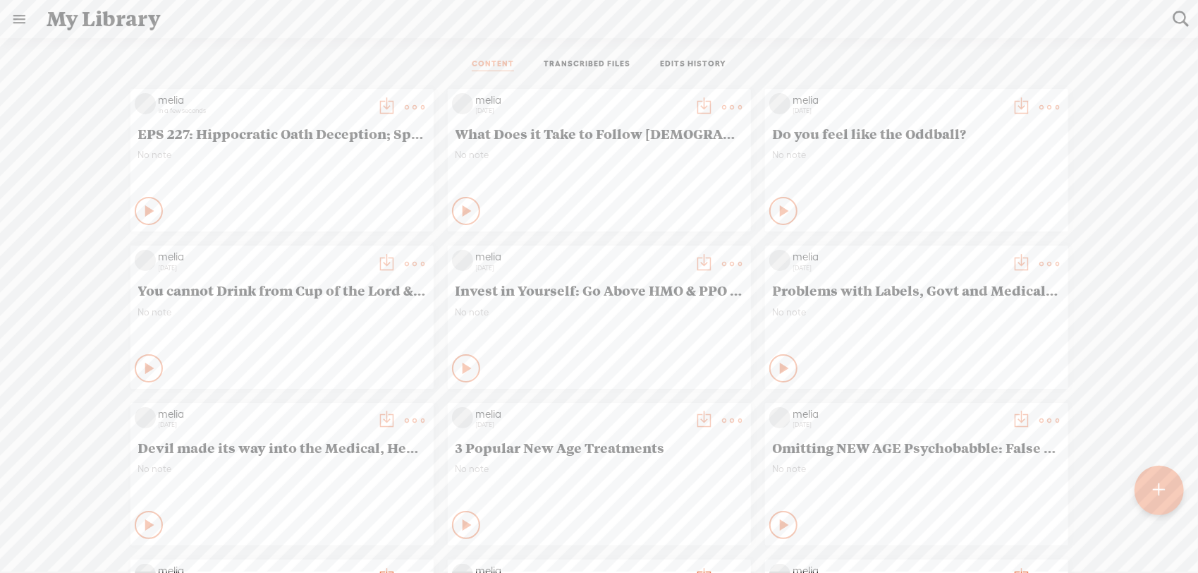
click at [406, 97] on t at bounding box center [416, 107] width 20 height 20
click at [315, 247] on link "Download as..." at bounding box center [337, 251] width 141 height 32
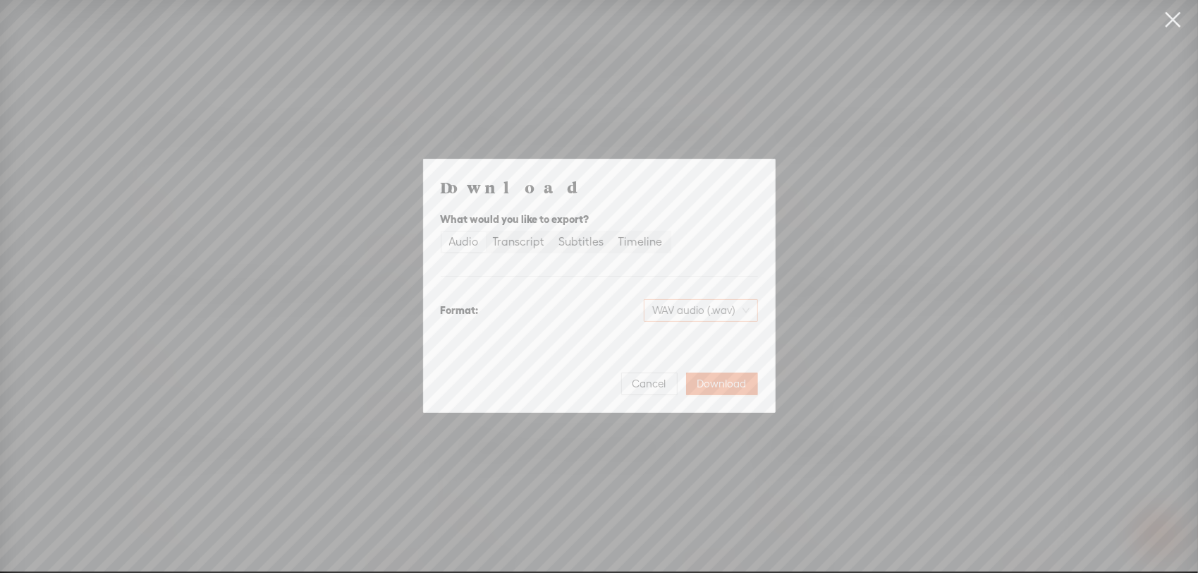
click at [668, 313] on span "WAV audio (.wav)" at bounding box center [700, 310] width 97 height 21
click at [664, 346] on div "MP3 audio (.mp3)" at bounding box center [689, 340] width 115 height 14
click at [710, 375] on button "Download" at bounding box center [722, 383] width 72 height 23
